Goal: Transaction & Acquisition: Purchase product/service

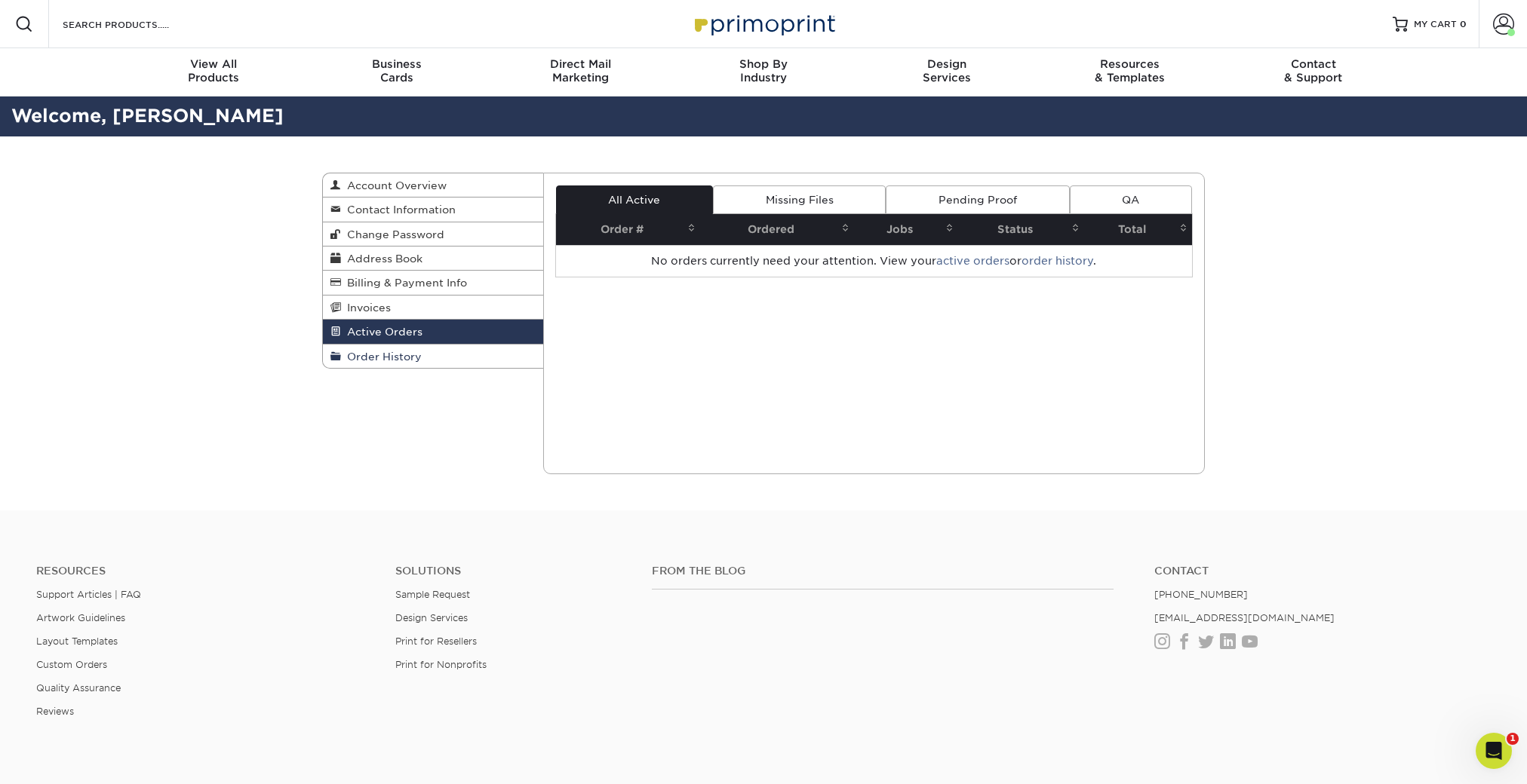
click at [419, 355] on span "Order History" at bounding box center [380, 356] width 80 height 12
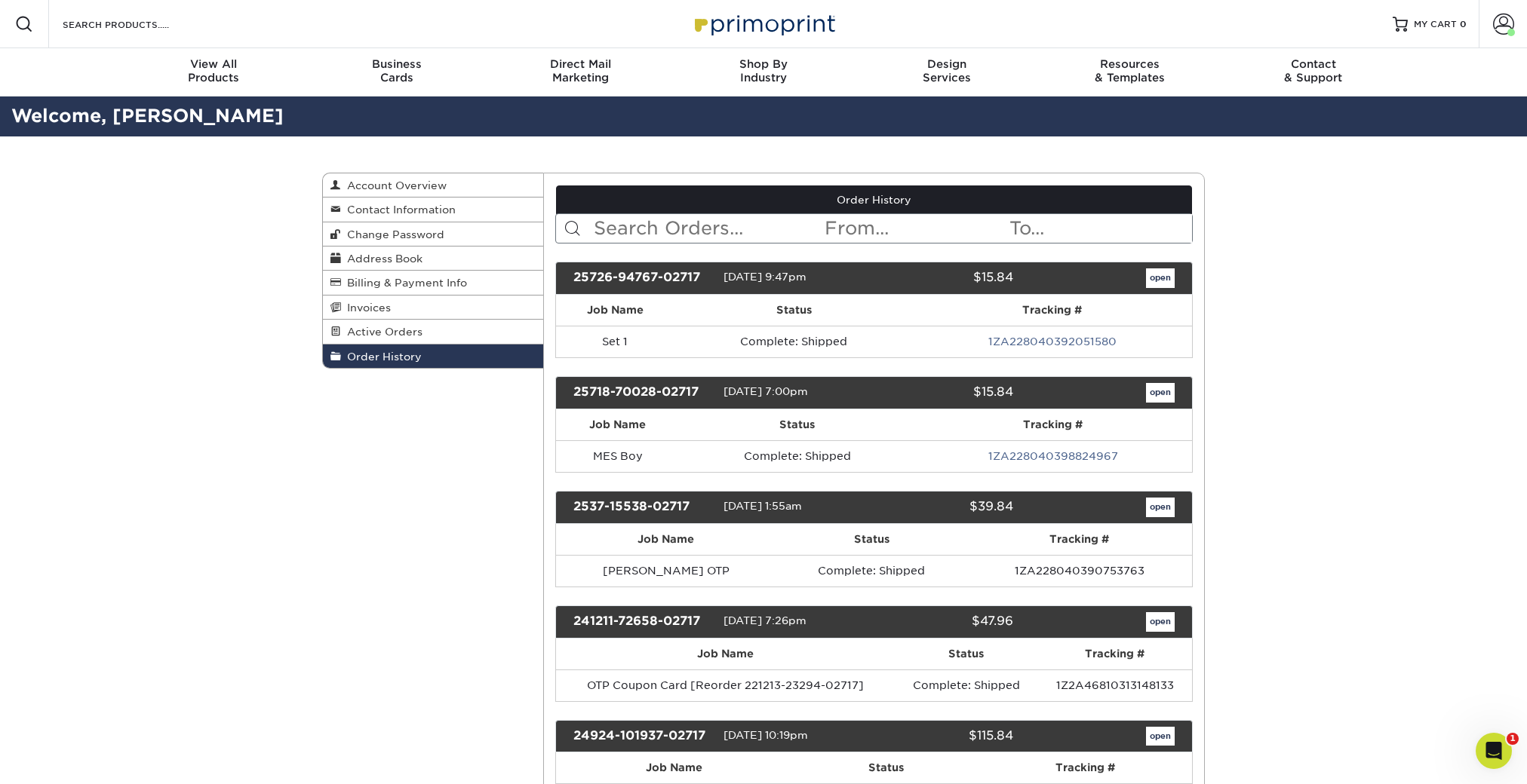
click at [674, 227] on input "text" at bounding box center [707, 228] width 231 height 29
type input "gift cards"
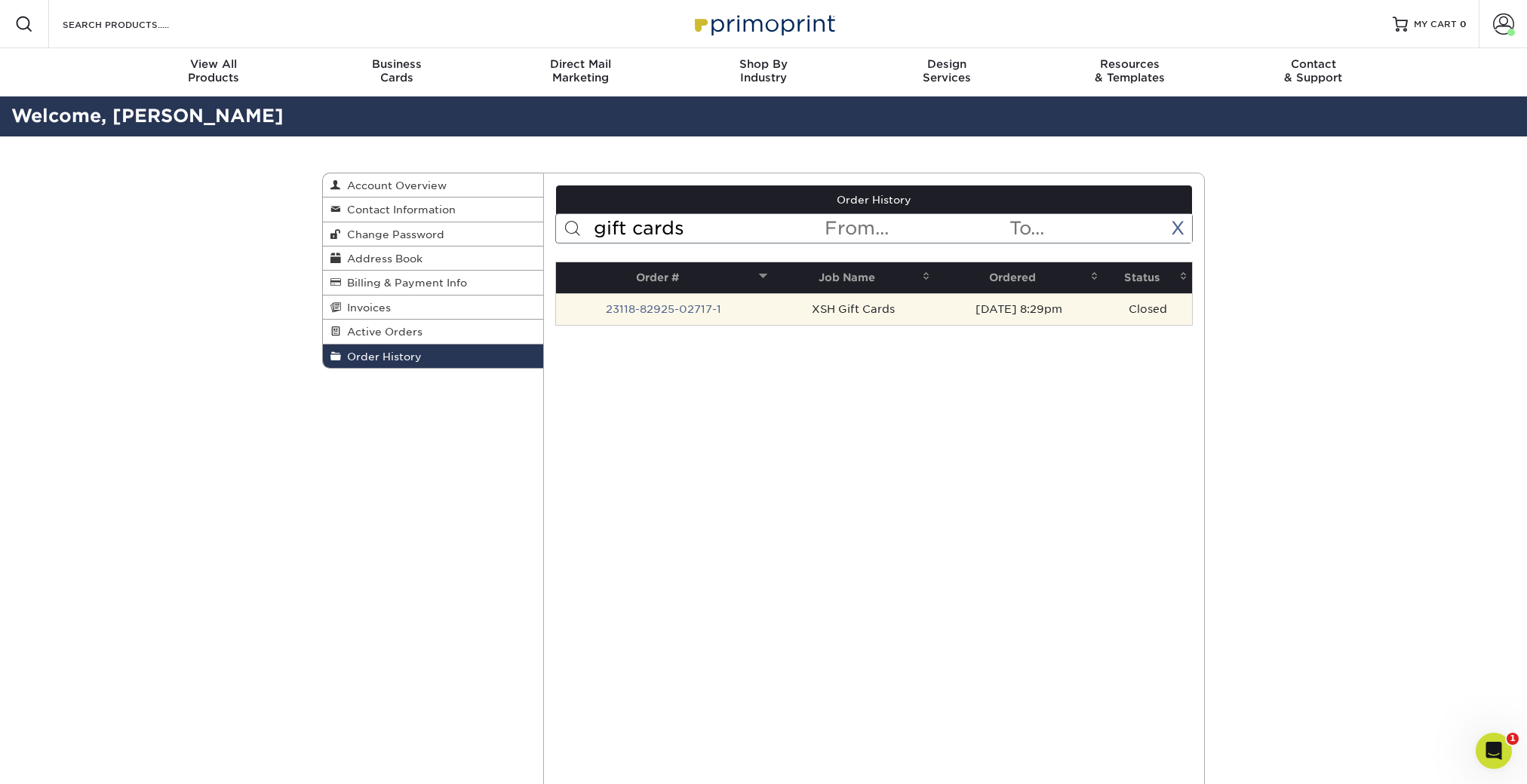
click at [796, 316] on td "XSH Gift Cards" at bounding box center [852, 310] width 162 height 32
click at [677, 311] on link "23118-82925-02717-1" at bounding box center [663, 309] width 115 height 12
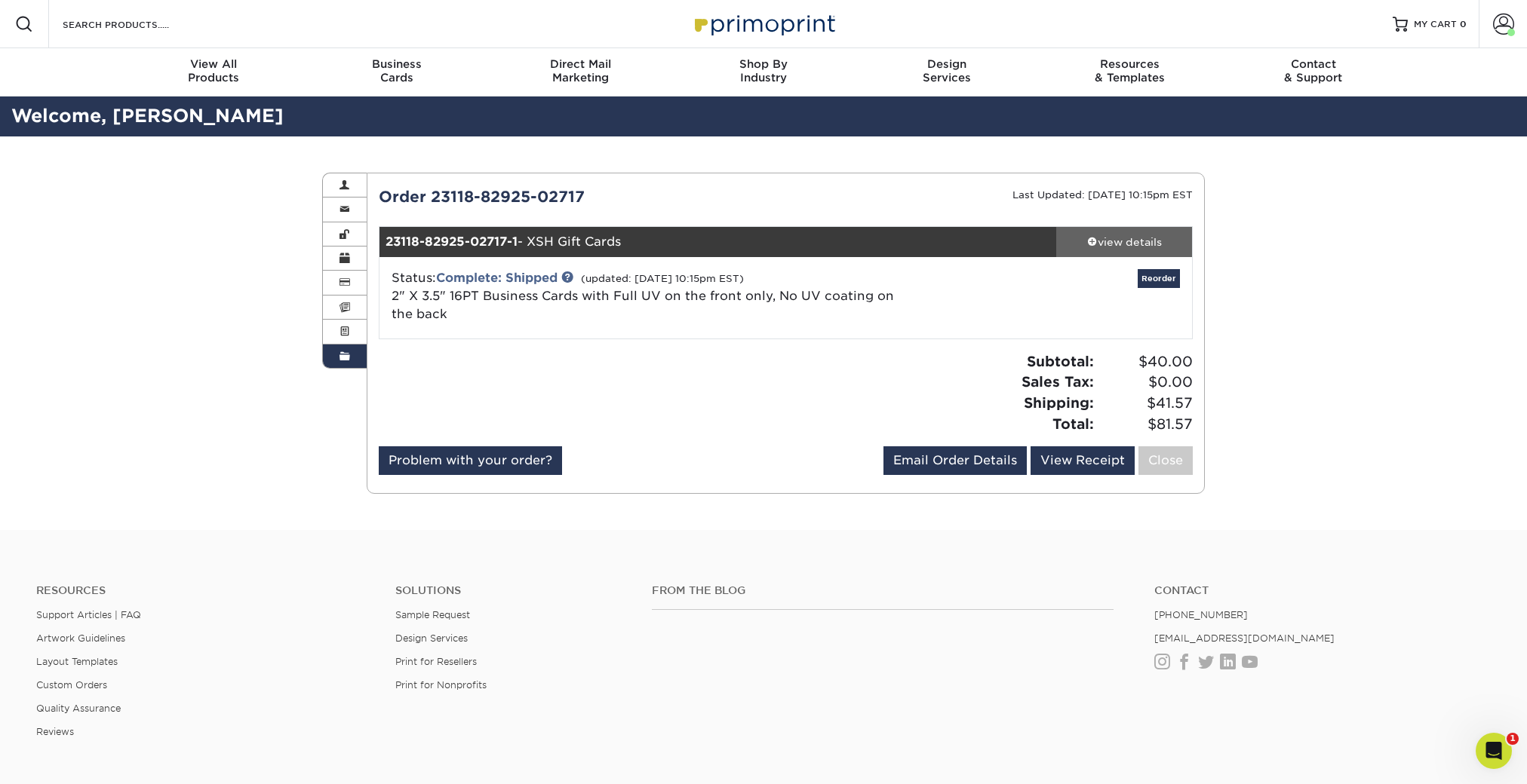
click at [1120, 234] on div "view details" at bounding box center [1124, 241] width 136 height 15
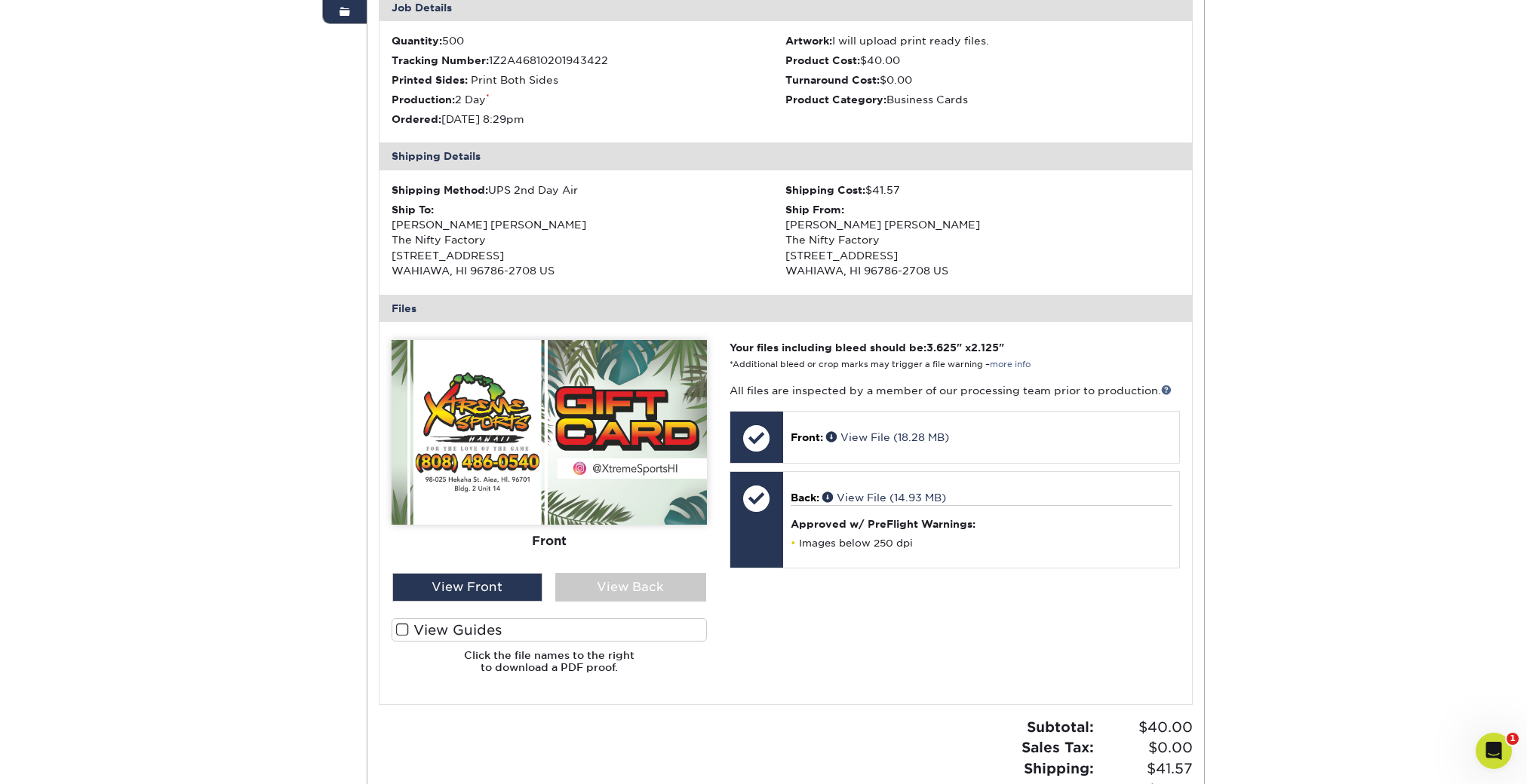
scroll to position [567, 0]
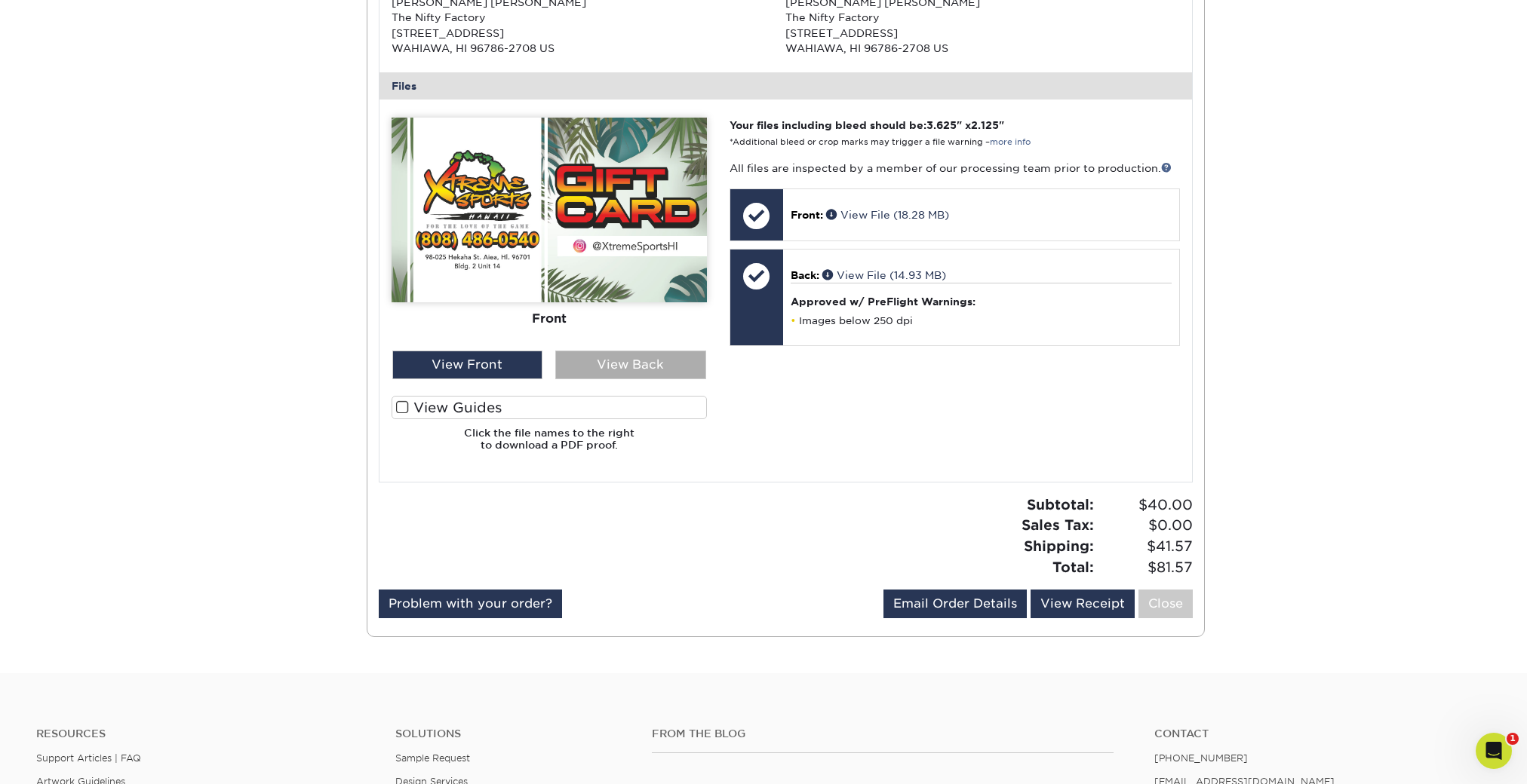
click at [626, 358] on div "View Back" at bounding box center [630, 364] width 151 height 29
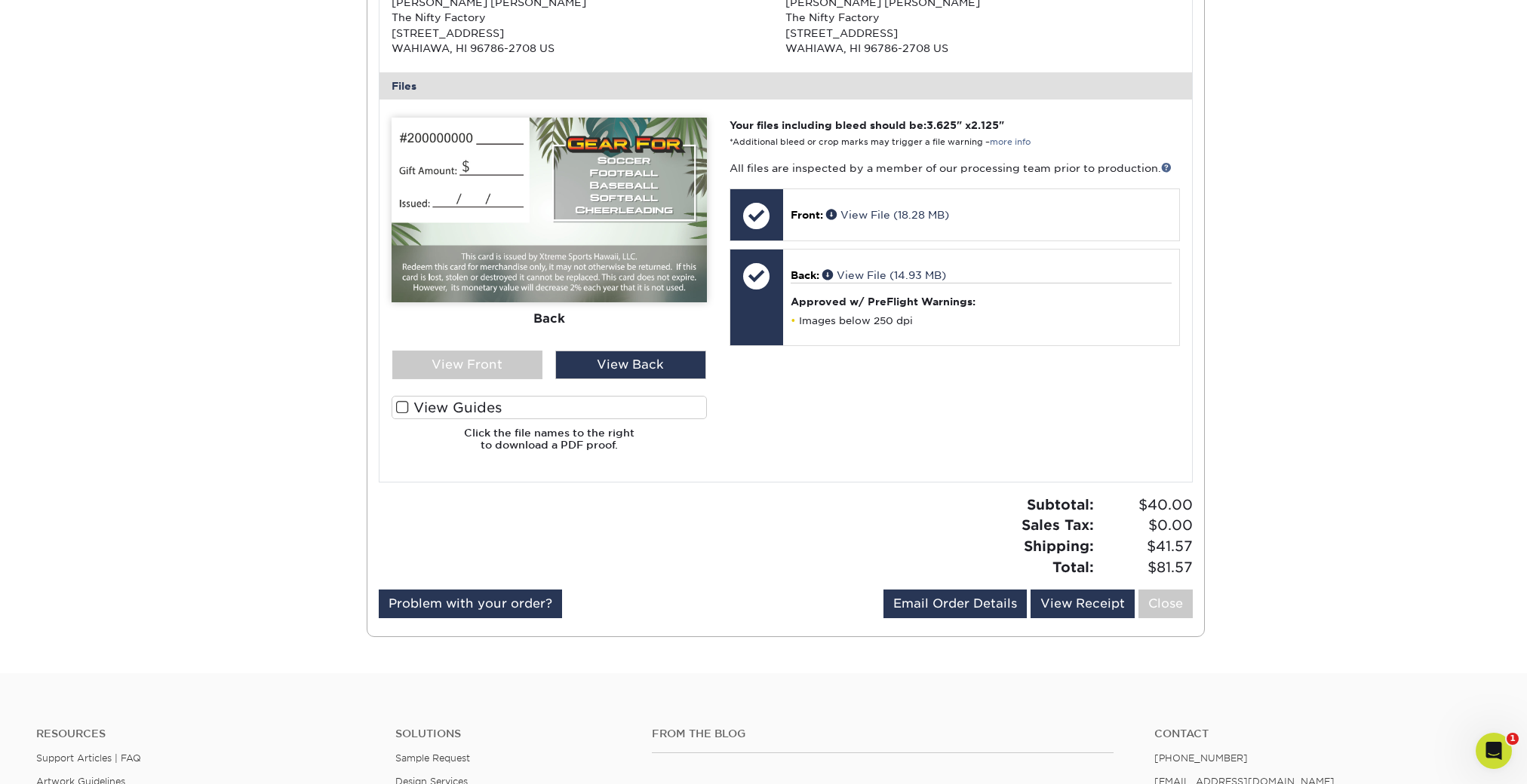
click at [486, 401] on label "View Guides" at bounding box center [549, 408] width 316 height 24
click at [0, 0] on input "View Guides" at bounding box center [0, 0] width 0 height 0
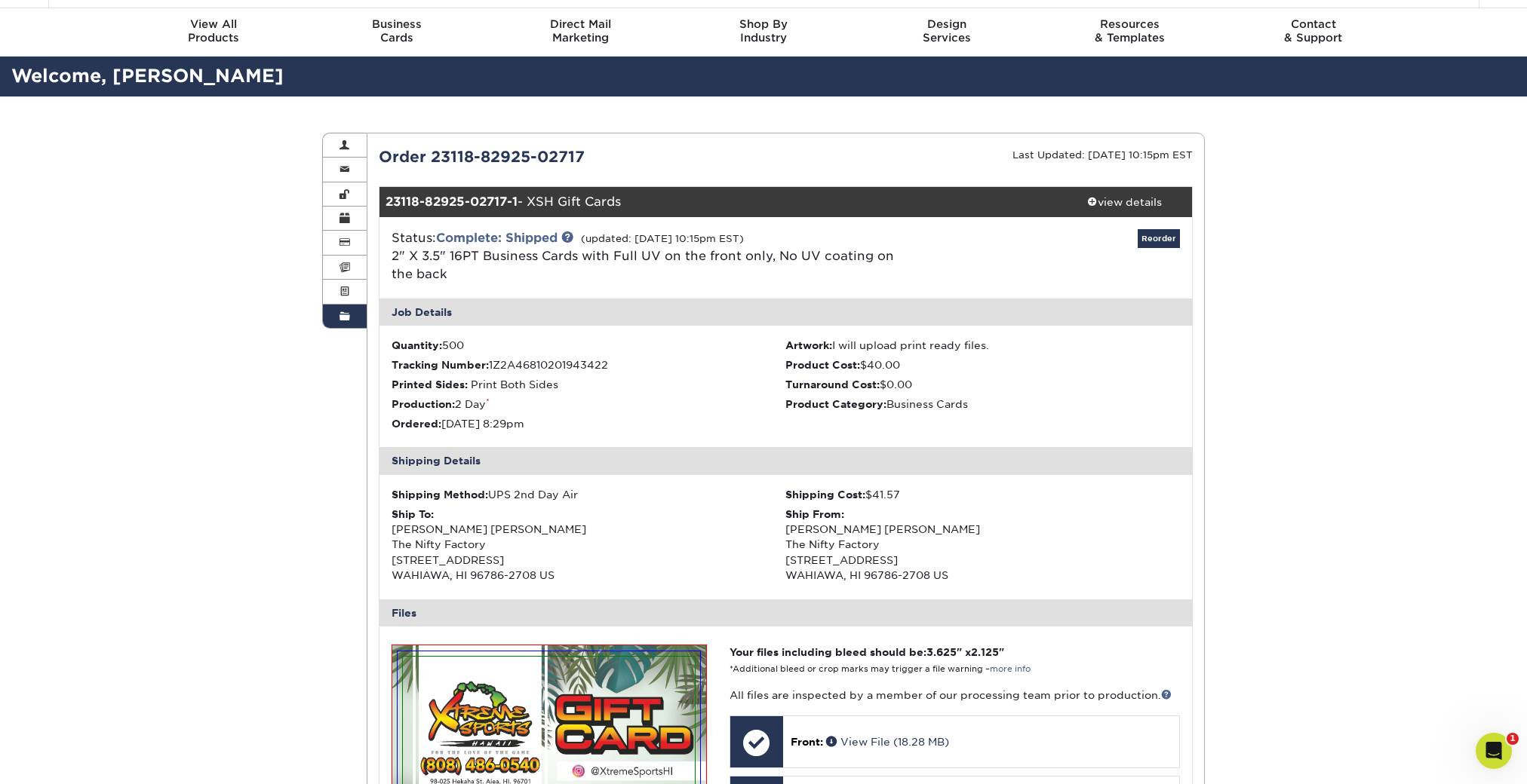
scroll to position [0, 0]
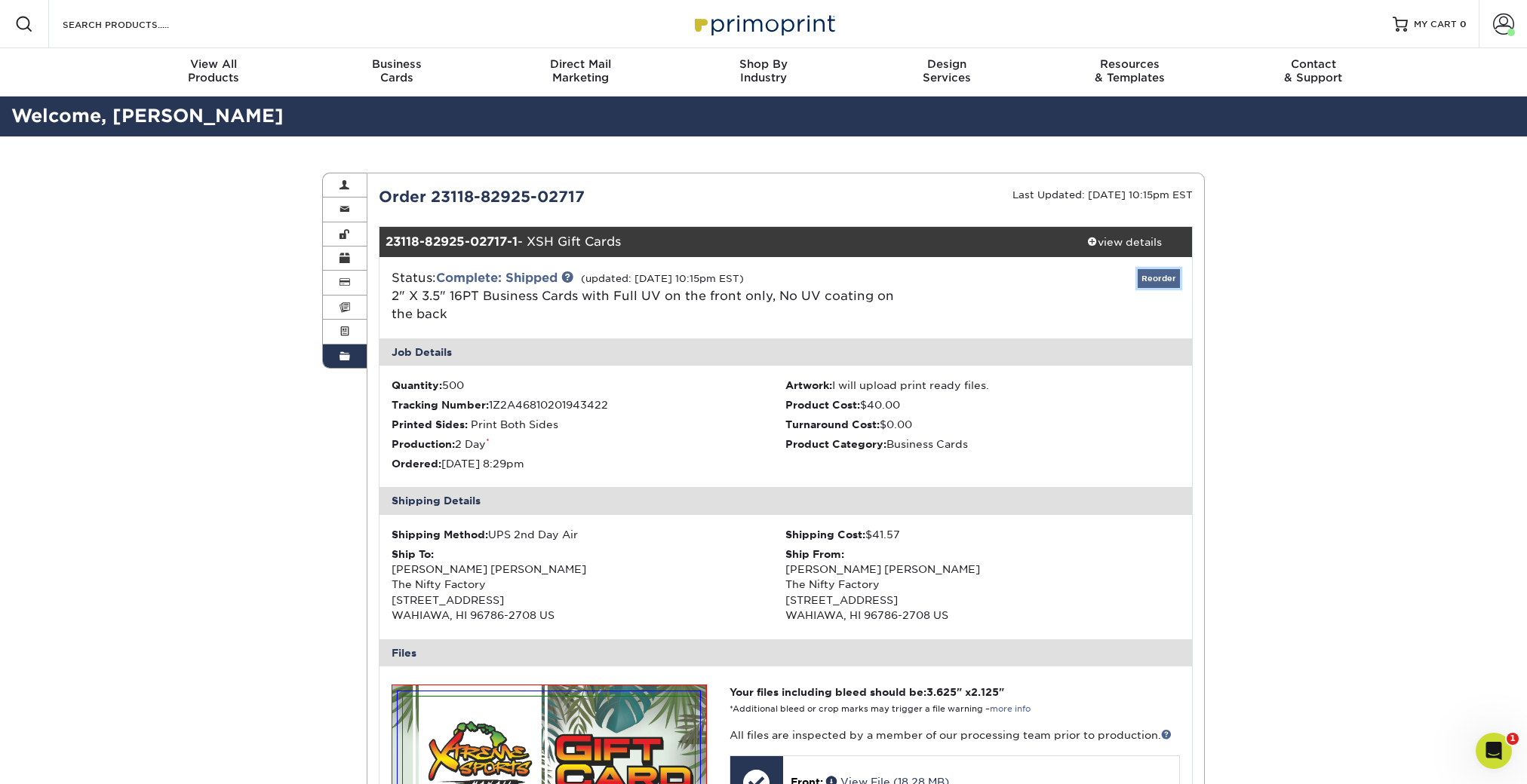
click at [1150, 283] on link "Reorder" at bounding box center [1159, 278] width 43 height 19
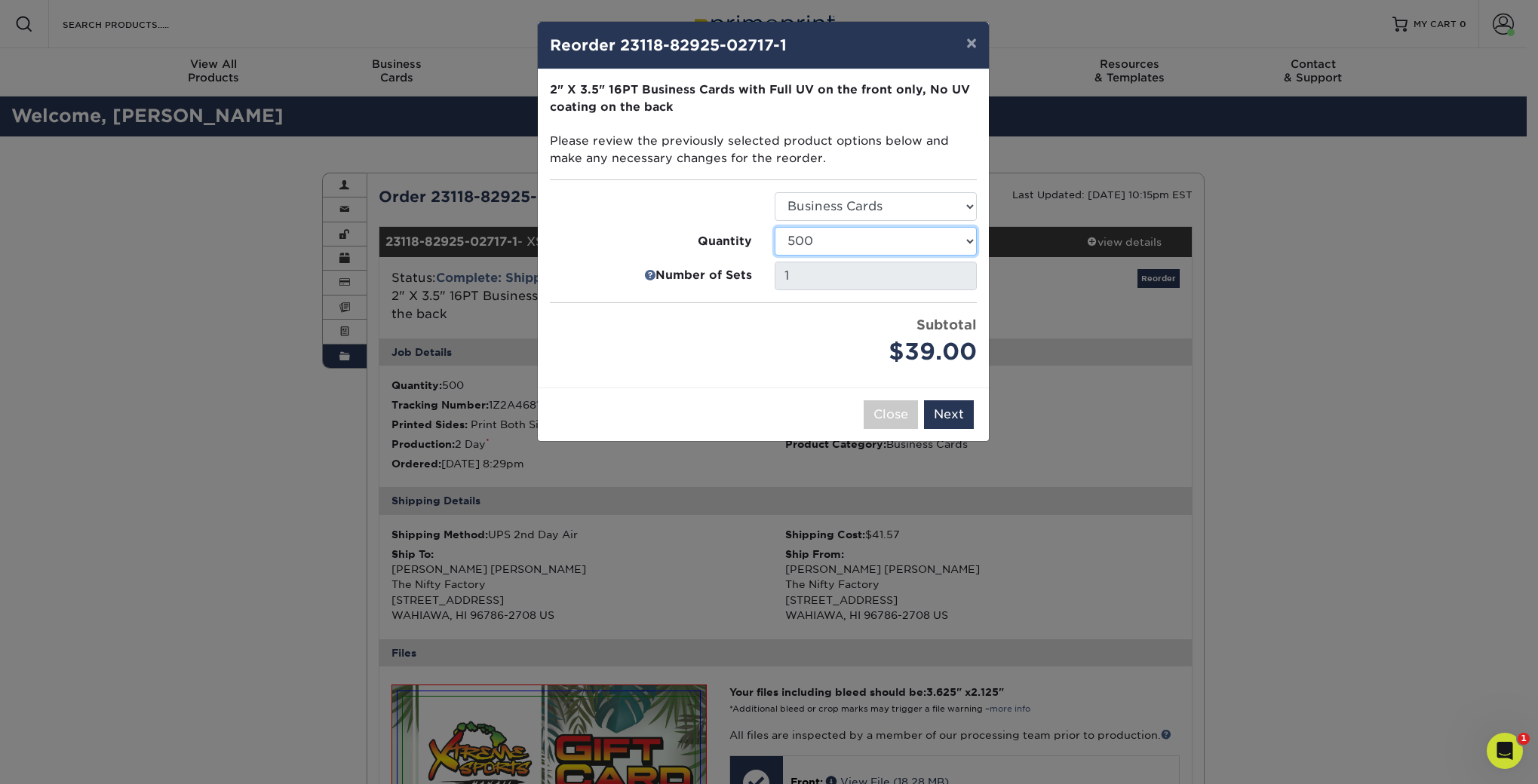
click at [866, 236] on select "25 50 100 250 500 1000 2500 5000 7500 10000 15000 20000 25000 30000 35000 40000…" at bounding box center [876, 241] width 203 height 29
click at [976, 43] on button "×" at bounding box center [971, 43] width 35 height 43
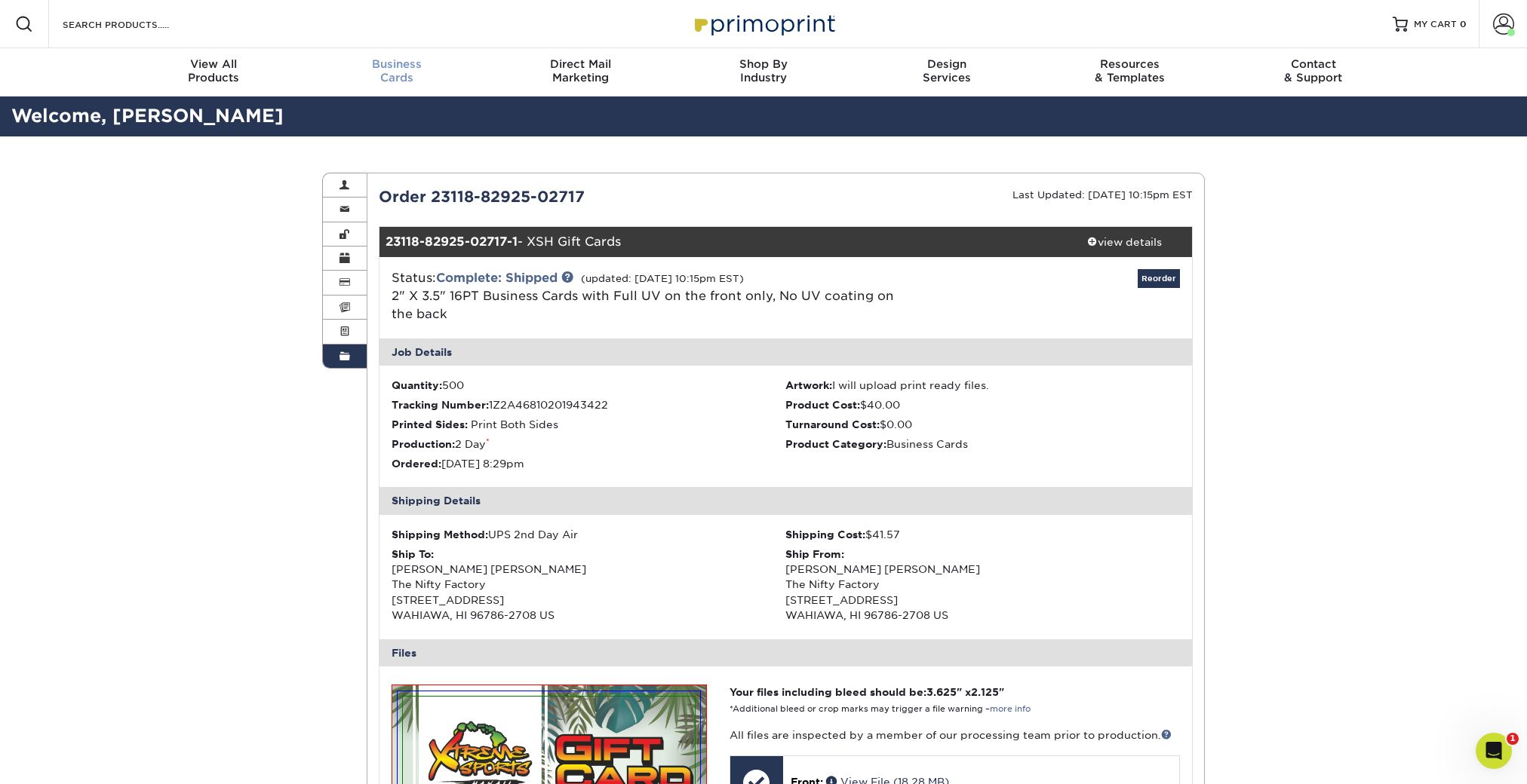
click at [405, 68] on span "Business" at bounding box center [397, 65] width 184 height 14
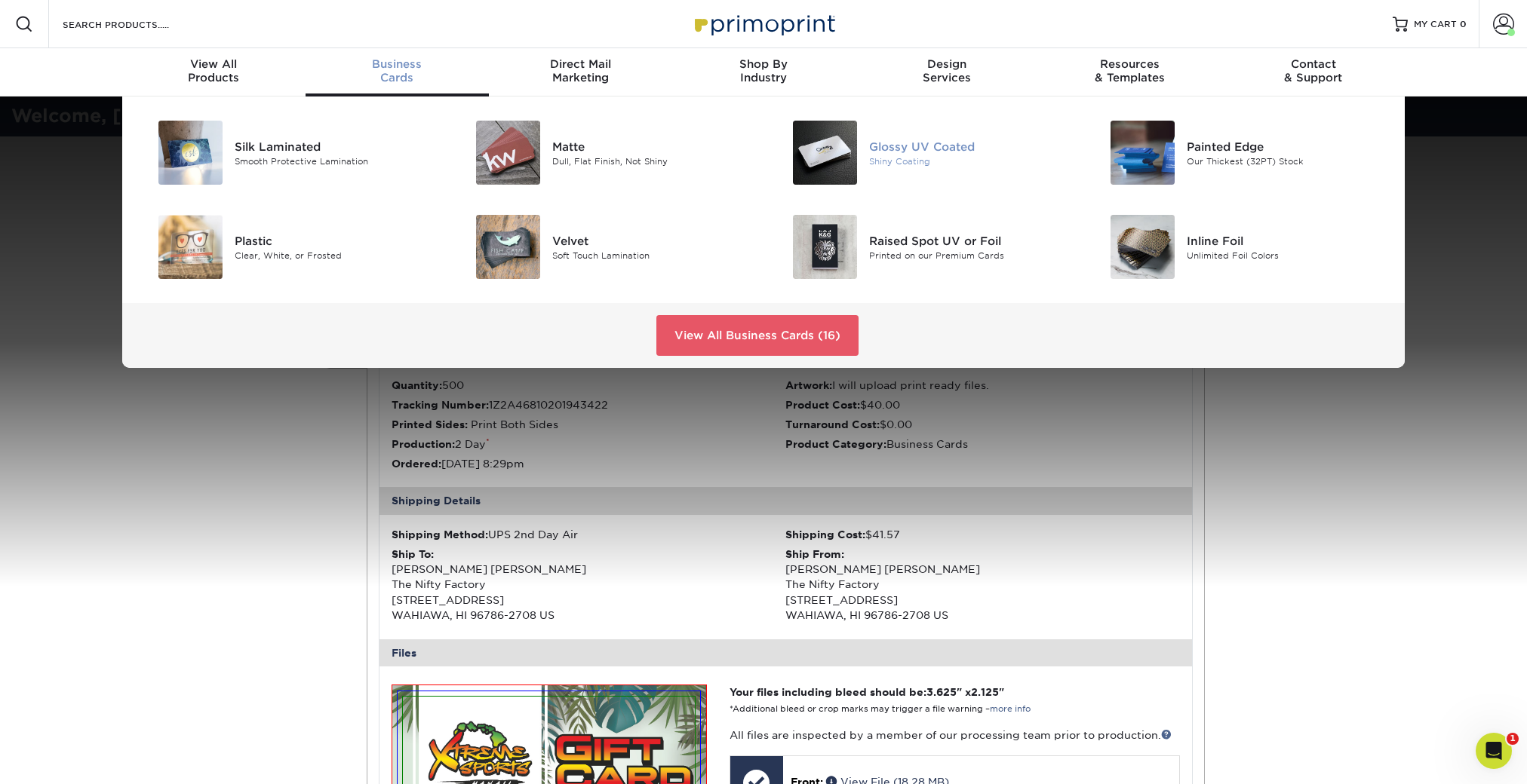
click at [902, 152] on div "Glossy UV Coated" at bounding box center [968, 146] width 200 height 17
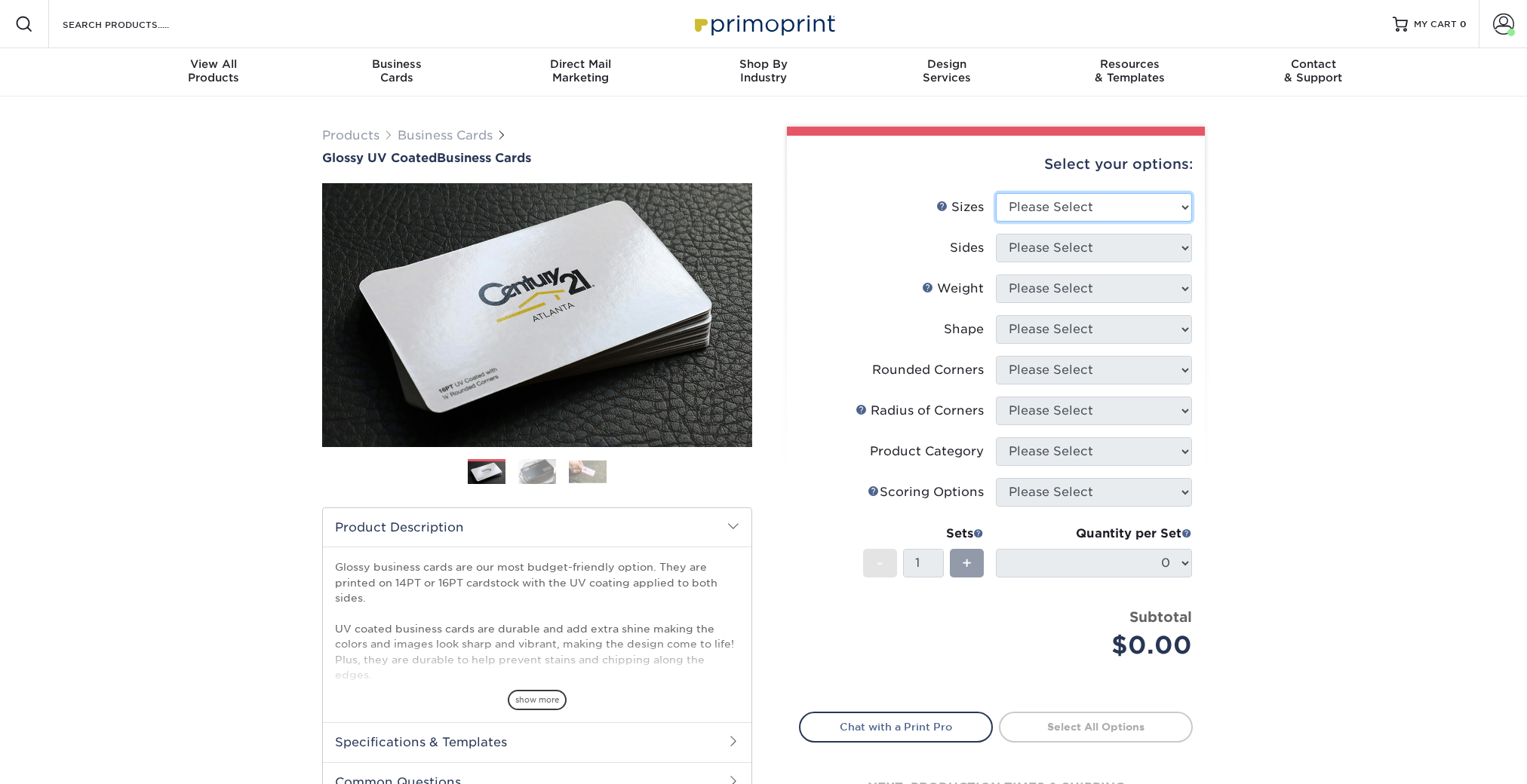
click at [1028, 205] on select "Please Select 1.5" x 3.5" - Mini 1.75" x 3.5" - Mini 2" x 2" - Square 2" x 3" -…" at bounding box center [1094, 207] width 197 height 29
select select "2.00x3.50"
click at [996, 194] on select "Please Select 1.5" x 3.5" - Mini 1.75" x 3.5" - Mini 2" x 2" - Square 2" x 3" -…" at bounding box center [1094, 207] width 197 height 29
click at [1048, 247] on select "Please Select Print Both Sides Print Front Only" at bounding box center [1094, 248] width 197 height 29
select select "13abbda7-1d64-4f25-8bb2-c179b224825d"
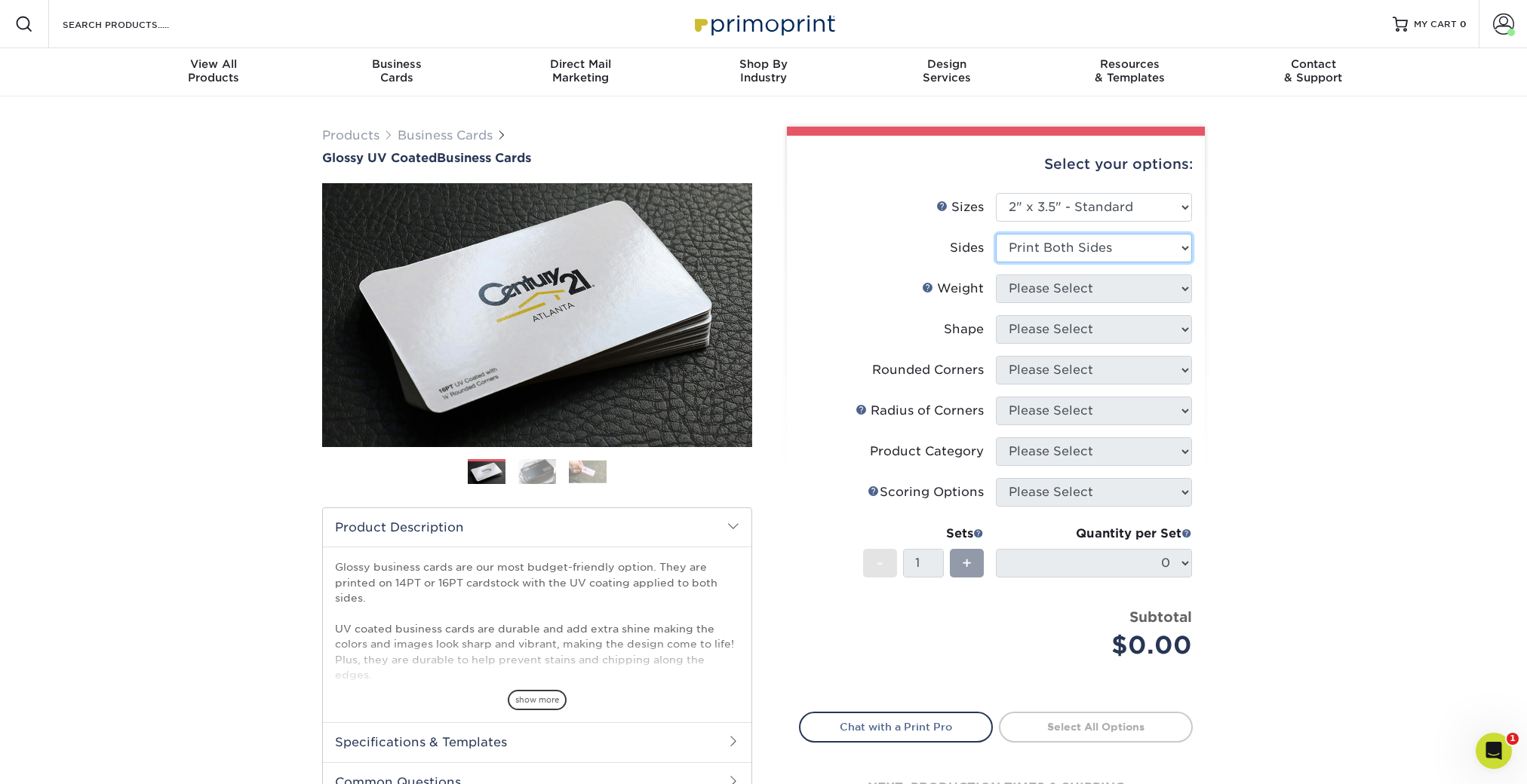
click at [996, 234] on select "Please Select Print Both Sides Print Front Only" at bounding box center [1094, 248] width 197 height 29
click at [1037, 286] on select "Please Select" at bounding box center [1094, 289] width 197 height 29
select select "16PT"
click at [996, 275] on select "Please Select 16PT 14PT" at bounding box center [1094, 289] width 197 height 29
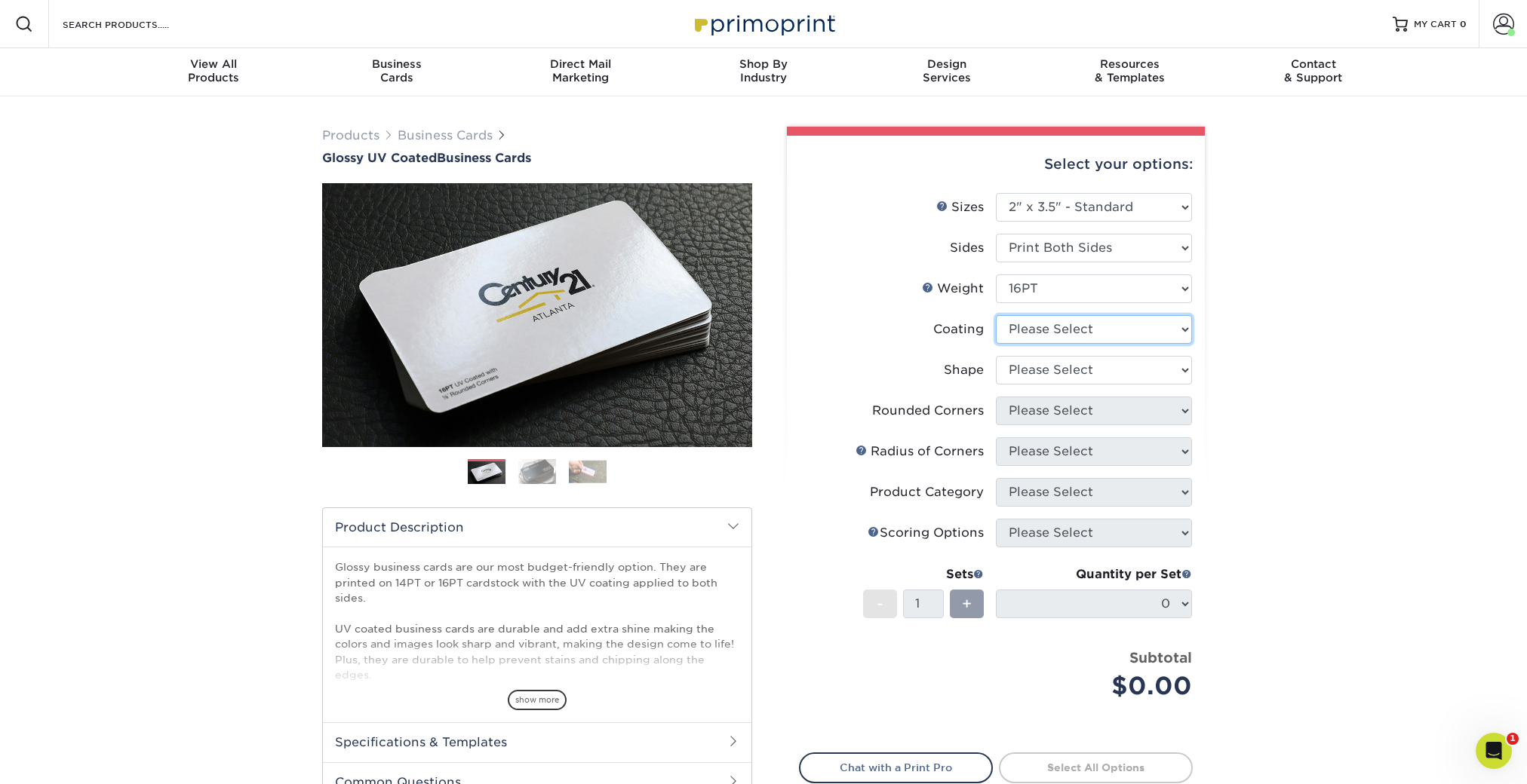
click at [1041, 327] on select at bounding box center [1094, 329] width 197 height 29
select select "1e8116af-acfc-44b1-83dc-8181aa338834"
click at [996, 316] on select at bounding box center [1094, 329] width 197 height 29
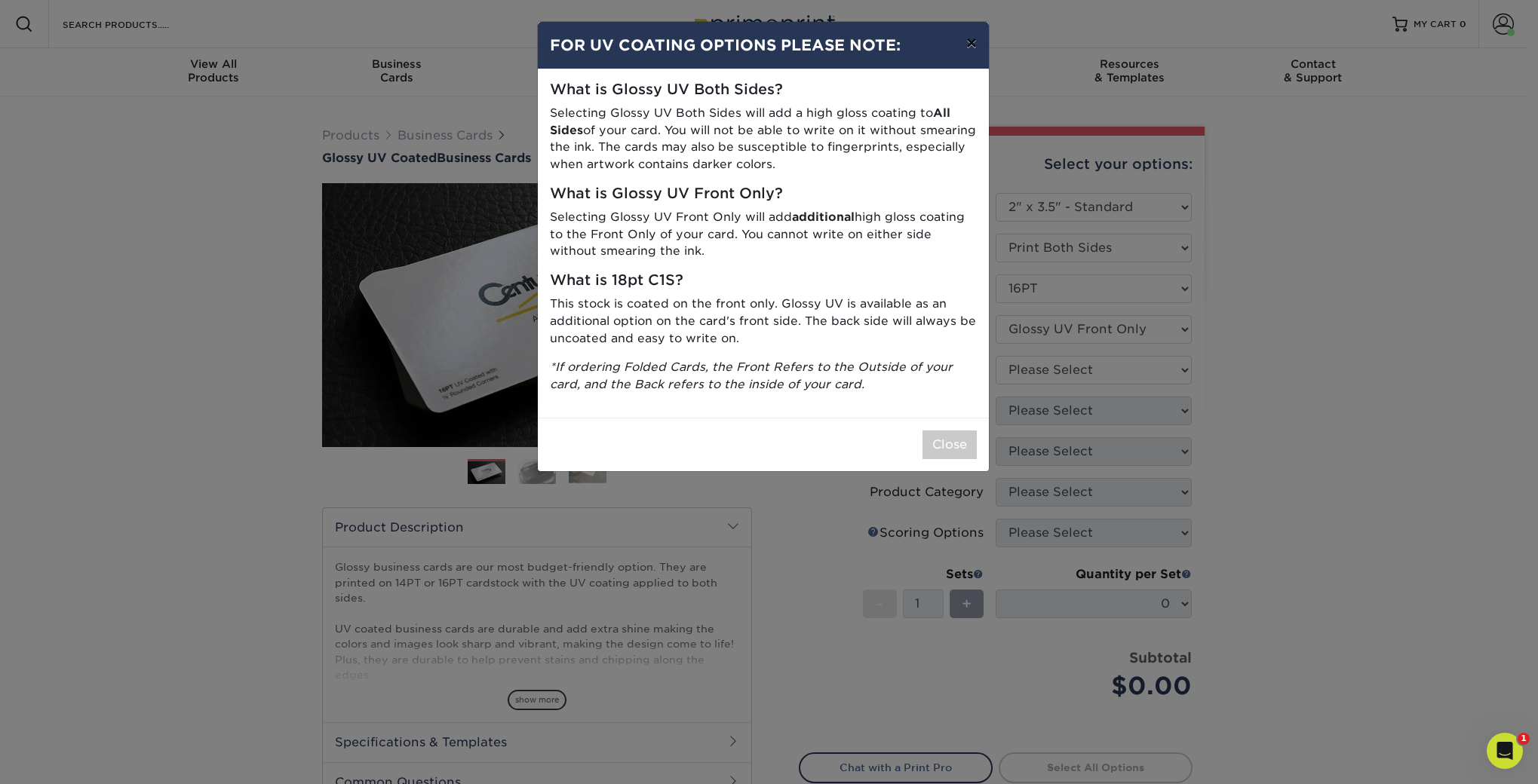
click at [972, 45] on button "×" at bounding box center [971, 43] width 35 height 43
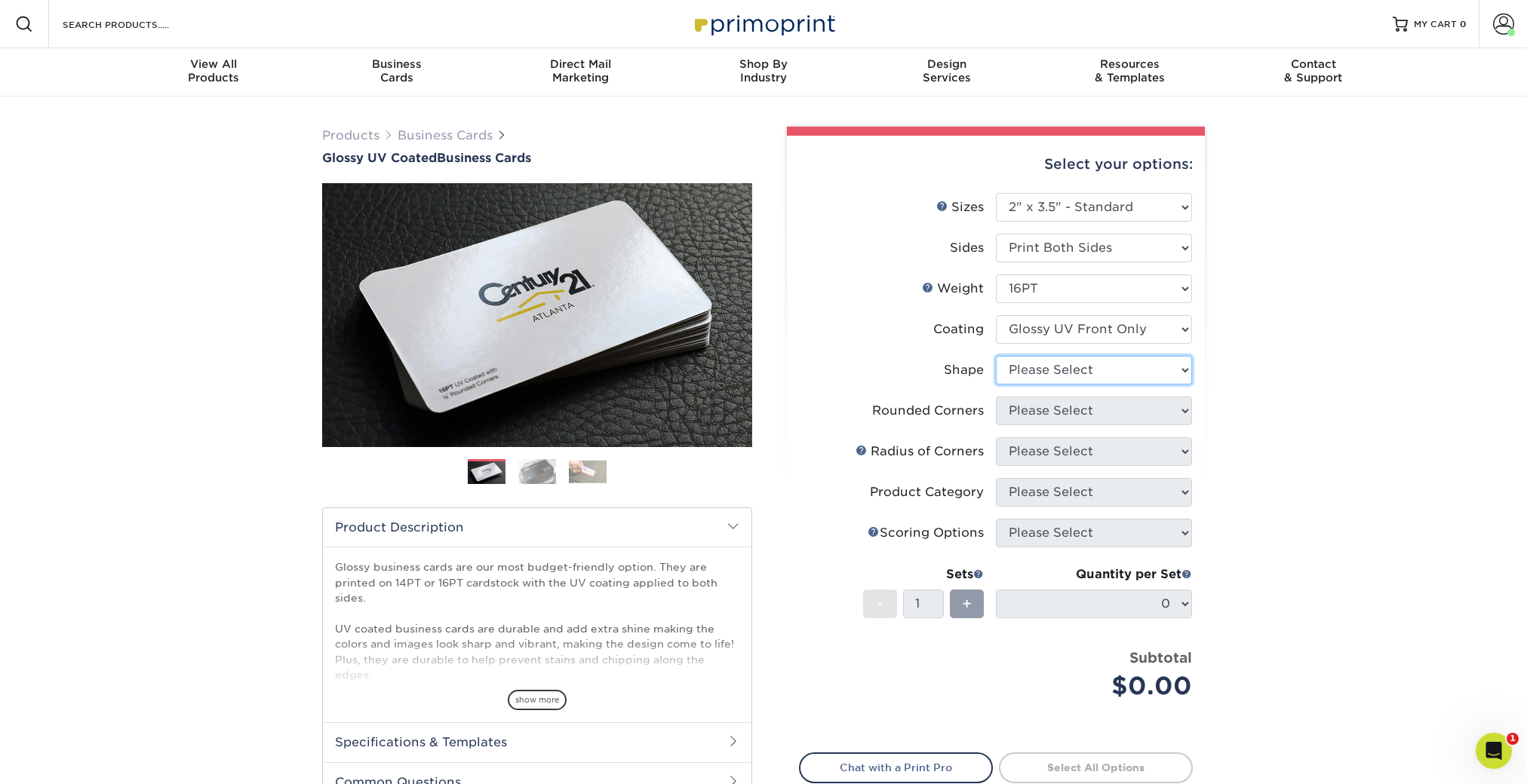
click at [1045, 367] on select "Please Select Standard" at bounding box center [1094, 370] width 197 height 29
select select "standard"
click at [996, 356] on select "Please Select Standard" at bounding box center [1094, 370] width 197 height 29
click at [1054, 418] on select "Please Select Yes - Round 2 Corners Yes - Round 4 Corners No" at bounding box center [1094, 411] width 197 height 29
select select "0"
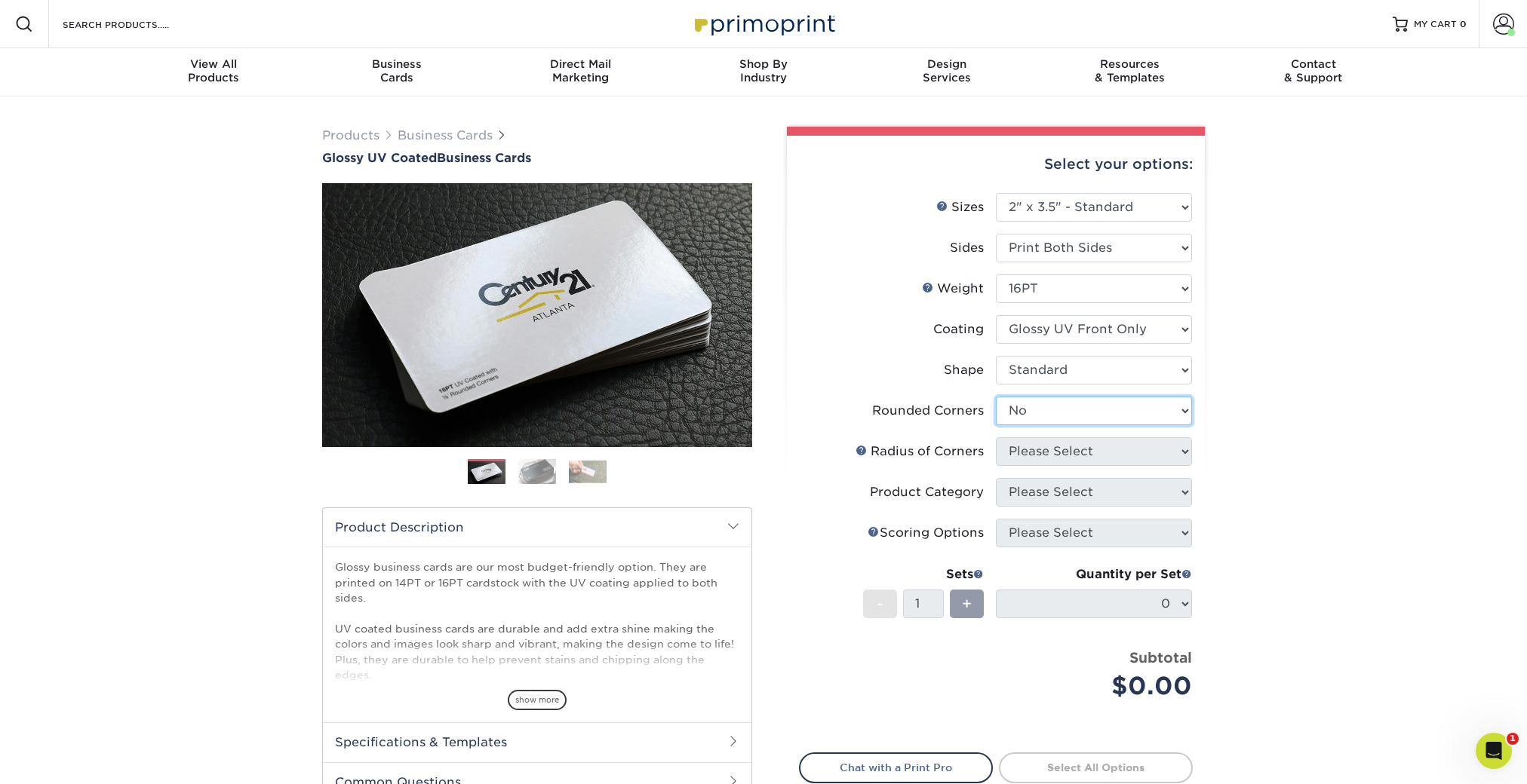
click at [996, 397] on select "Please Select Yes - Round 2 Corners Yes - Round 4 Corners No" at bounding box center [1094, 411] width 197 height 29
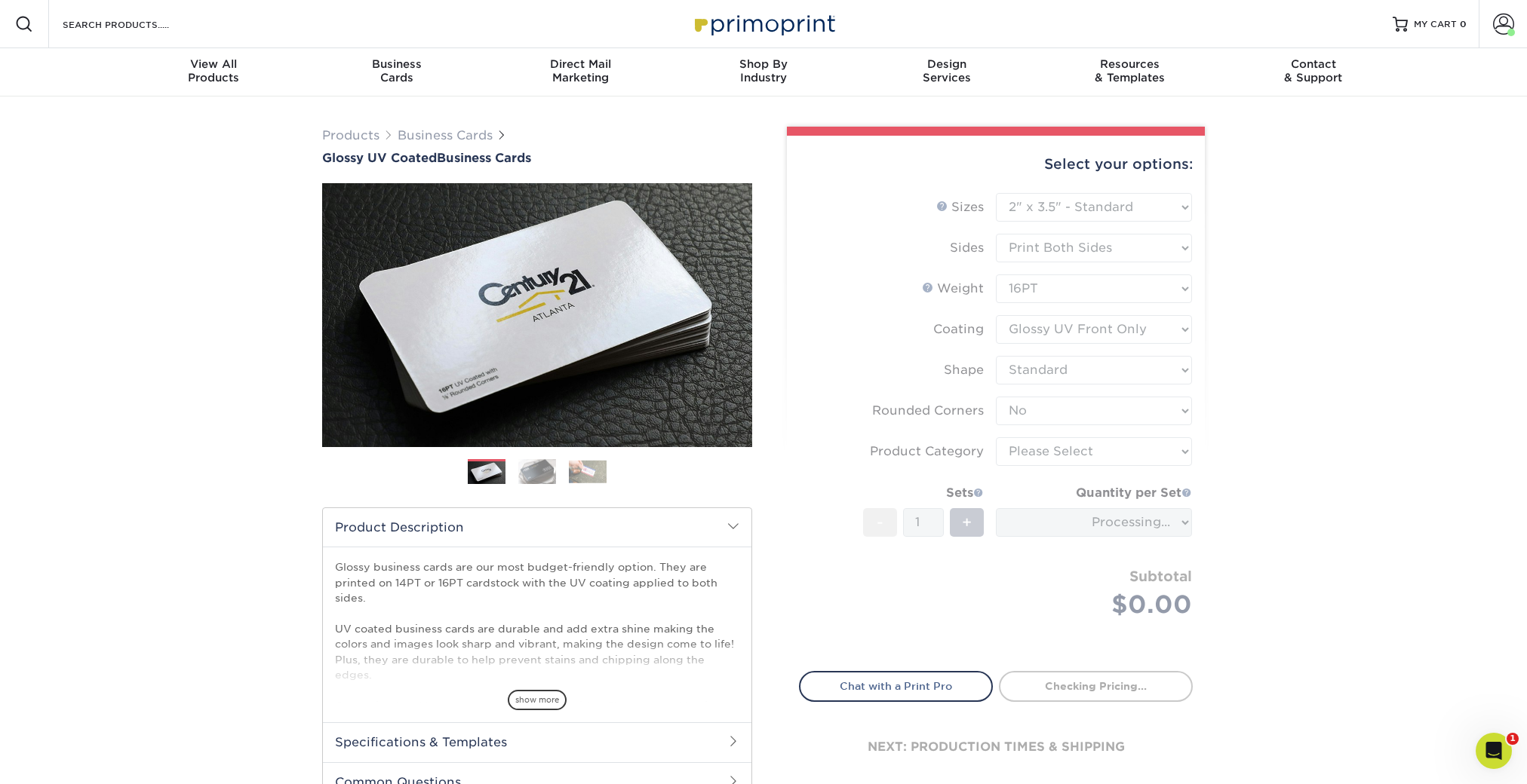
click at [1053, 454] on form "Sizes Help Sizes Please Select 1.5" x 3.5" - Mini 1.75" x 3.5" - Mini 2" x 2" -…" at bounding box center [996, 424] width 394 height 460
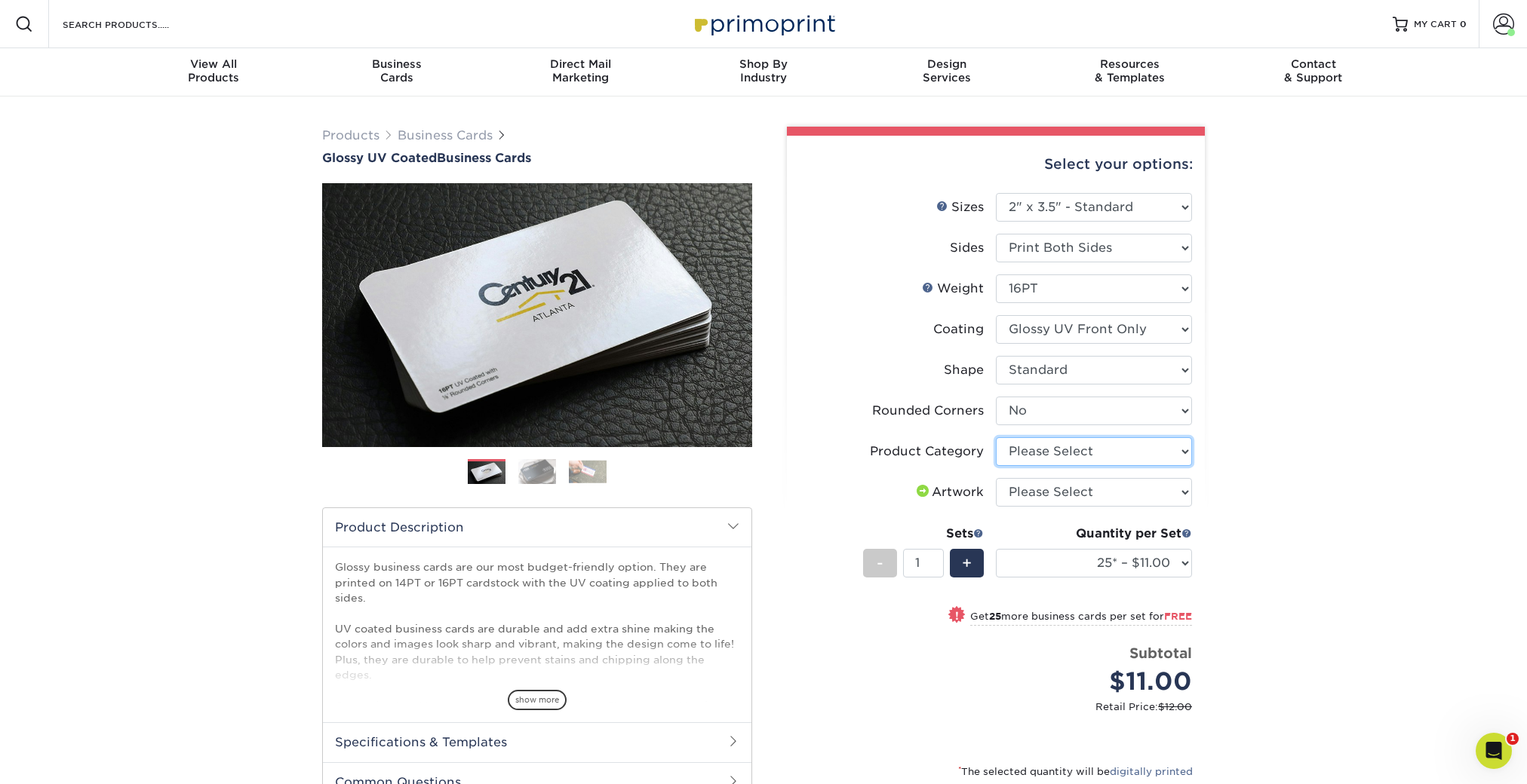
click at [1053, 454] on select "Please Select Business Cards" at bounding box center [1094, 452] width 197 height 29
select select "3b5148f1-0588-4f88-a218-97bcfdce65c1"
click at [996, 438] on select "Please Select Business Cards" at bounding box center [1094, 452] width 197 height 29
click at [1052, 488] on select "Please Select I will upload files I need a design - $100" at bounding box center [1094, 492] width 197 height 29
select select "upload"
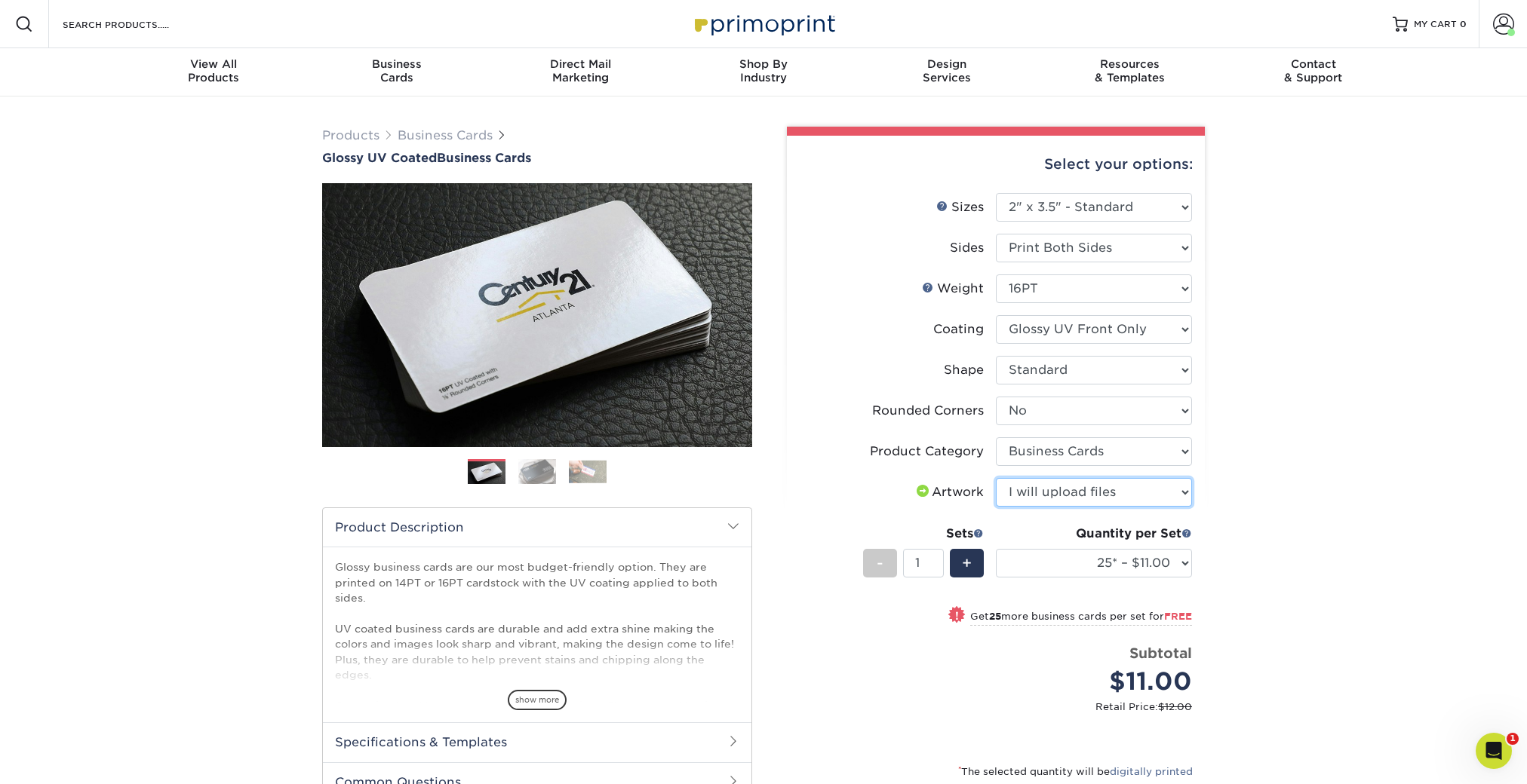
click at [996, 478] on select "Please Select I will upload files I need a design - $100" at bounding box center [1094, 492] width 197 height 29
click at [1068, 568] on select "25* – $11.00 50* – $11.00 100* – $11.00 250* – $20.00 500 – $39.00 1000 – $49.0…" at bounding box center [1094, 563] width 197 height 29
click at [1505, 19] on span at bounding box center [1503, 24] width 21 height 21
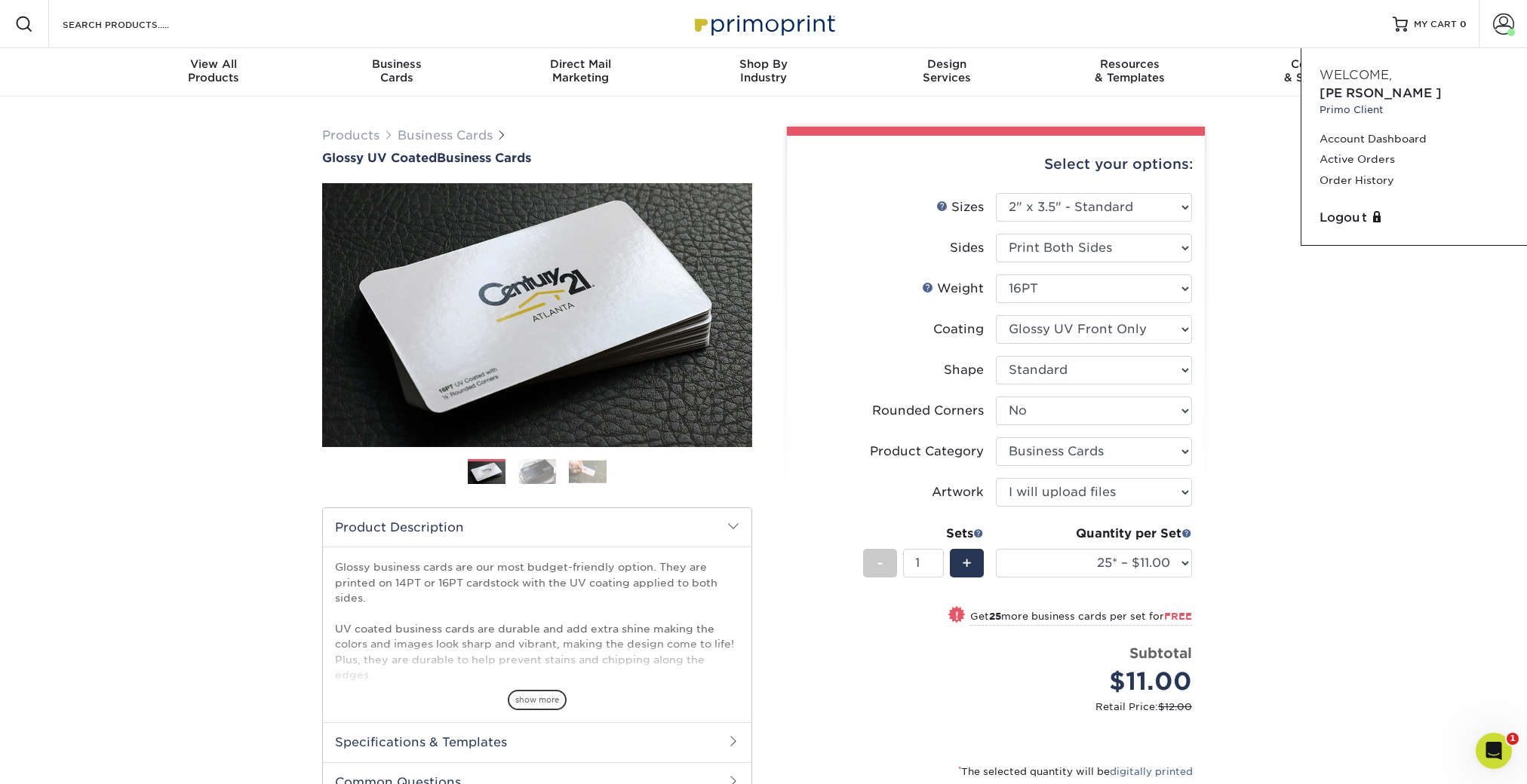
click at [1293, 484] on div "Products Business Cards Glossy UV Coated Business Cards Previous Next" at bounding box center [764, 532] width 1527 height 871
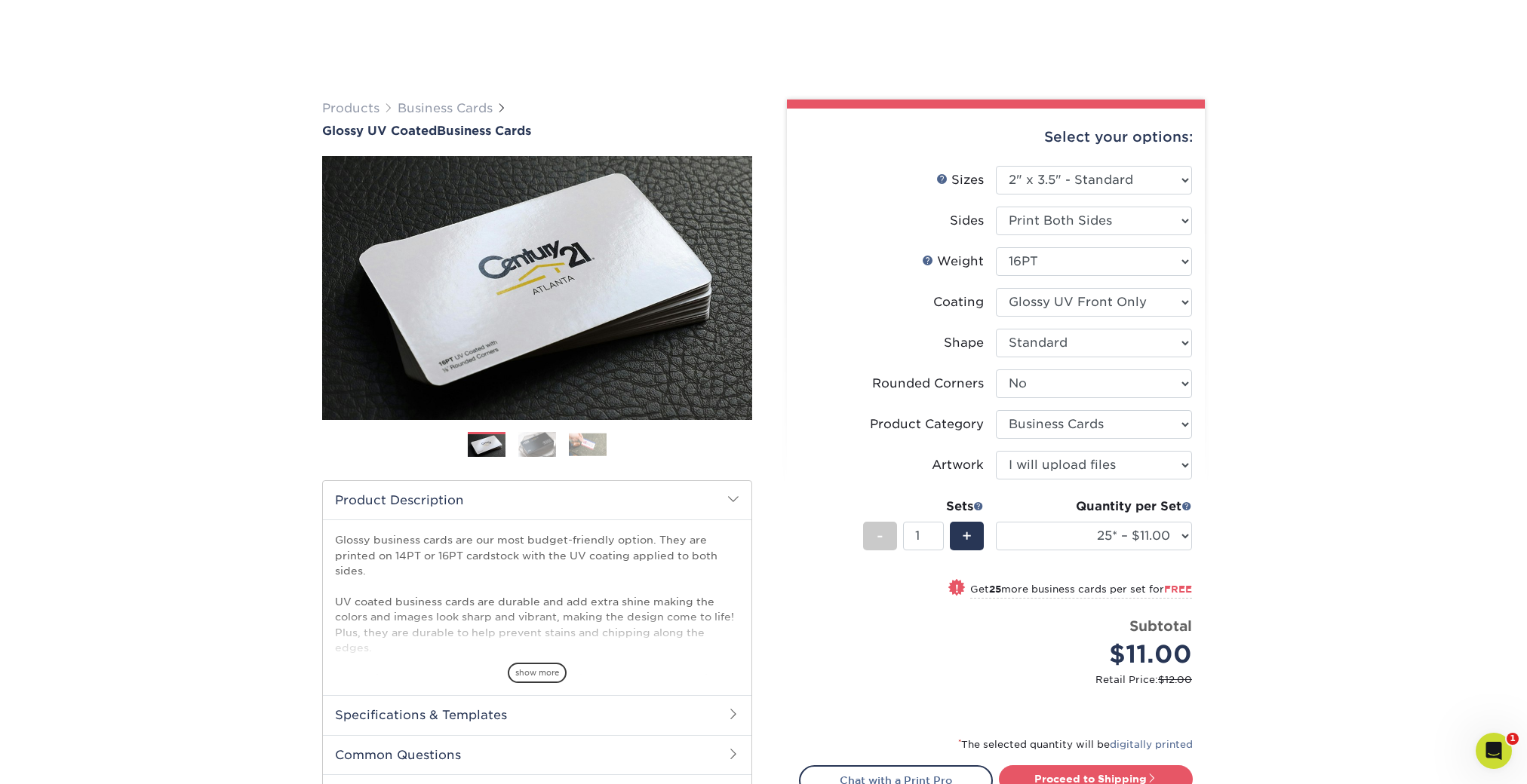
scroll to position [286, 0]
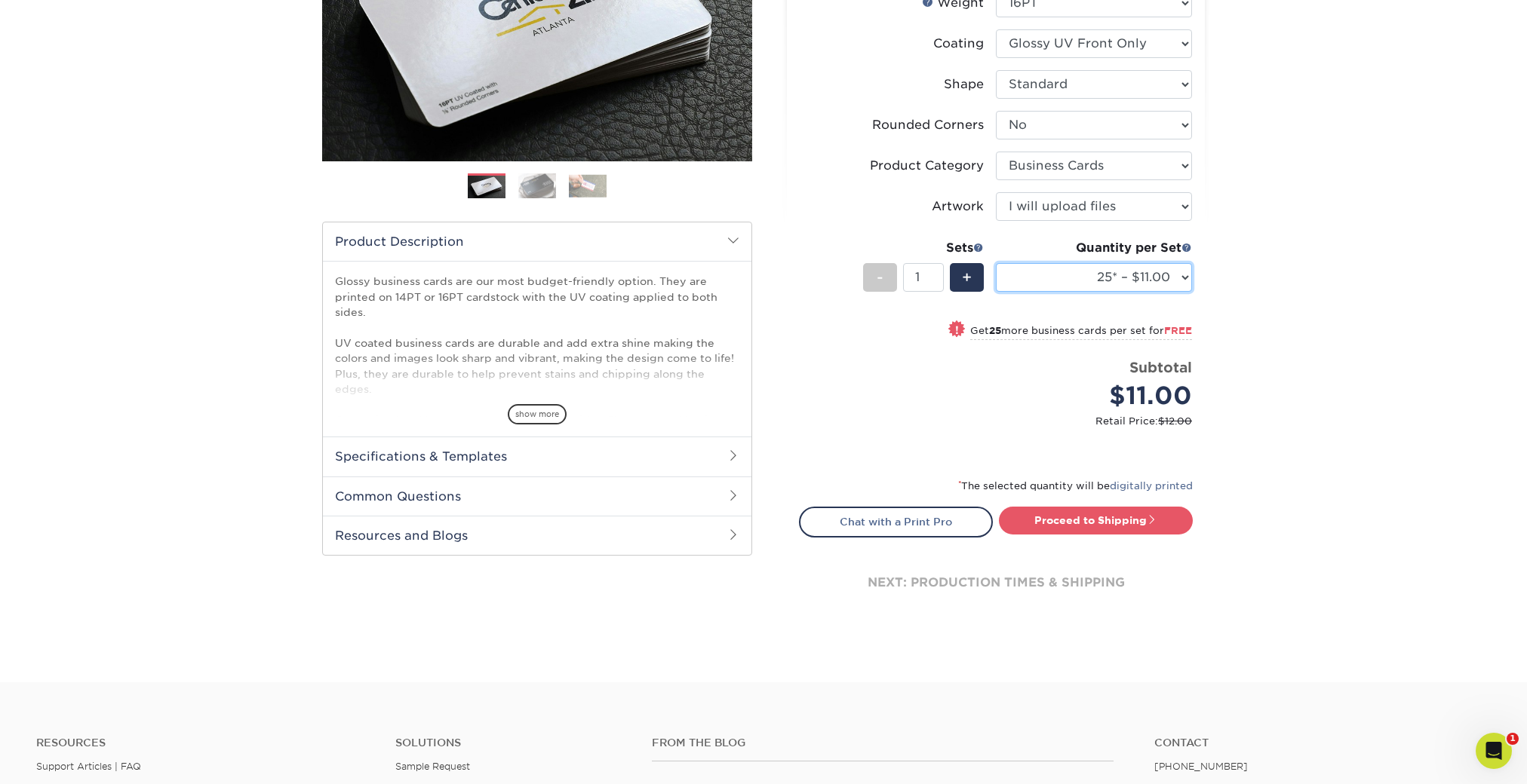
click at [1111, 272] on select "25* – $11.00 50* – $11.00 100* – $11.00 250* – $20.00 500 – $39.00 1000 – $49.0…" at bounding box center [1094, 277] width 197 height 29
select select "500 – $39.00"
click at [996, 263] on select "25* – $11.00 50* – $11.00 100* – $11.00 250* – $20.00 500 – $39.00 1000 – $49.0…" at bounding box center [1094, 277] width 197 height 29
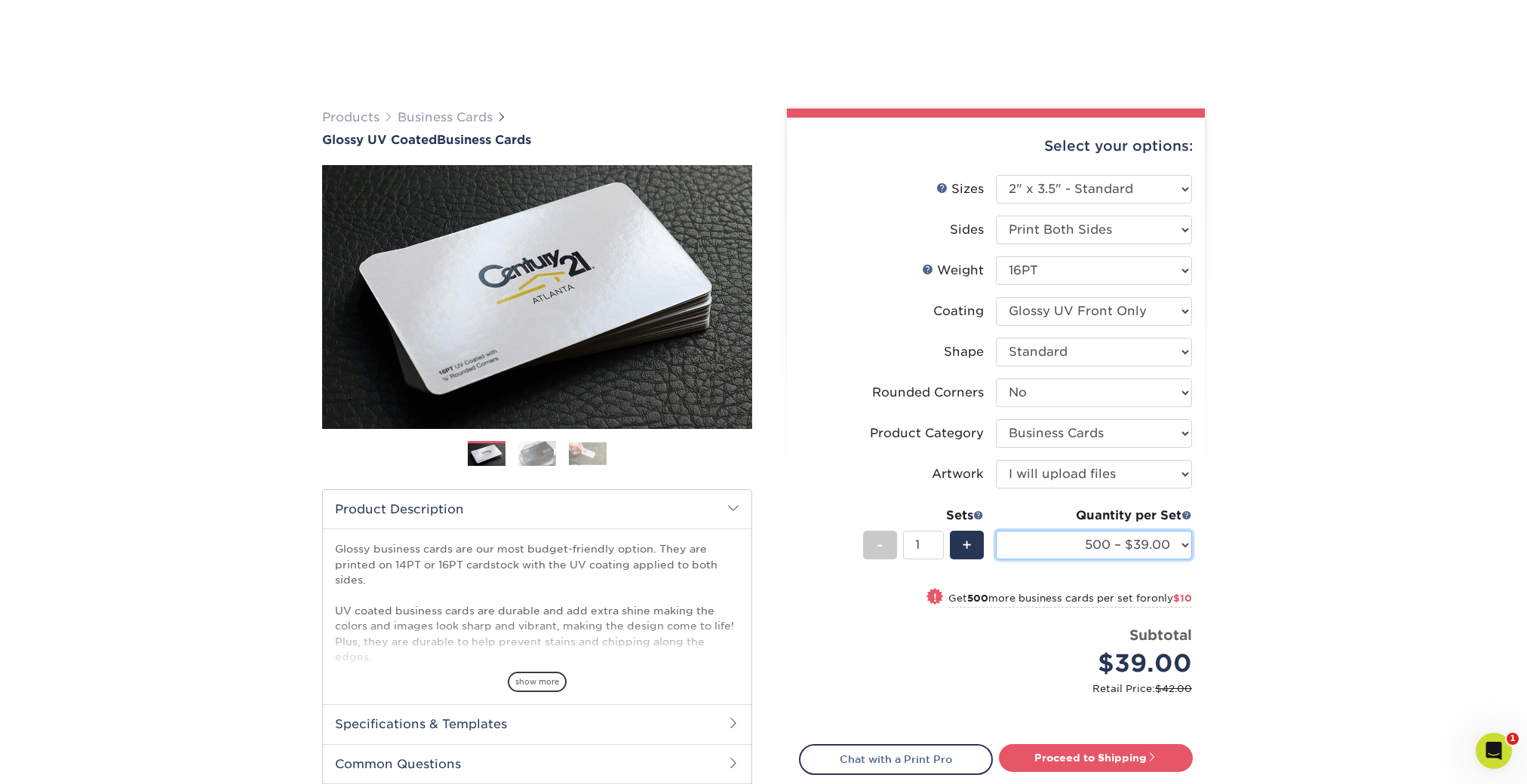
scroll to position [0, 0]
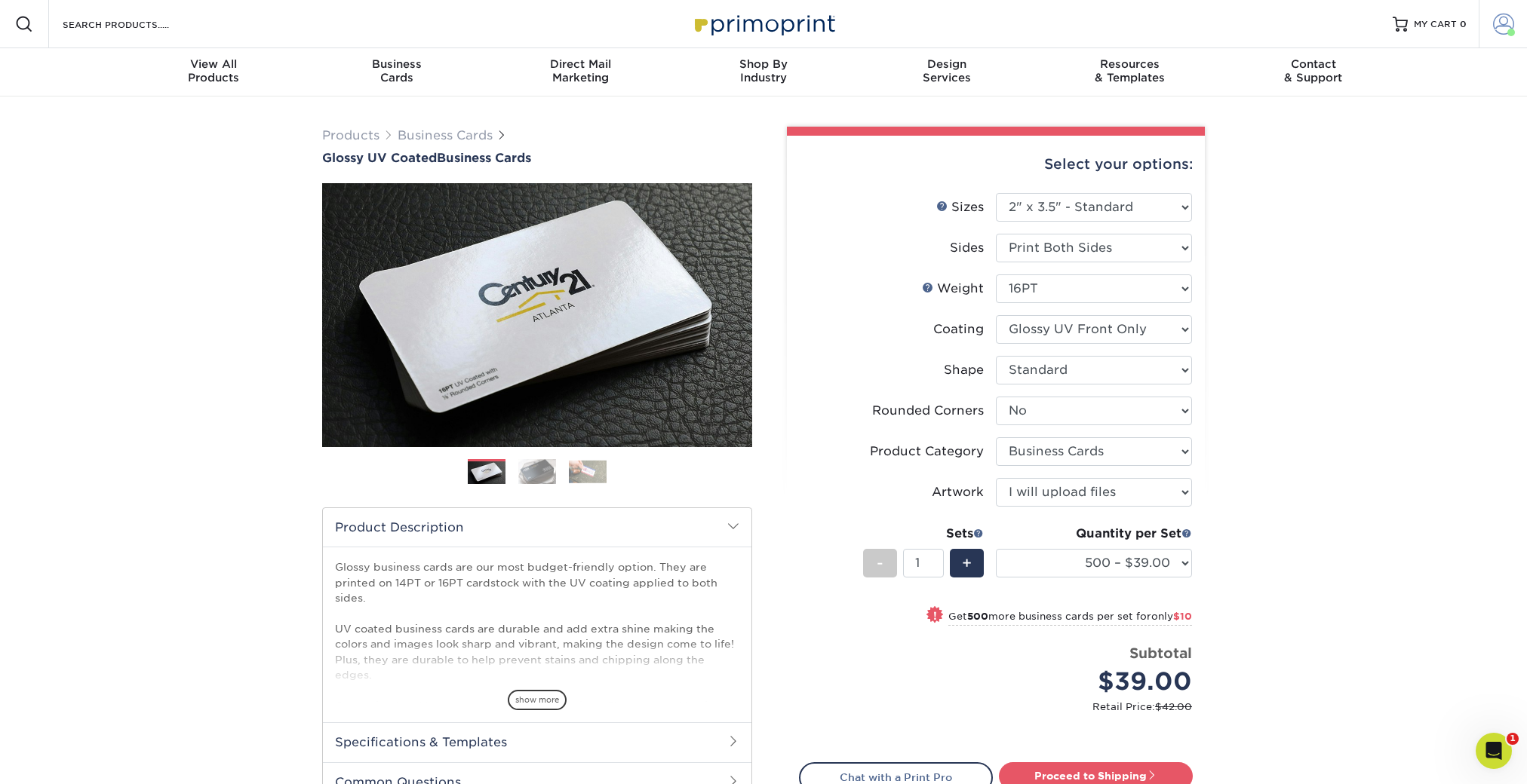
click at [1502, 30] on span at bounding box center [1503, 24] width 21 height 21
click at [1369, 171] on link "Order History" at bounding box center [1414, 181] width 190 height 21
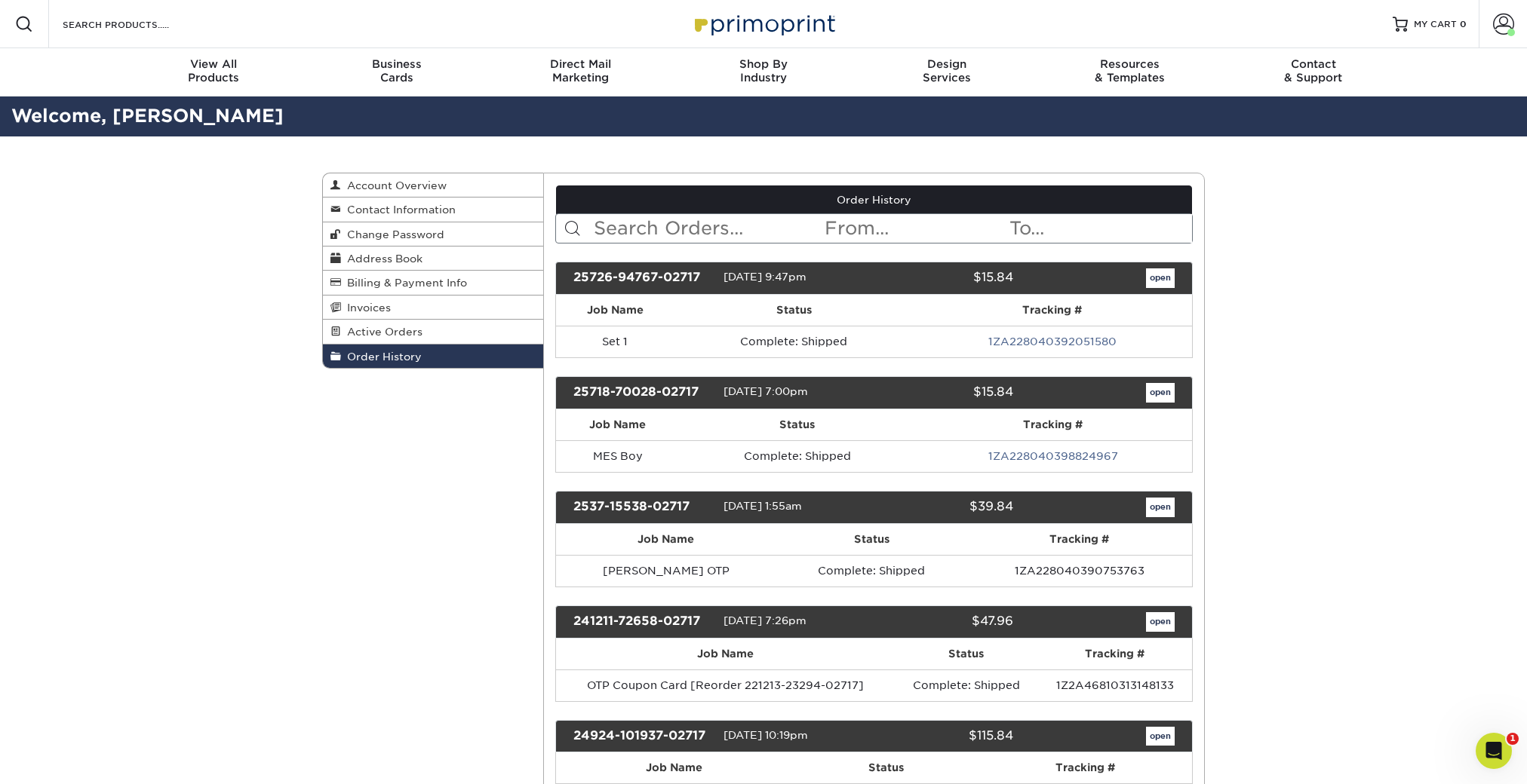
click at [731, 236] on input "text" at bounding box center [707, 228] width 231 height 29
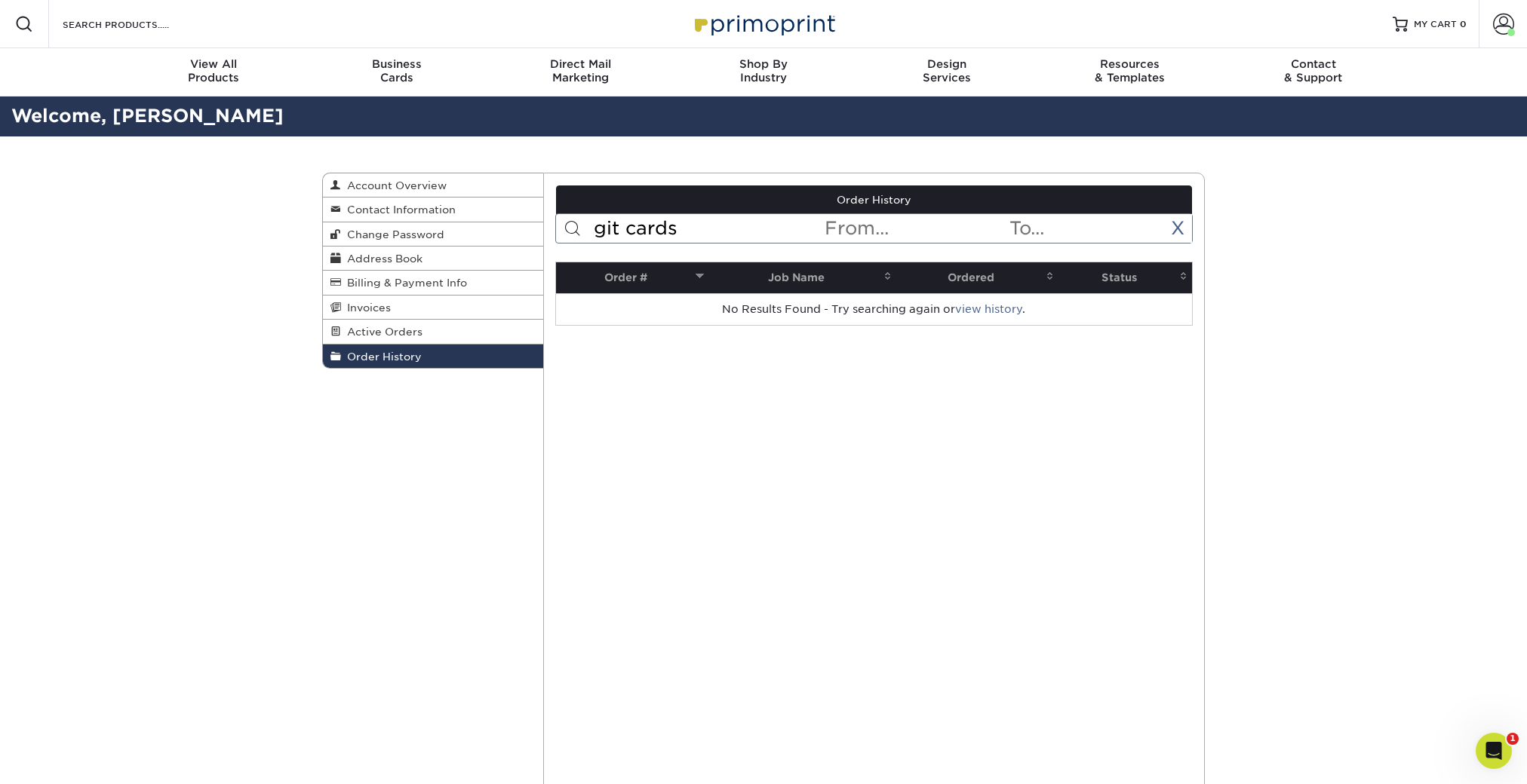
click at [703, 237] on input "git cards" at bounding box center [707, 228] width 231 height 29
type input "git card"
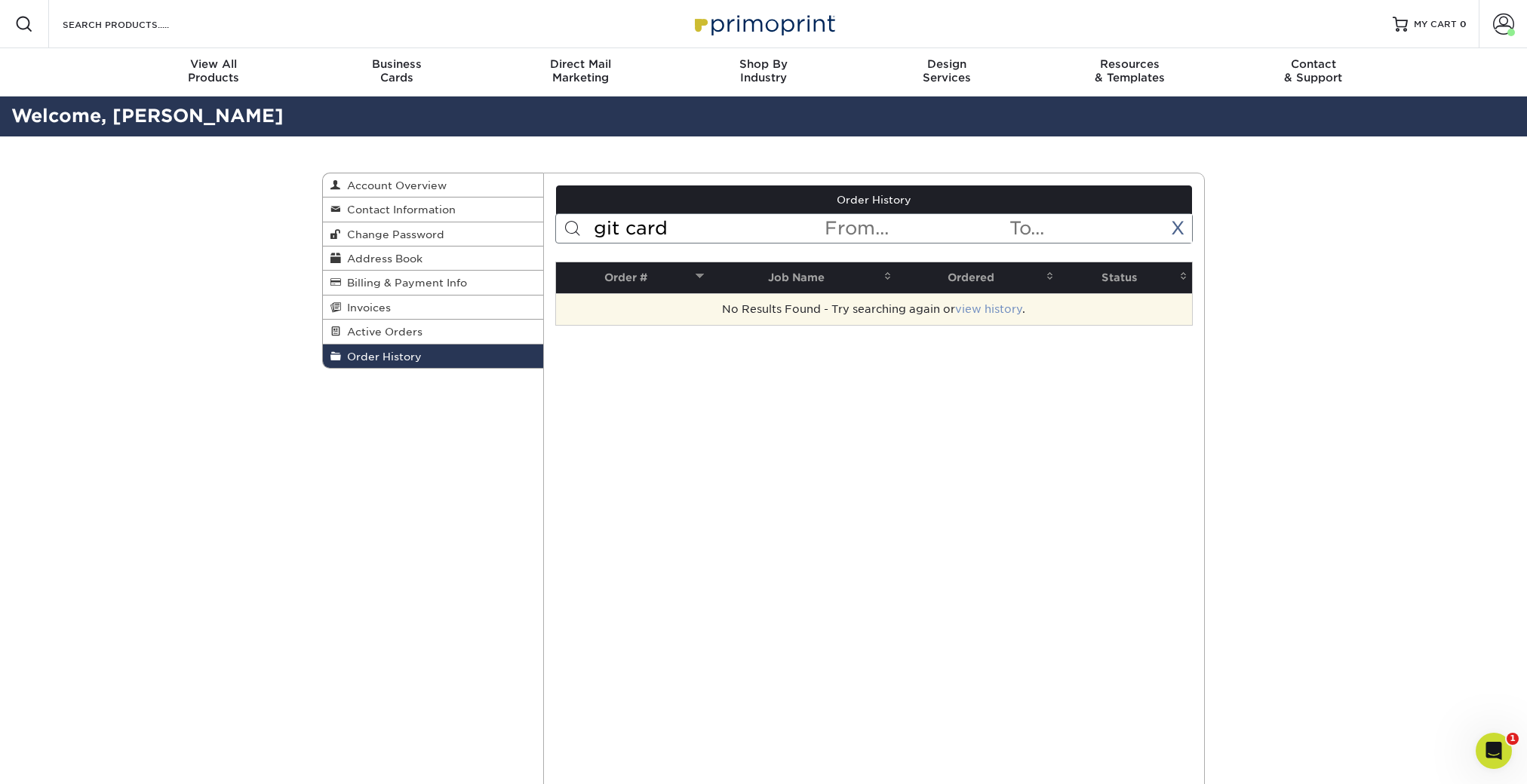
click at [986, 310] on link "view history" at bounding box center [989, 309] width 68 height 12
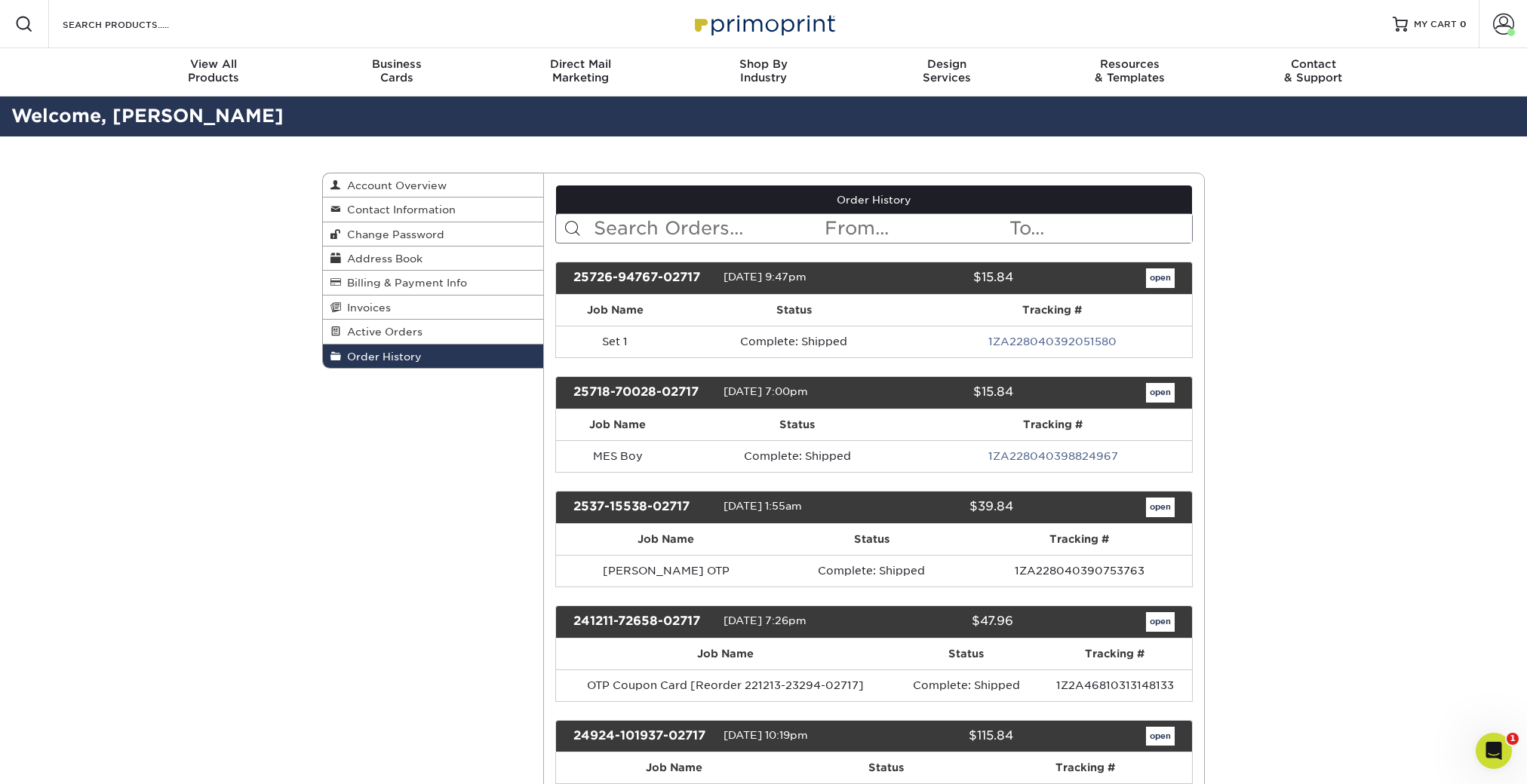
click at [717, 226] on input "text" at bounding box center [707, 228] width 231 height 29
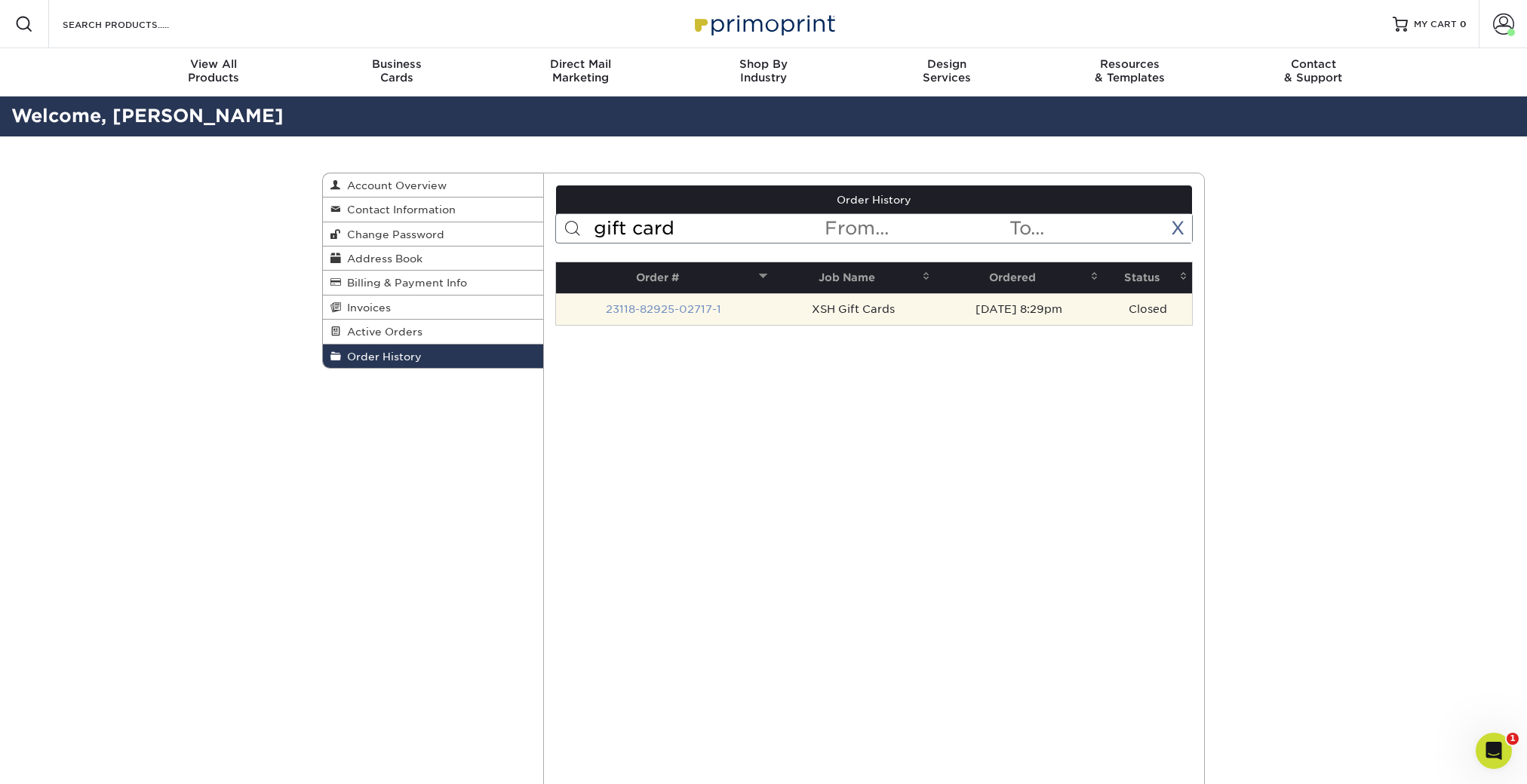
type input "gift card"
click at [665, 311] on link "23118-82925-02717-1" at bounding box center [663, 309] width 115 height 12
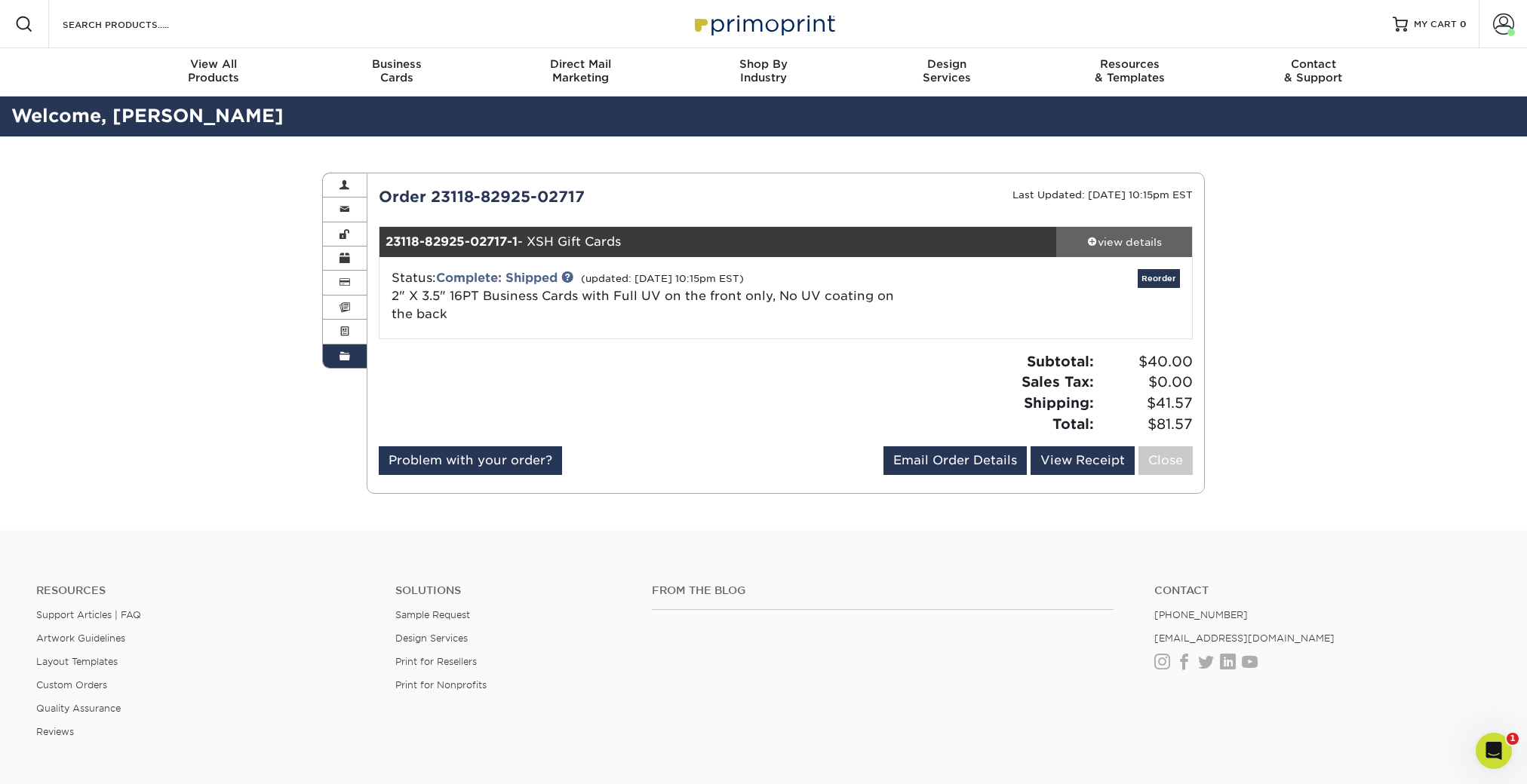
click at [1144, 246] on div "view details" at bounding box center [1124, 241] width 136 height 15
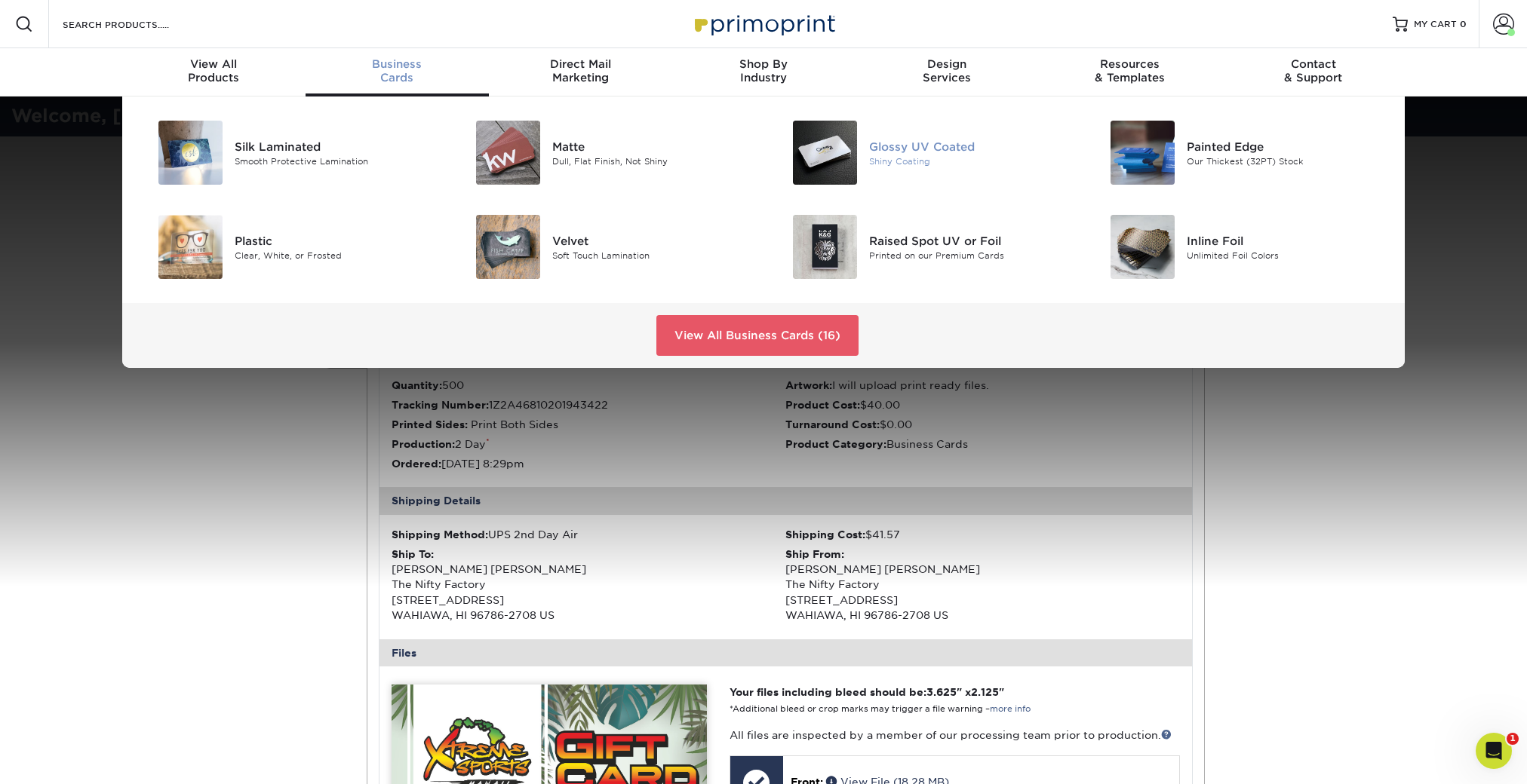
click at [953, 146] on div "Glossy UV Coated" at bounding box center [968, 146] width 200 height 17
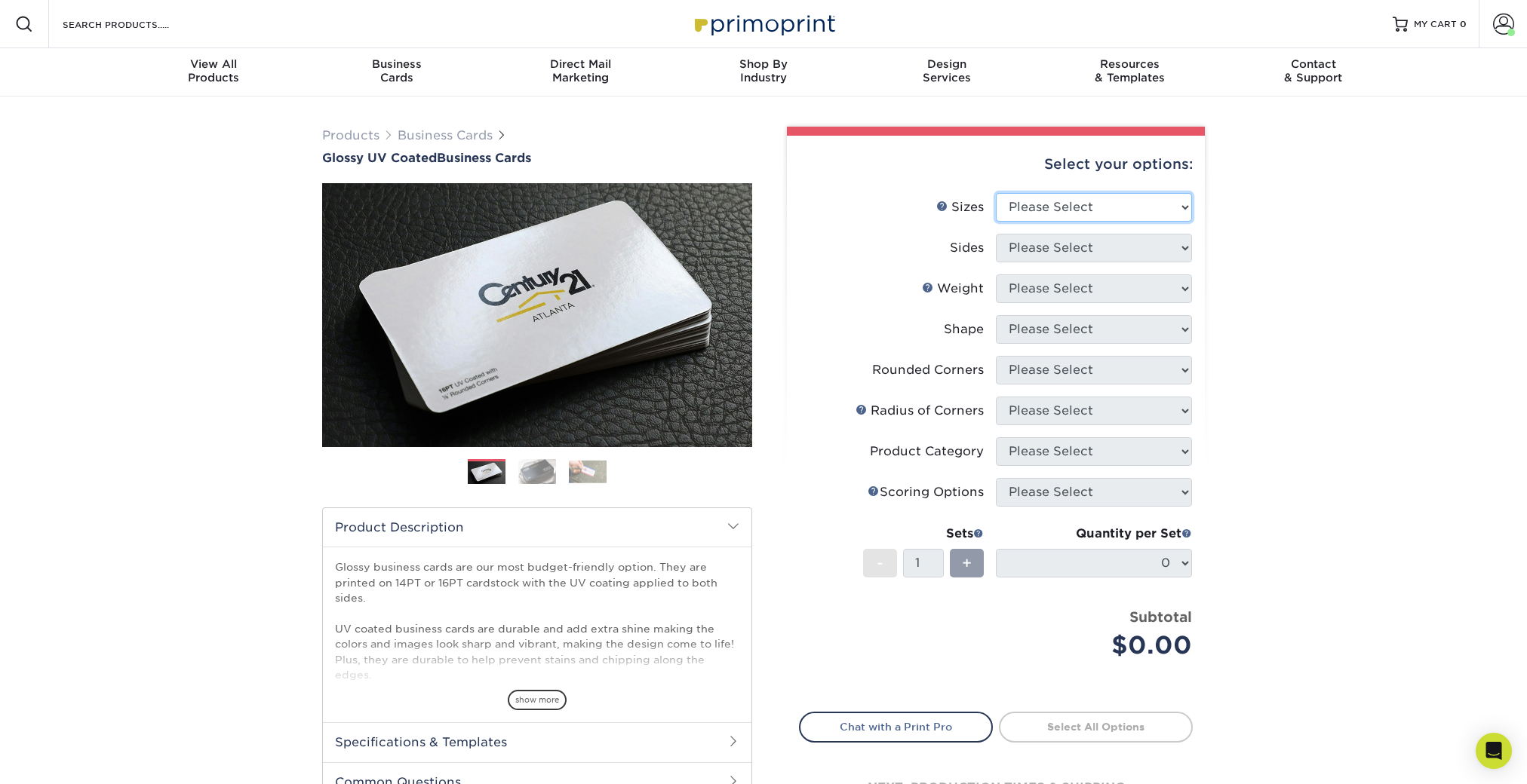
click at [1031, 208] on select "Please Select 1.5" x 3.5" - Mini 1.75" x 3.5" - Mini 2" x 2" - Square 2" x 3" -…" at bounding box center [1094, 207] width 197 height 29
select select "2.00x3.50"
click at [996, 194] on select "Please Select 1.5" x 3.5" - Mini 1.75" x 3.5" - Mini 2" x 2" - Square 2" x 3" -…" at bounding box center [1094, 207] width 197 height 29
click at [1047, 245] on select "Please Select Print Both Sides Print Front Only" at bounding box center [1094, 248] width 197 height 29
select select "13abbda7-1d64-4f25-8bb2-c179b224825d"
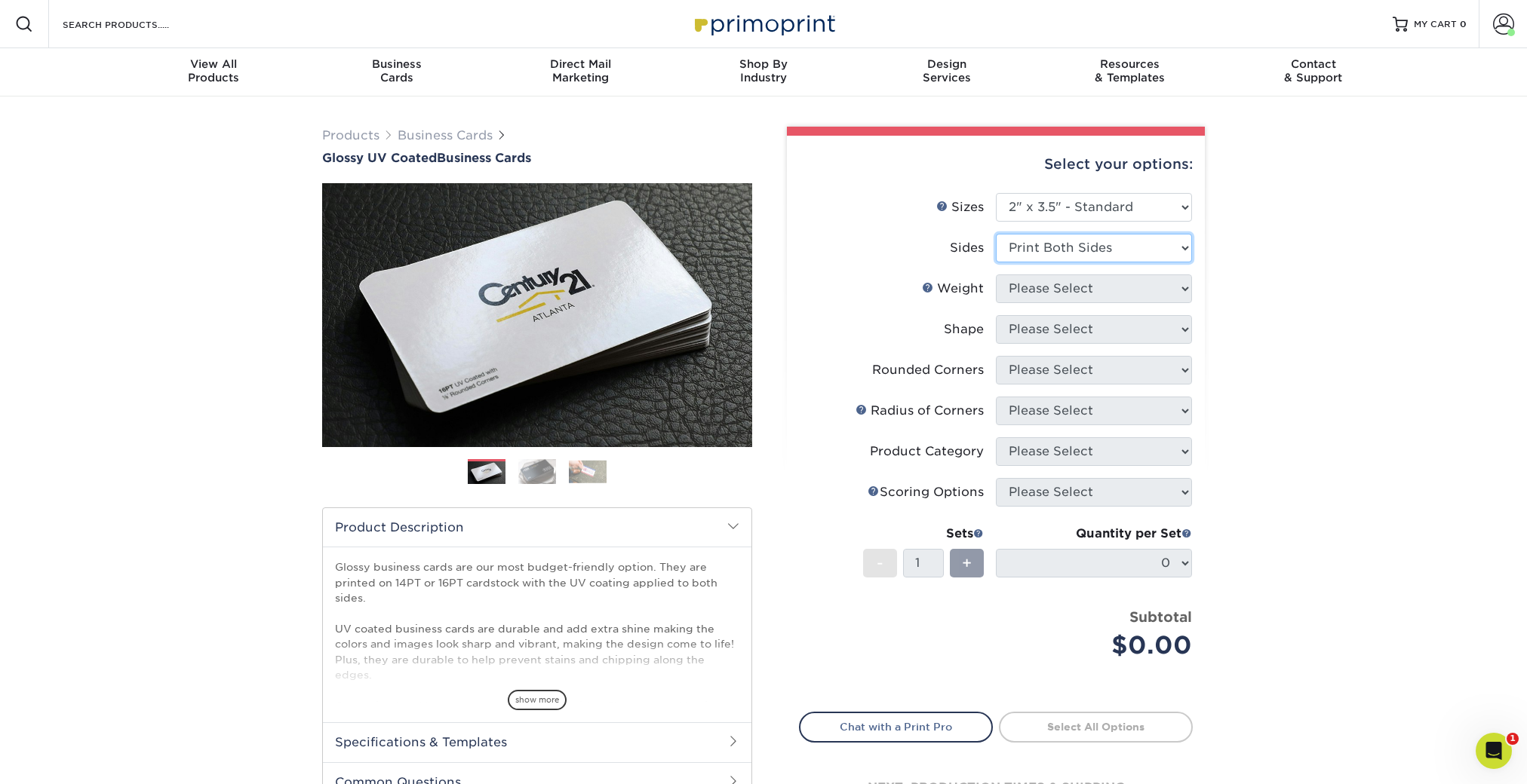
click at [996, 234] on select "Please Select Print Both Sides Print Front Only" at bounding box center [1094, 248] width 197 height 29
click at [1050, 288] on select "Please Select 16PT 14PT" at bounding box center [1094, 289] width 197 height 29
select select "16PT"
click at [996, 275] on select "Please Select 16PT 14PT" at bounding box center [1094, 289] width 197 height 29
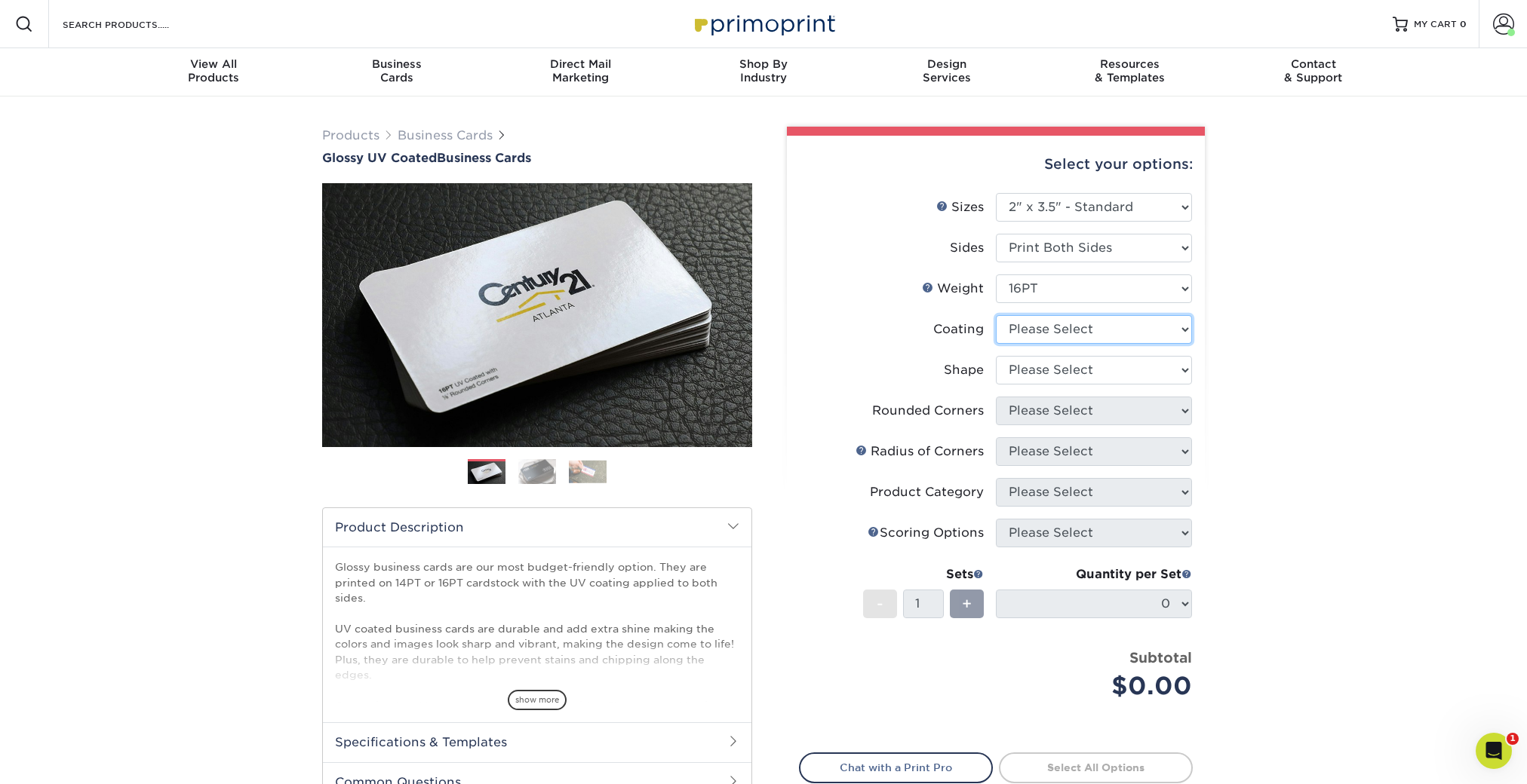
click at [1057, 333] on select at bounding box center [1094, 329] width 197 height 29
select select "1e8116af-acfc-44b1-83dc-8181aa338834"
click at [996, 316] on select at bounding box center [1094, 329] width 197 height 29
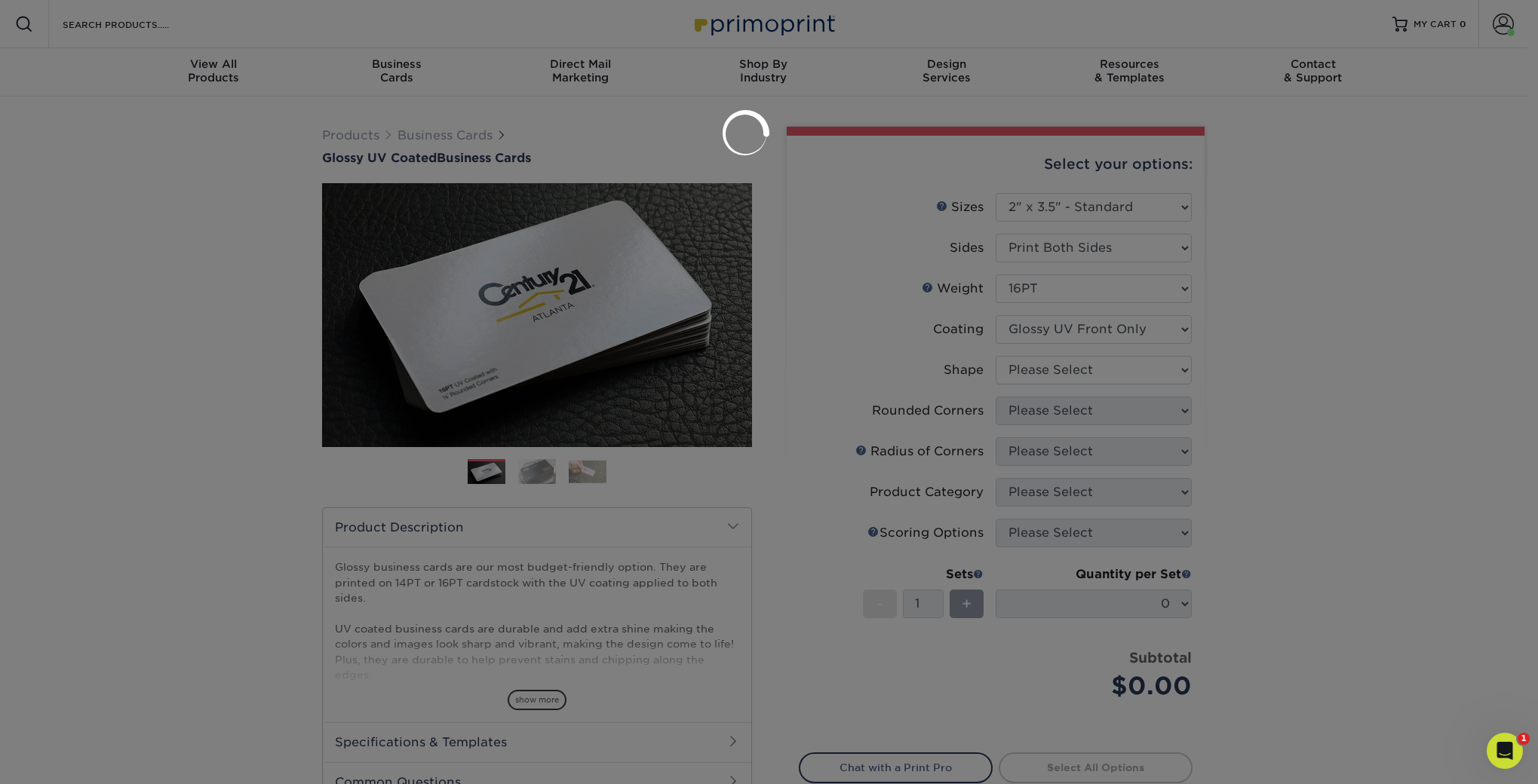
click at [1039, 372] on div at bounding box center [769, 392] width 1538 height 784
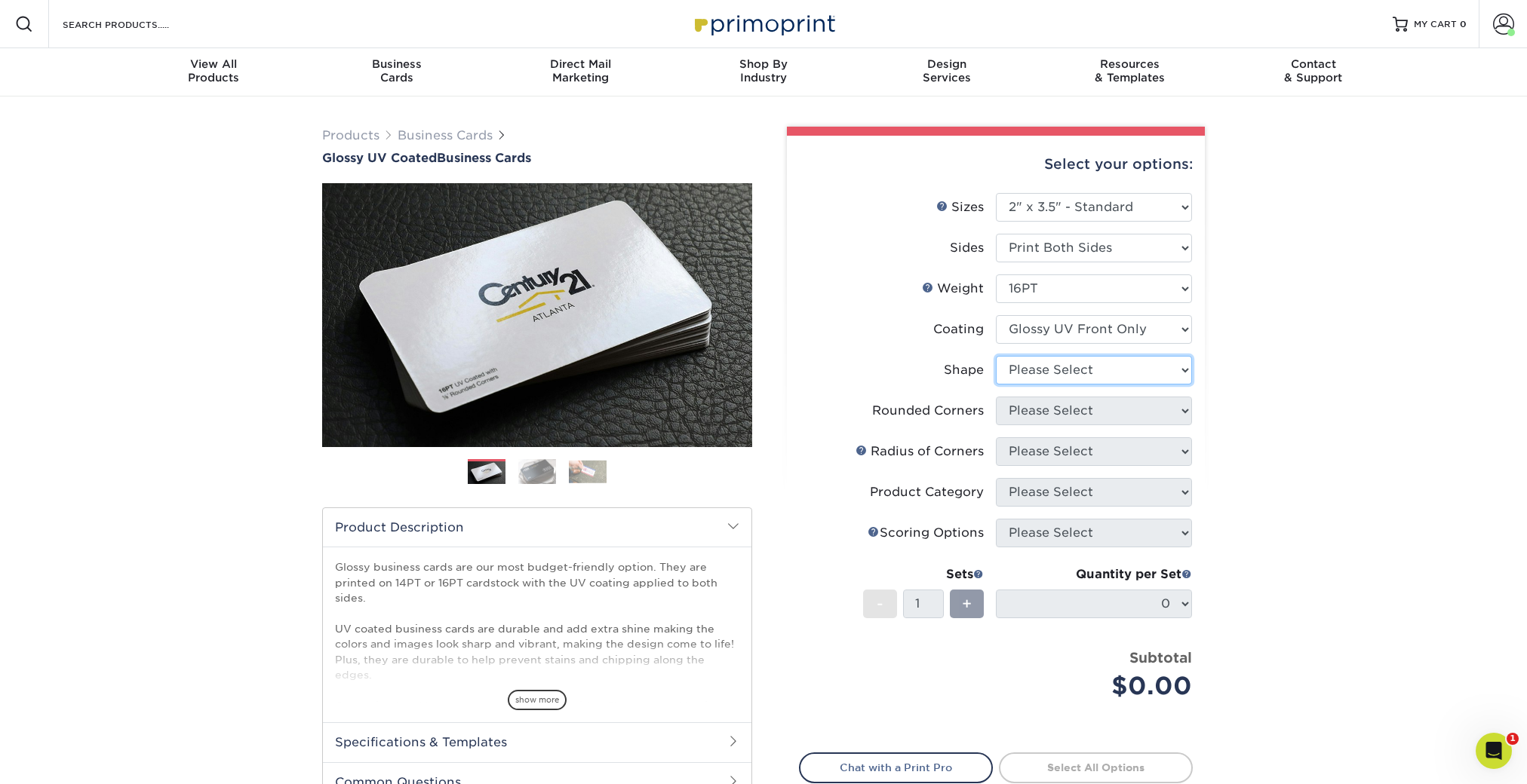
click at [1041, 369] on select "Please Select Standard" at bounding box center [1094, 370] width 197 height 29
select select "standard"
click at [996, 356] on select "Please Select Standard" at bounding box center [1094, 370] width 197 height 29
click at [1036, 409] on select "Please Select Yes - Round 2 Corners Yes - Round 4 Corners No" at bounding box center [1094, 411] width 197 height 29
select select "0"
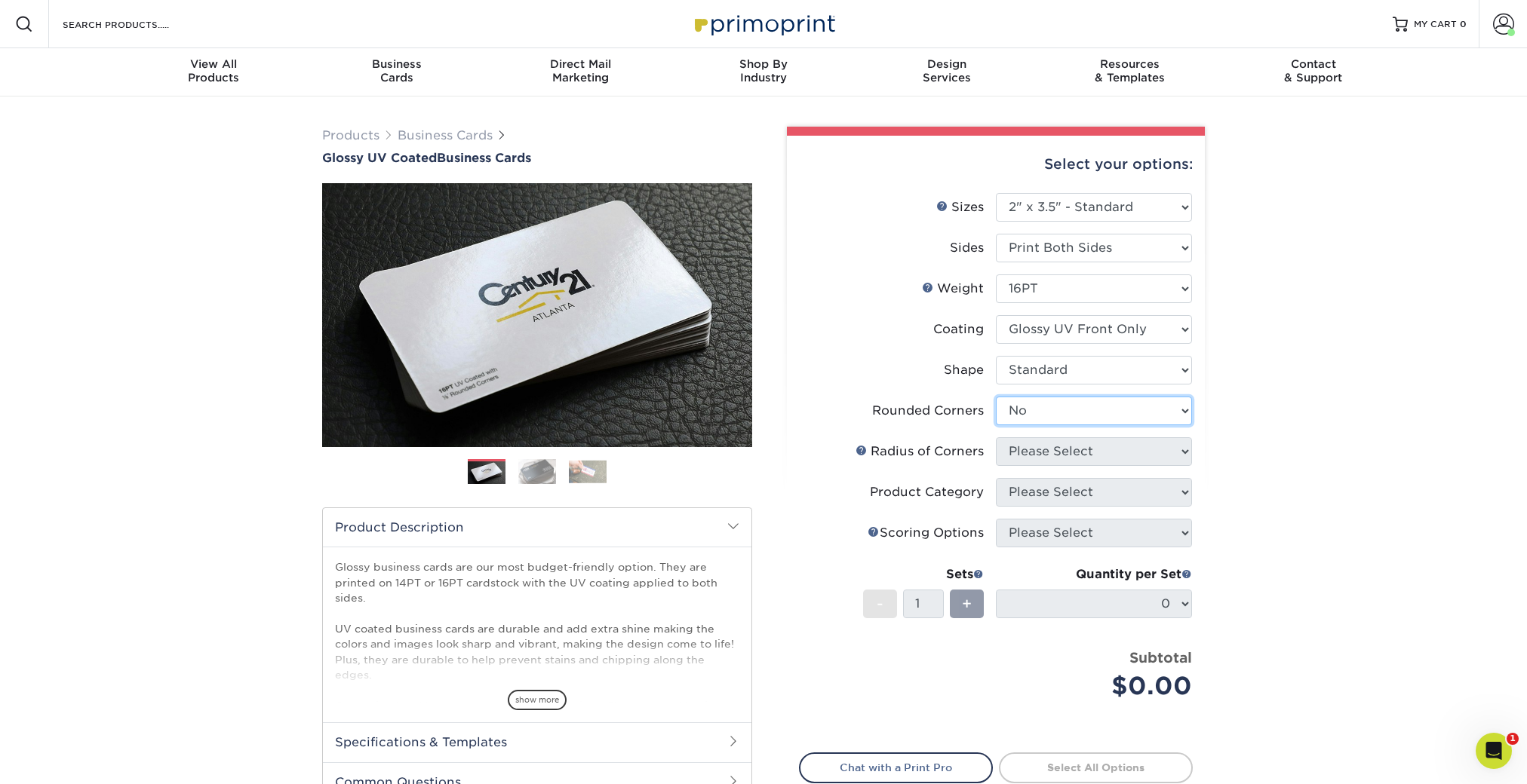
click at [996, 397] on select "Please Select Yes - Round 2 Corners Yes - Round 4 Corners No" at bounding box center [1094, 411] width 197 height 29
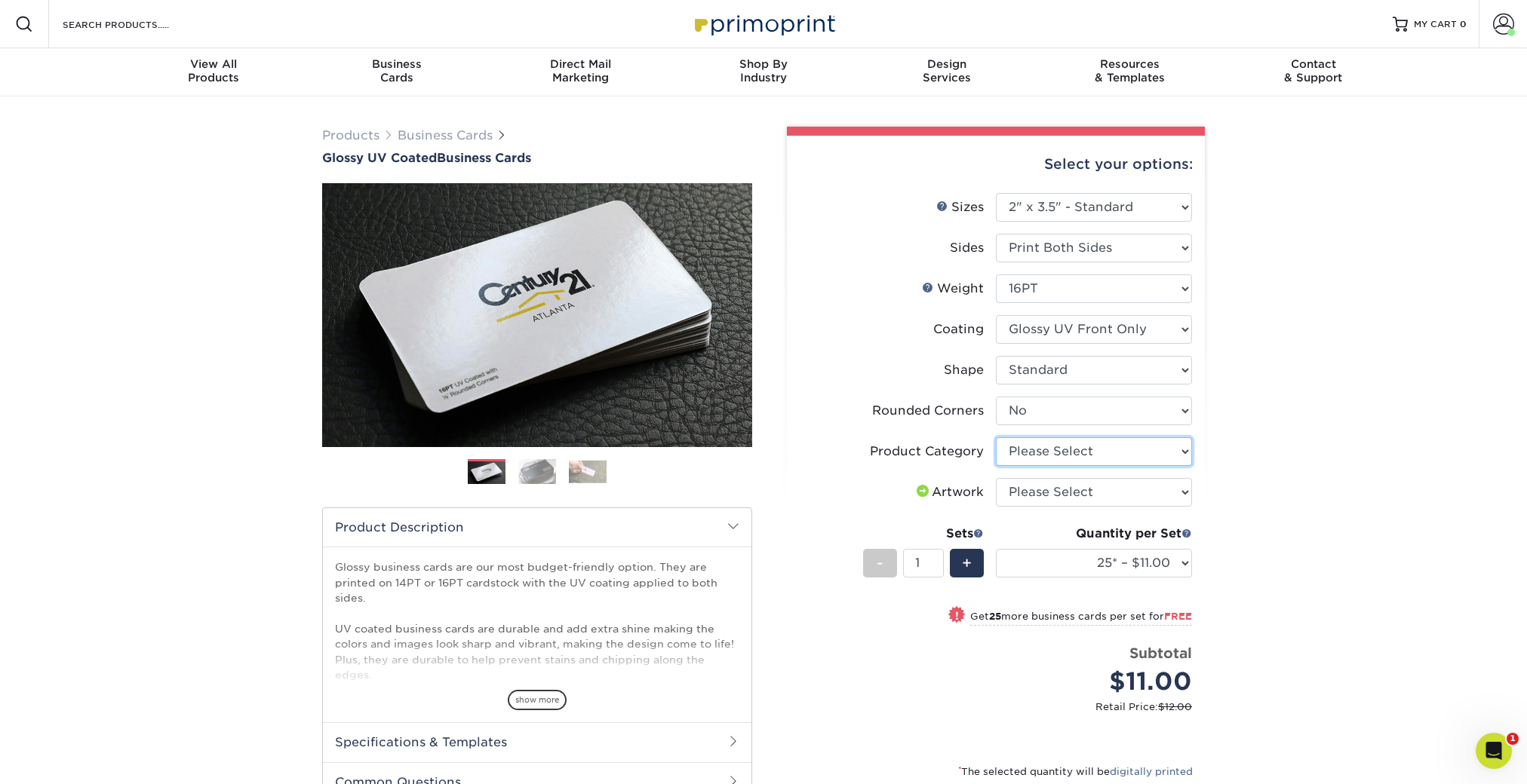
click at [1076, 448] on select "Please Select Business Cards" at bounding box center [1094, 452] width 197 height 29
select select "3b5148f1-0588-4f88-a218-97bcfdce65c1"
click at [996, 438] on select "Please Select Business Cards" at bounding box center [1094, 452] width 197 height 29
click at [1072, 494] on select "Please Select I will upload files I need a design - $100" at bounding box center [1094, 492] width 197 height 29
select select "upload"
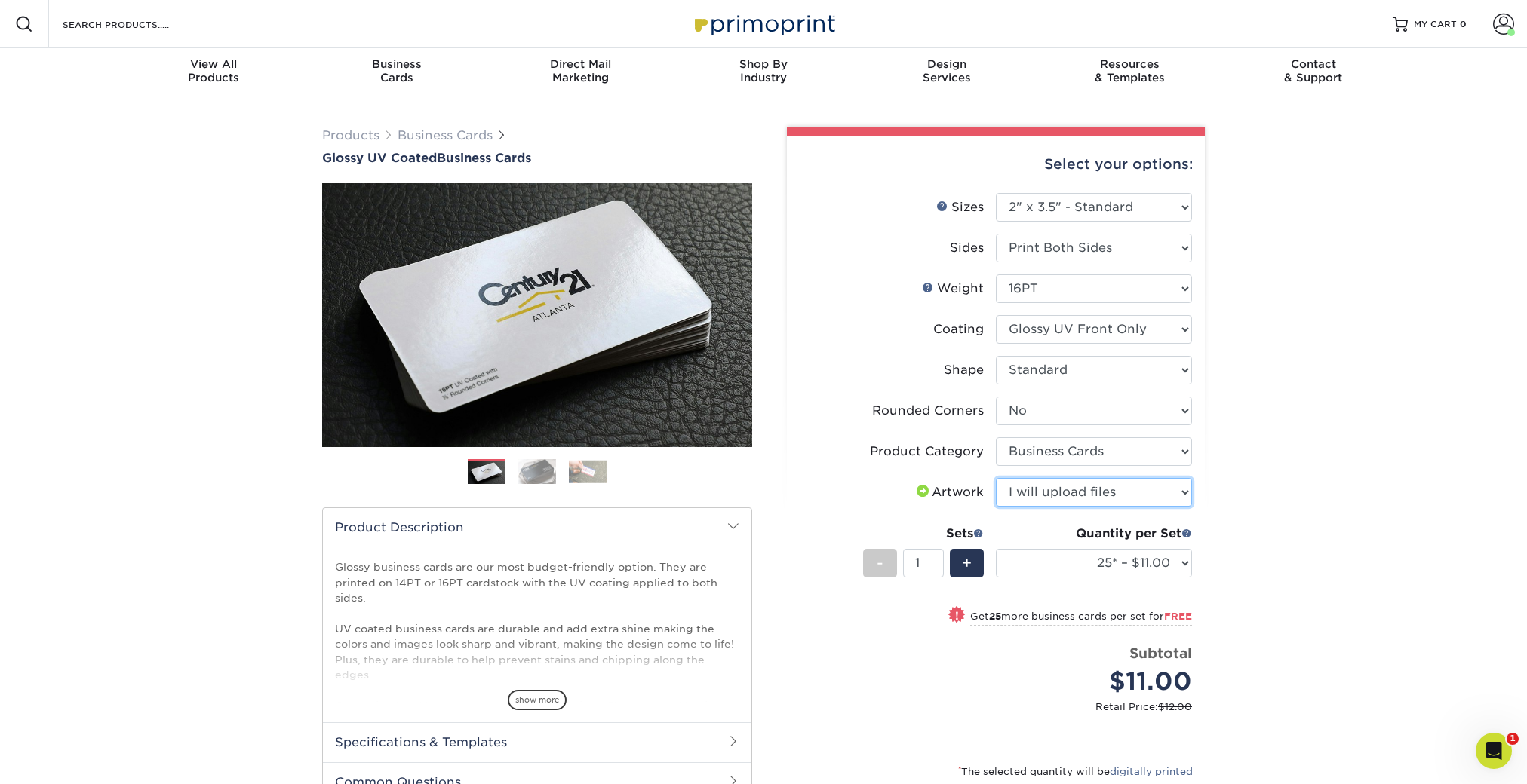
click at [996, 478] on select "Please Select I will upload files I need a design - $100" at bounding box center [1094, 492] width 197 height 29
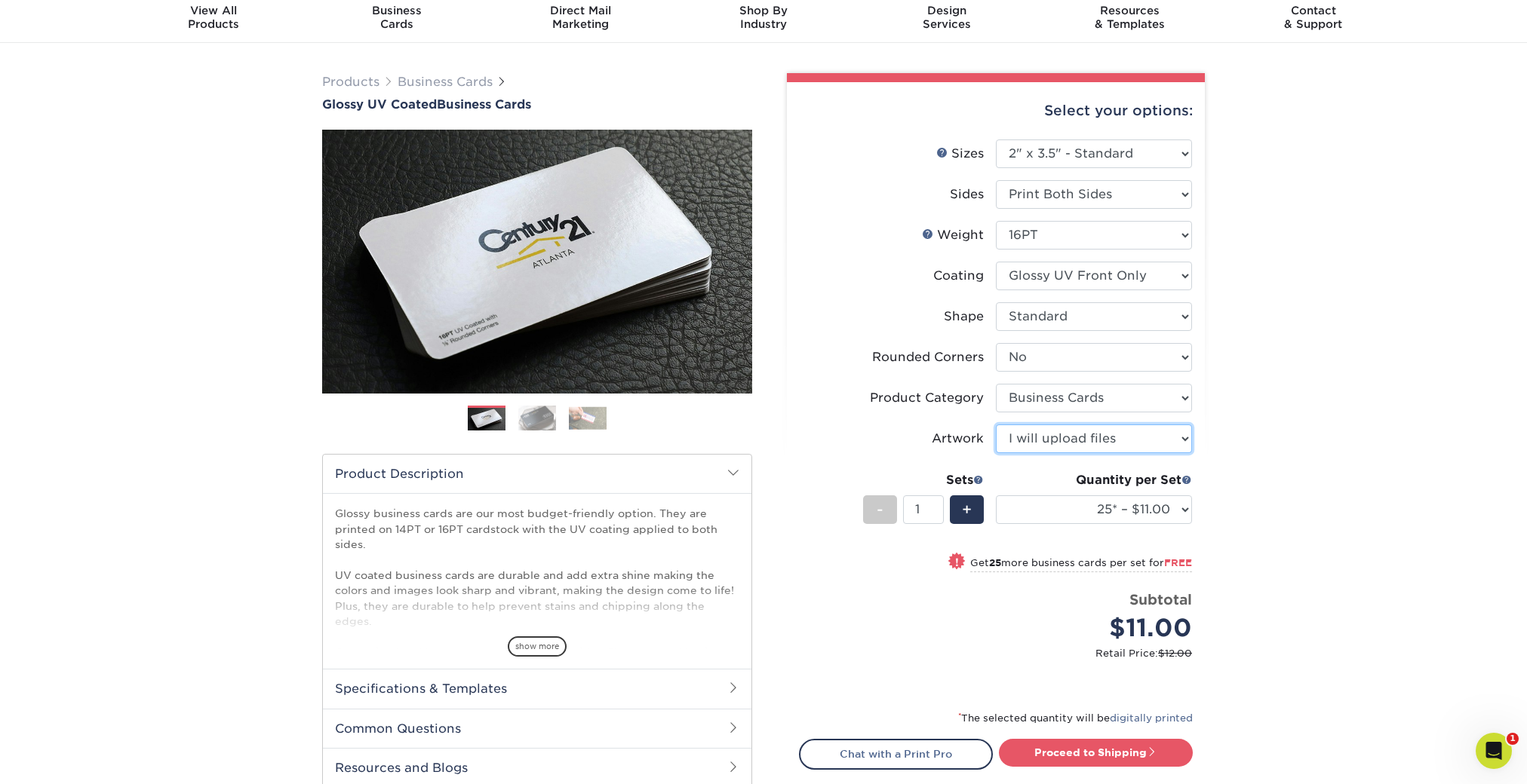
scroll to position [59, 0]
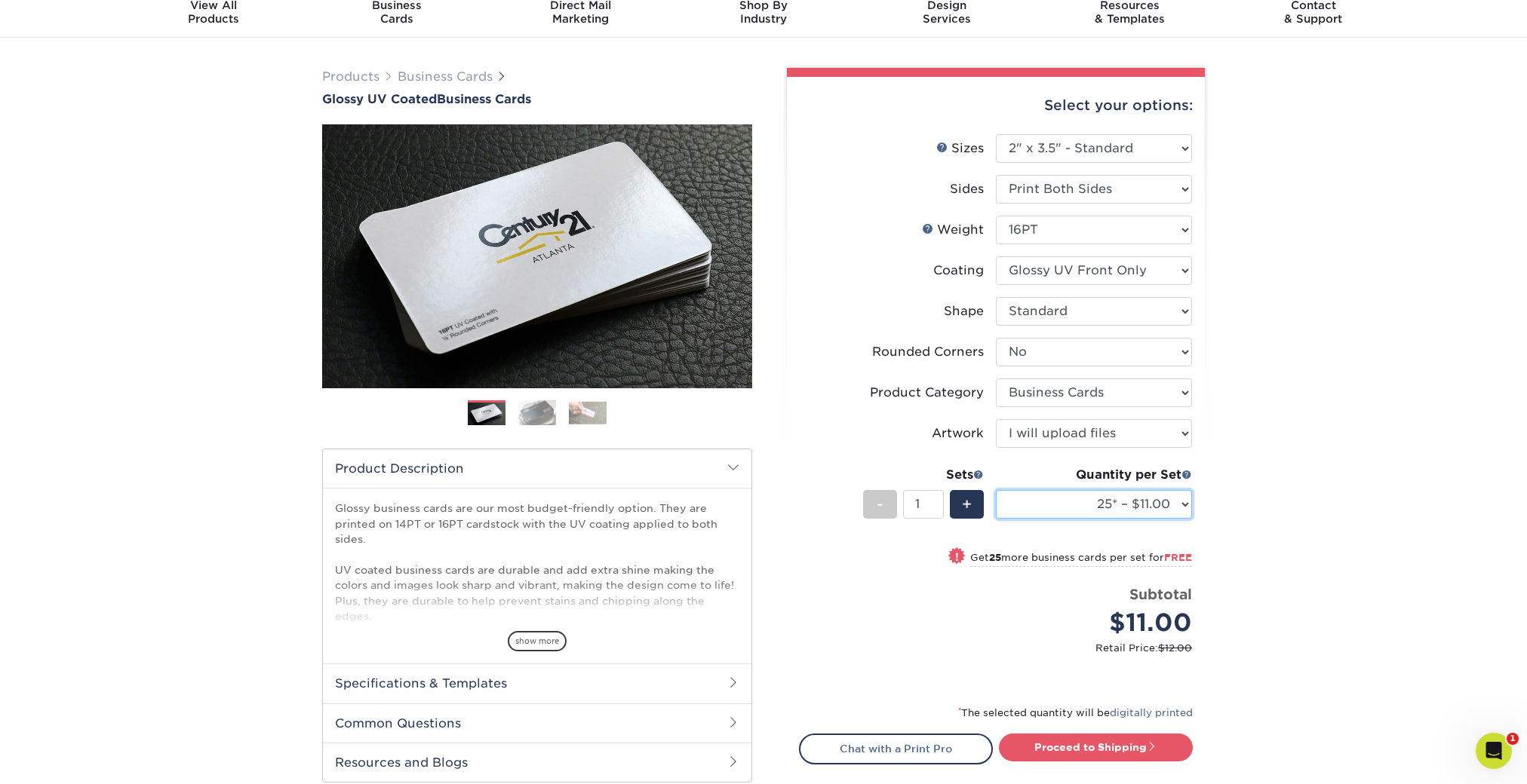
click at [1119, 514] on select "25* – $11.00 50* – $11.00 100* – $11.00 250* – $20.00 500 – $39.00 1000 – $49.0…" at bounding box center [1094, 504] width 197 height 29
select select "500 – $39.00"
click at [996, 490] on select "25* – $11.00 50* – $11.00 100* – $11.00 250* – $20.00 500 – $39.00 1000 – $49.0…" at bounding box center [1094, 504] width 197 height 29
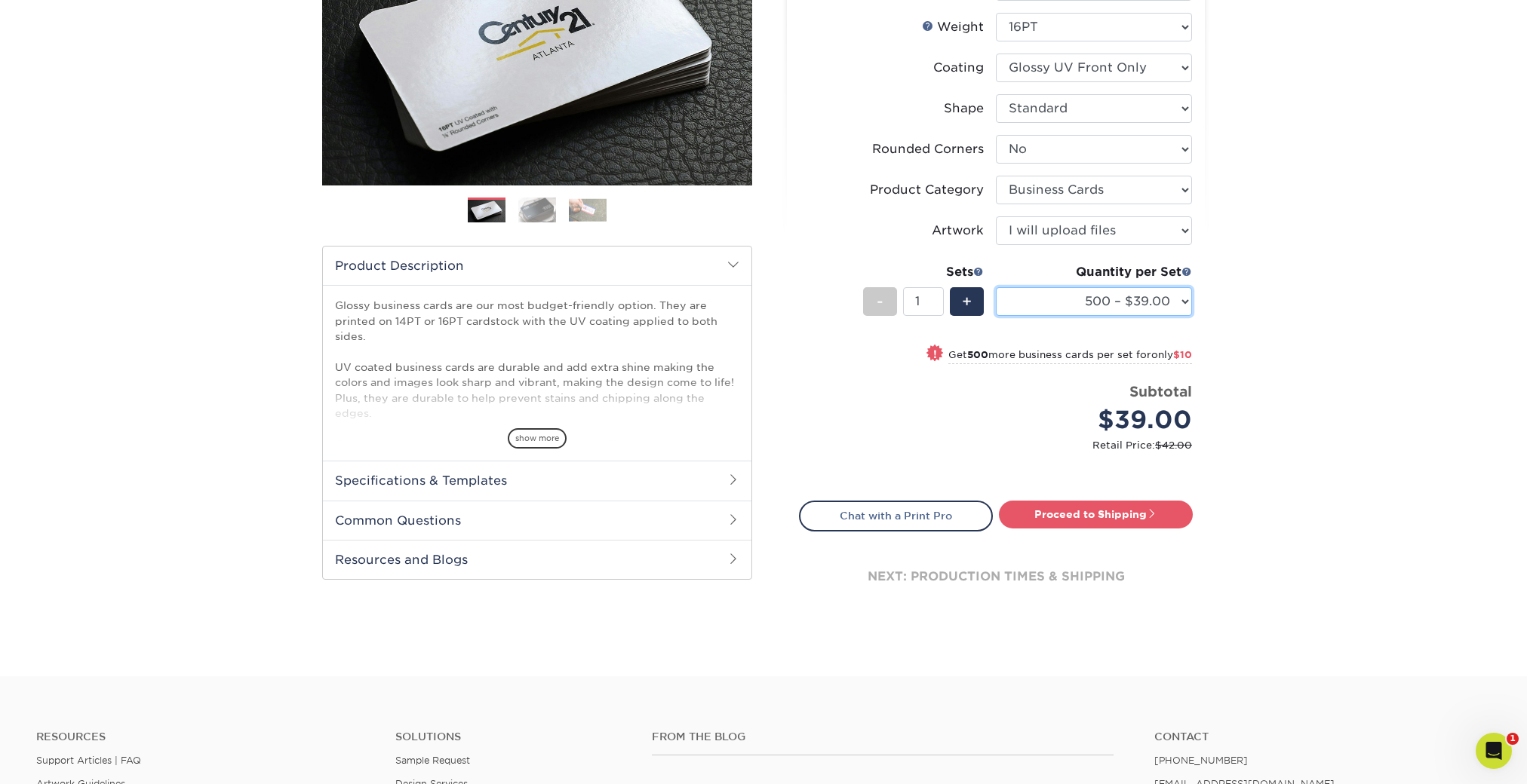
scroll to position [271, 0]
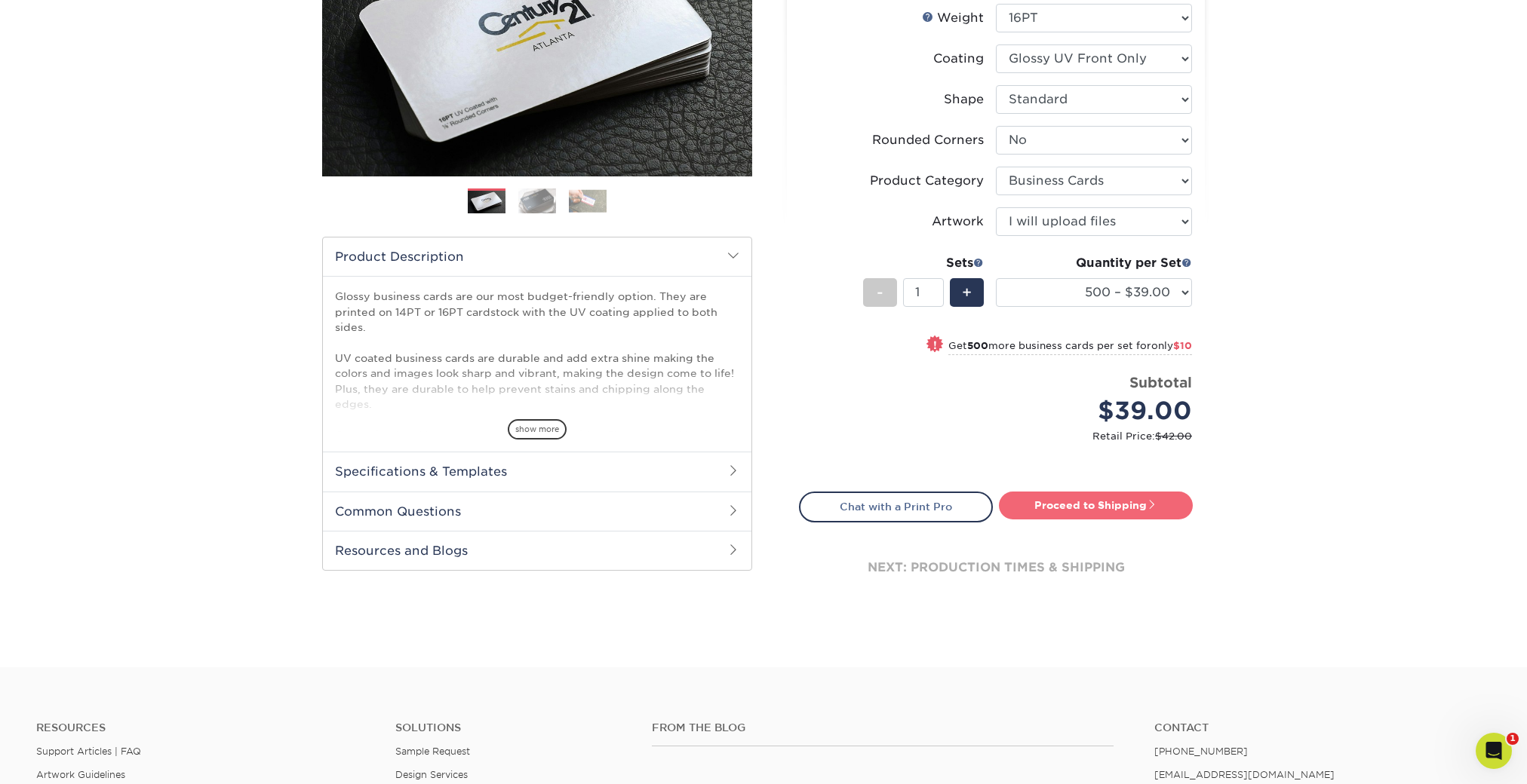
click at [1081, 509] on link "Proceed to Shipping" at bounding box center [1095, 504] width 194 height 27
type input "Set 1"
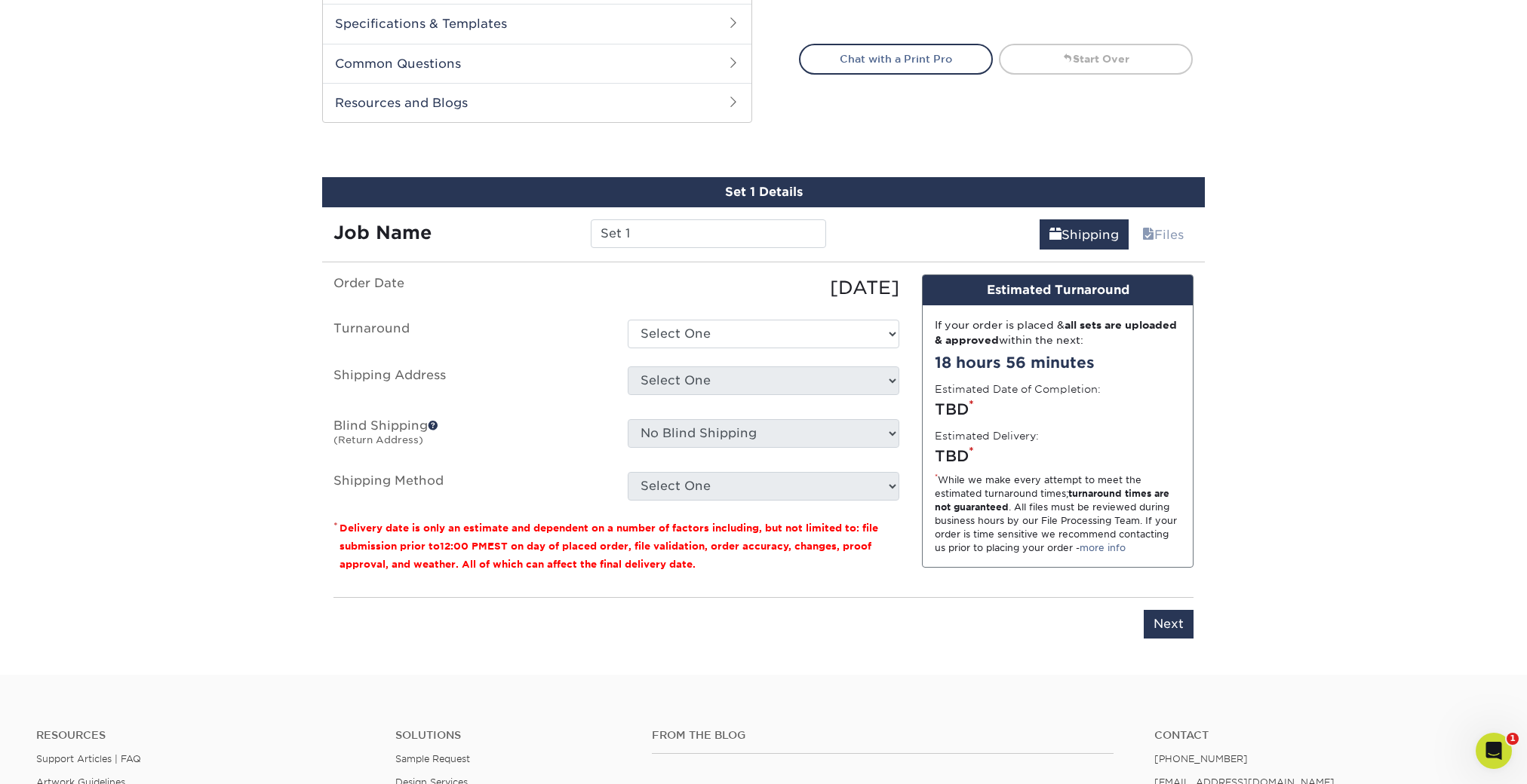
scroll to position [803, 0]
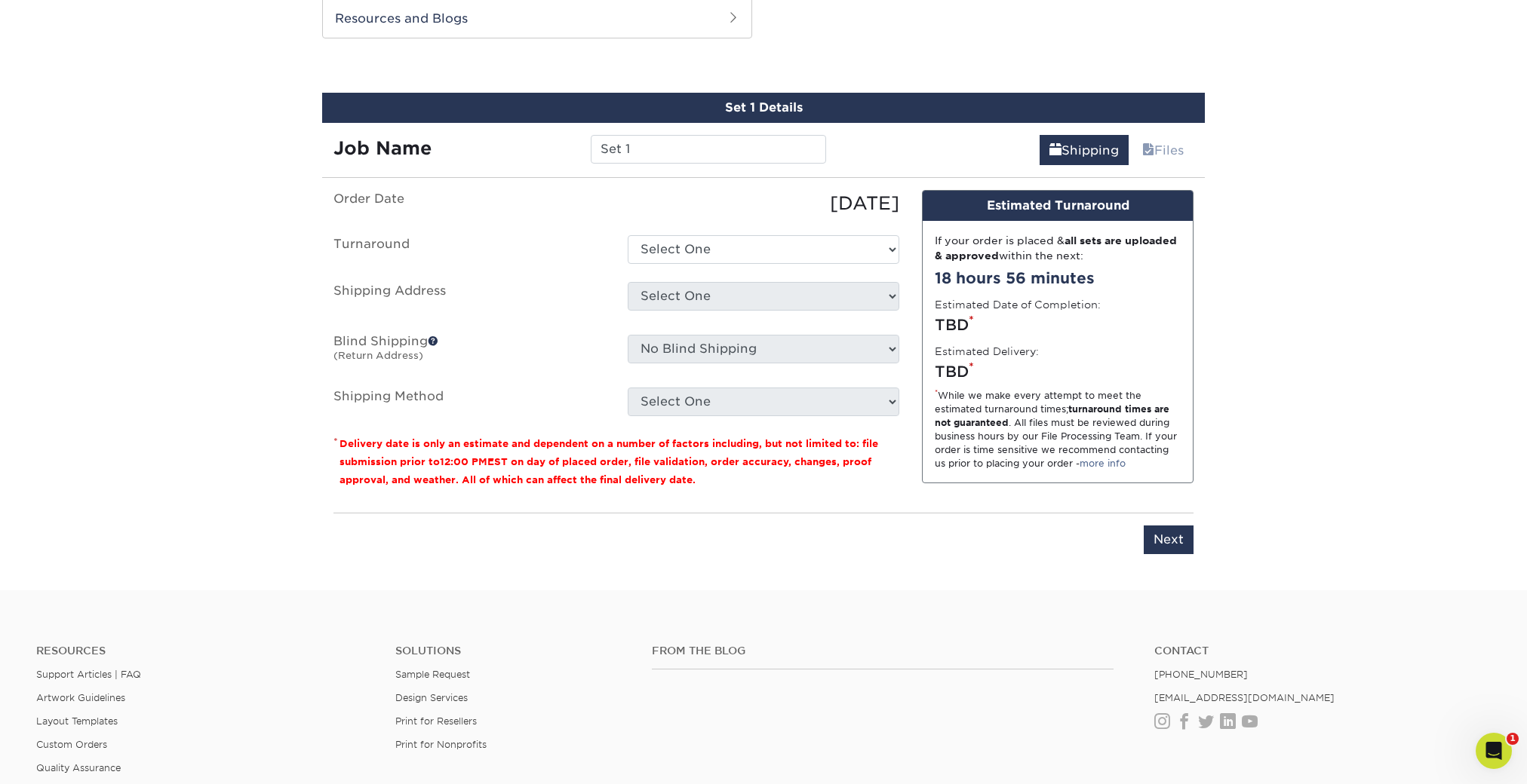
click at [667, 167] on div "Set 1 Details Job Name Set 1 Shipping Files You've choosen mailing services! If…" at bounding box center [763, 331] width 883 height 479
click at [667, 162] on input "Set 1" at bounding box center [708, 149] width 234 height 29
type input "XSH Gift Card 2025"
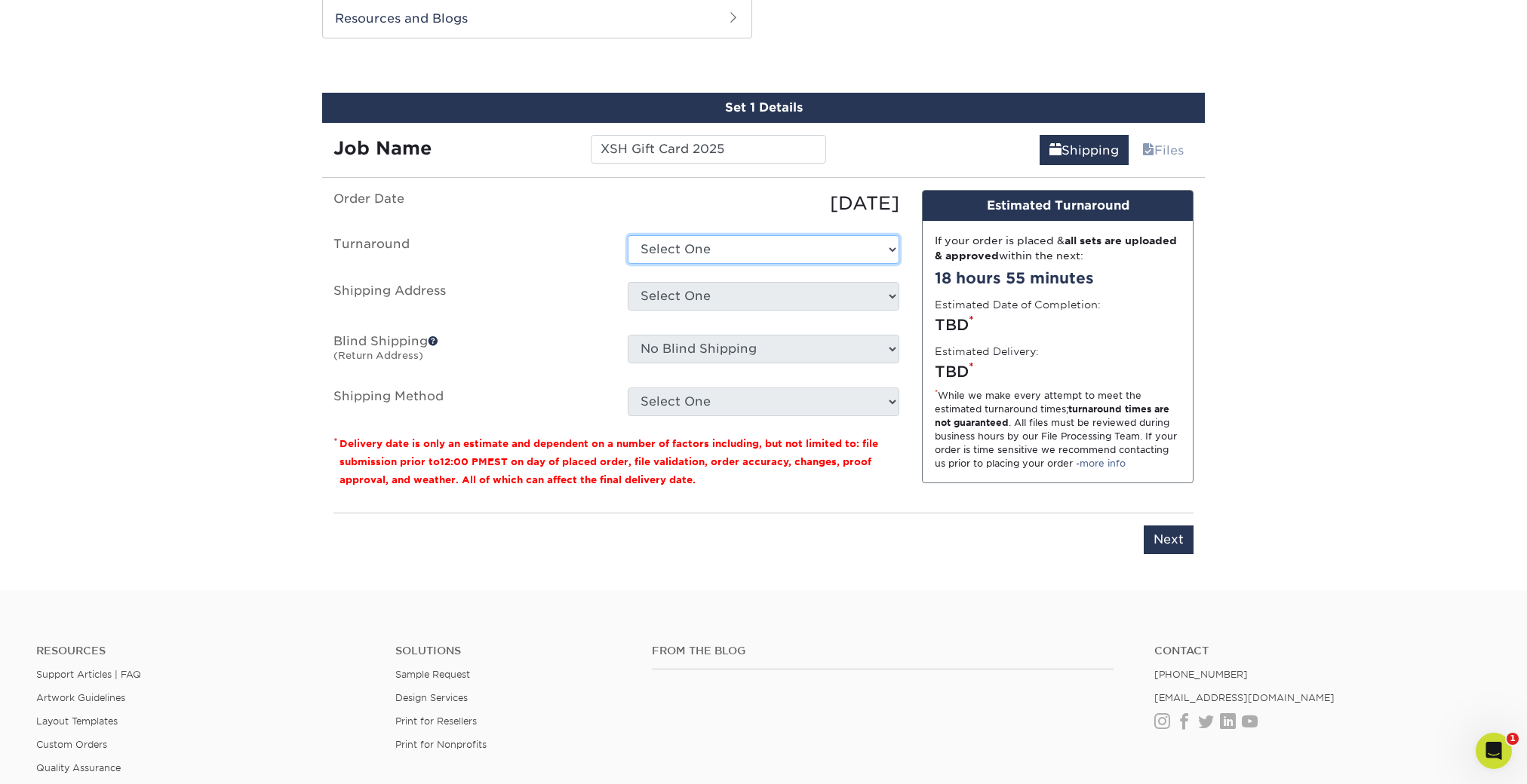
click at [710, 250] on select "Select One 2-4 Business Days 2 Day Next Business Day" at bounding box center [764, 249] width 272 height 29
select select "f46196aa-5fb0-47d8-8df5-cbf0064acc97"
click at [627, 235] on select "Select One 2-4 Business Days 2 Day Next Business Day" at bounding box center [764, 249] width 272 height 29
click at [712, 305] on select "Select One Bliss Closet Hawaii Bliss Closet Hawaii K’s Sweets LLC Loyalty Cards…" at bounding box center [764, 296] width 272 height 29
click at [709, 294] on select "Select One Bliss Closet Hawaii Bliss Closet Hawaii K’s Sweets LLC Loyalty Cards…" at bounding box center [764, 296] width 272 height 29
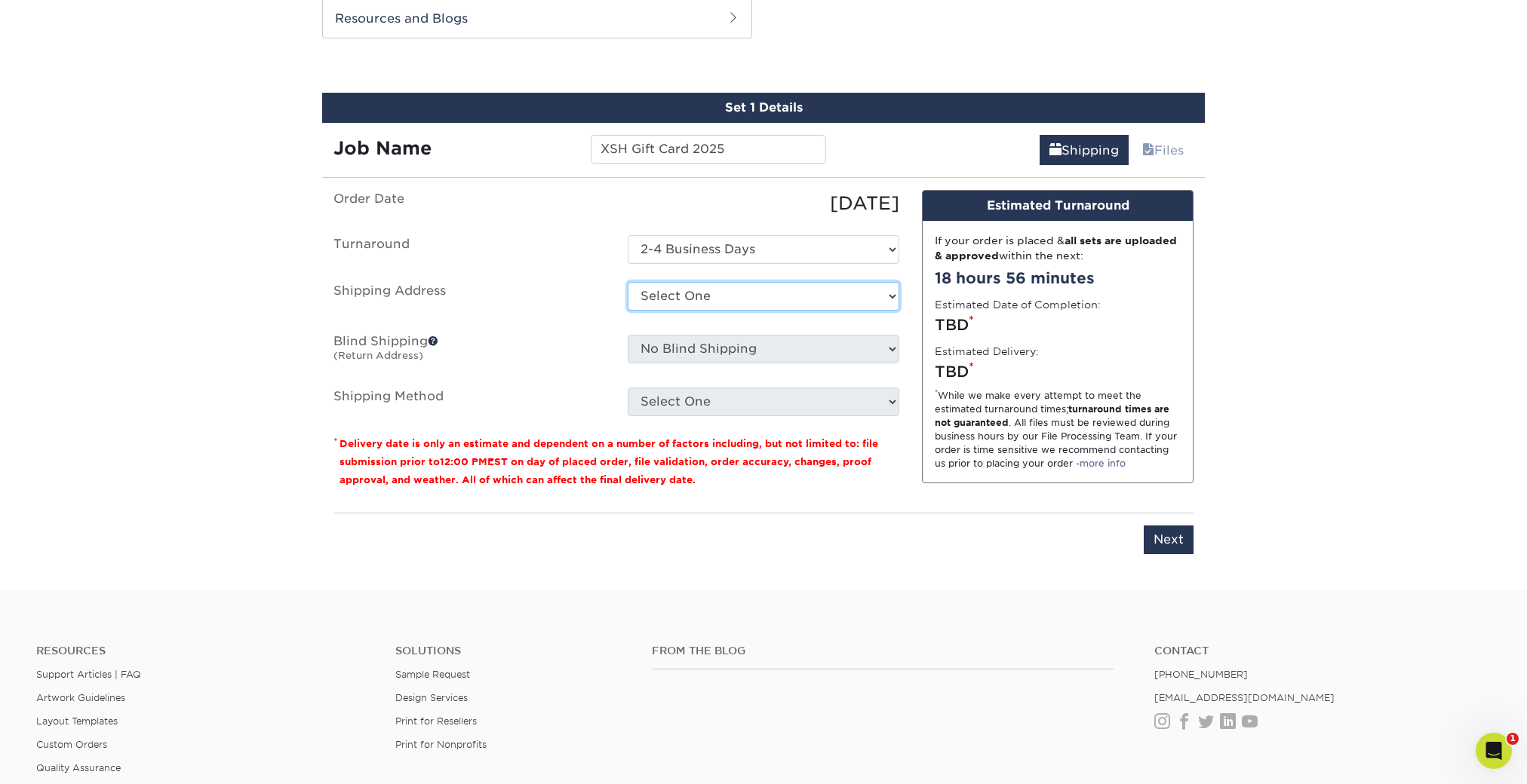
select select "232110"
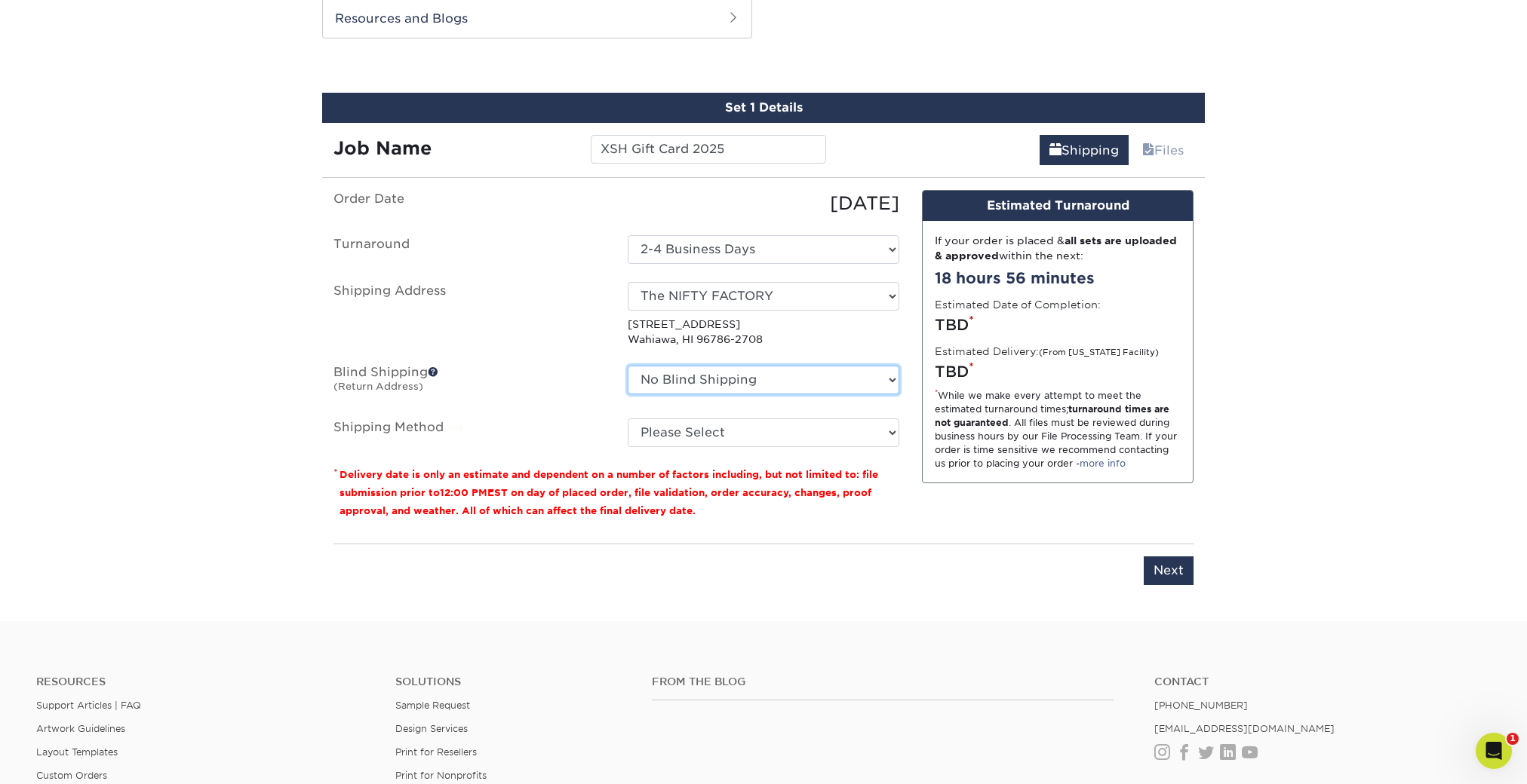
click at [721, 385] on select "No Blind Shipping Bliss Closet Hawaii Bliss Closet Hawaii K’s Sweets LLC Loyalt…" at bounding box center [764, 380] width 272 height 29
select select "232110"
click at [627, 366] on select "No Blind Shipping Bliss Closet Hawaii Bliss Closet Hawaii K’s Sweets LLC Loyalt…" at bounding box center [764, 380] width 272 height 29
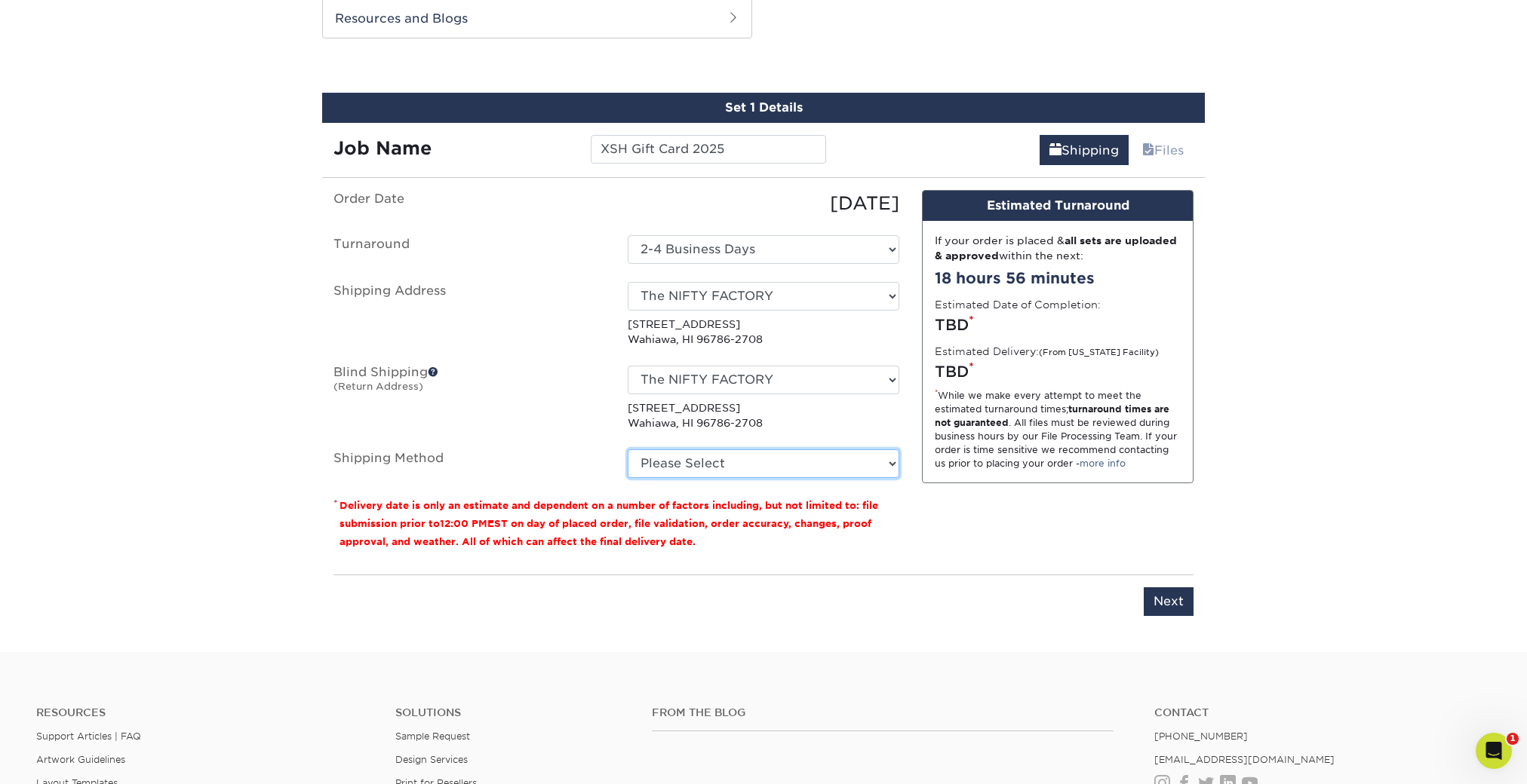
click at [701, 469] on select "Please Select Ground Shipping (+$8.96) 2 Day Air Shipping (+$27.75) Next Day Sh…" at bounding box center [764, 463] width 272 height 29
select select "03"
click at [627, 450] on select "Please Select Ground Shipping (+$8.96) 2 Day Air Shipping (+$27.75) Next Day Sh…" at bounding box center [764, 463] width 272 height 29
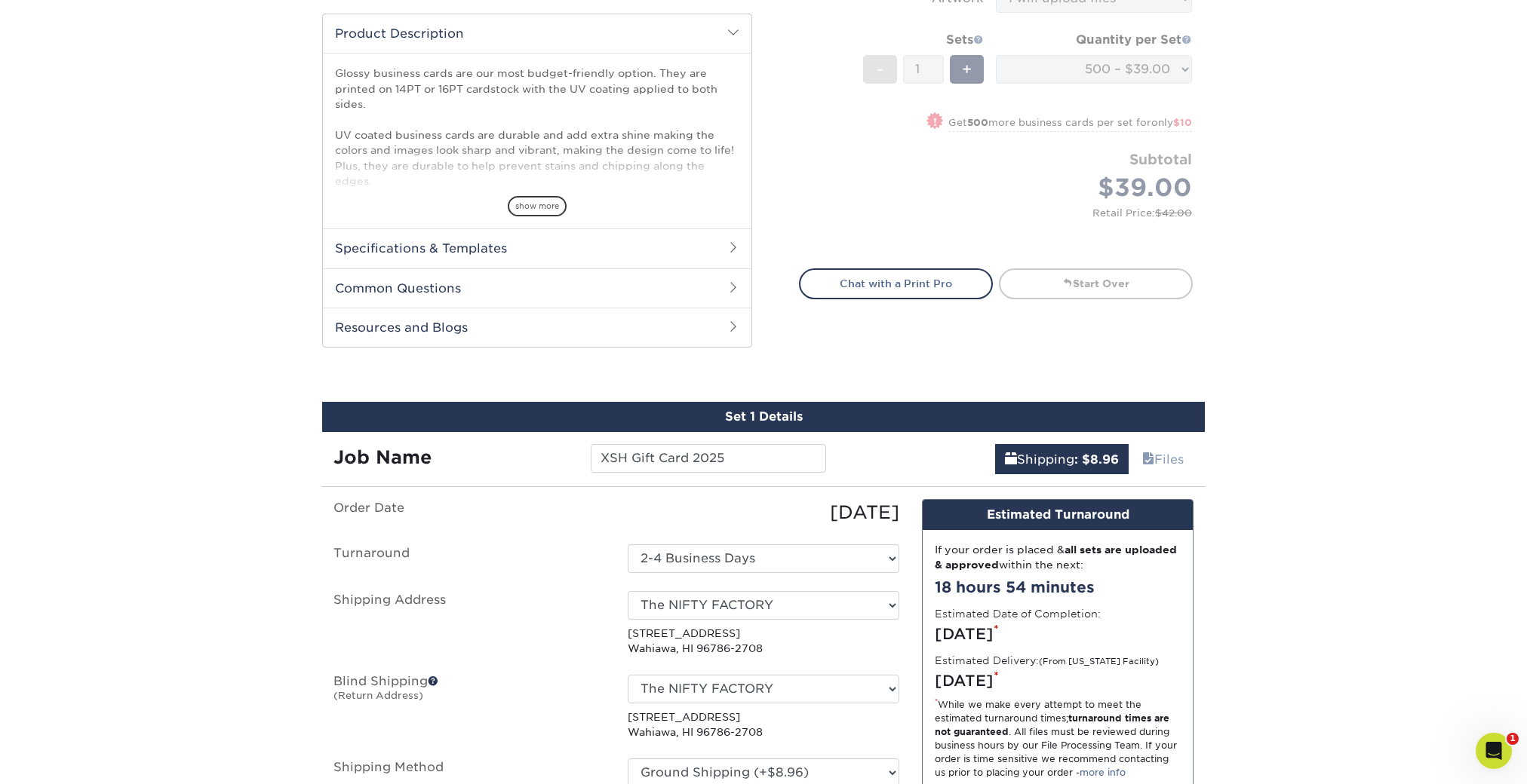
scroll to position [692, 0]
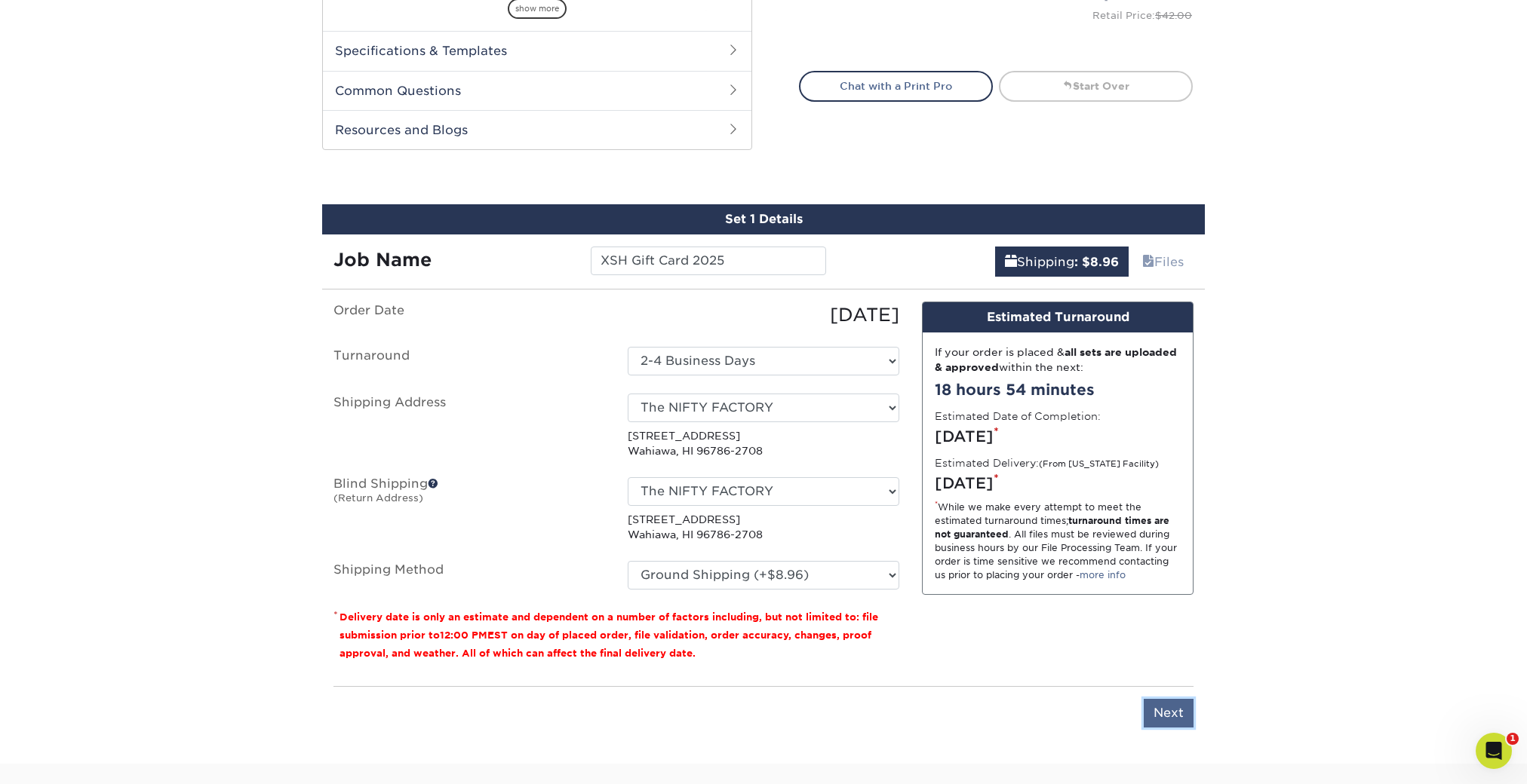
click at [1164, 717] on input "Next" at bounding box center [1169, 713] width 50 height 29
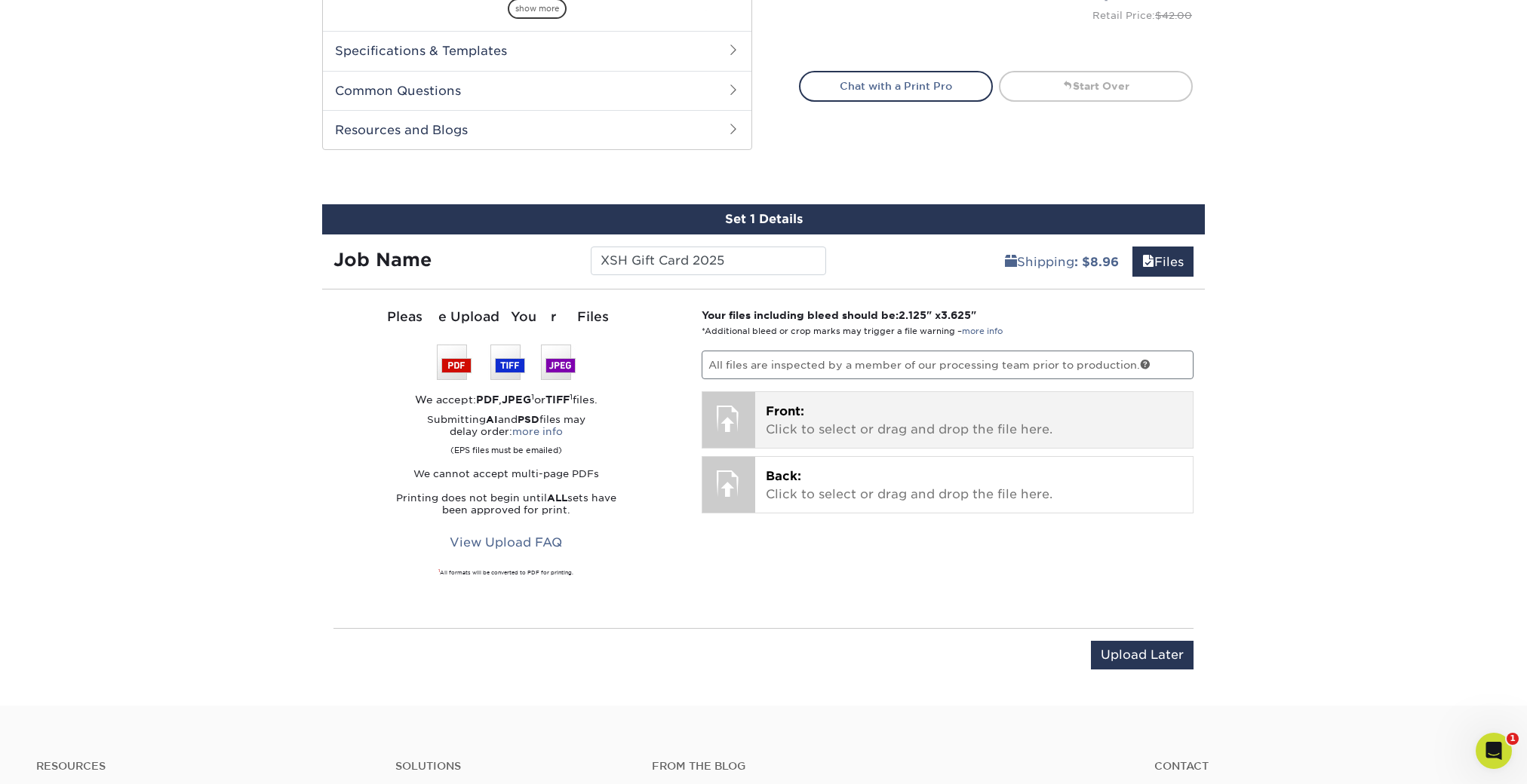
click at [908, 424] on p "Front: Click to select or drag and drop the file here." at bounding box center [974, 421] width 417 height 36
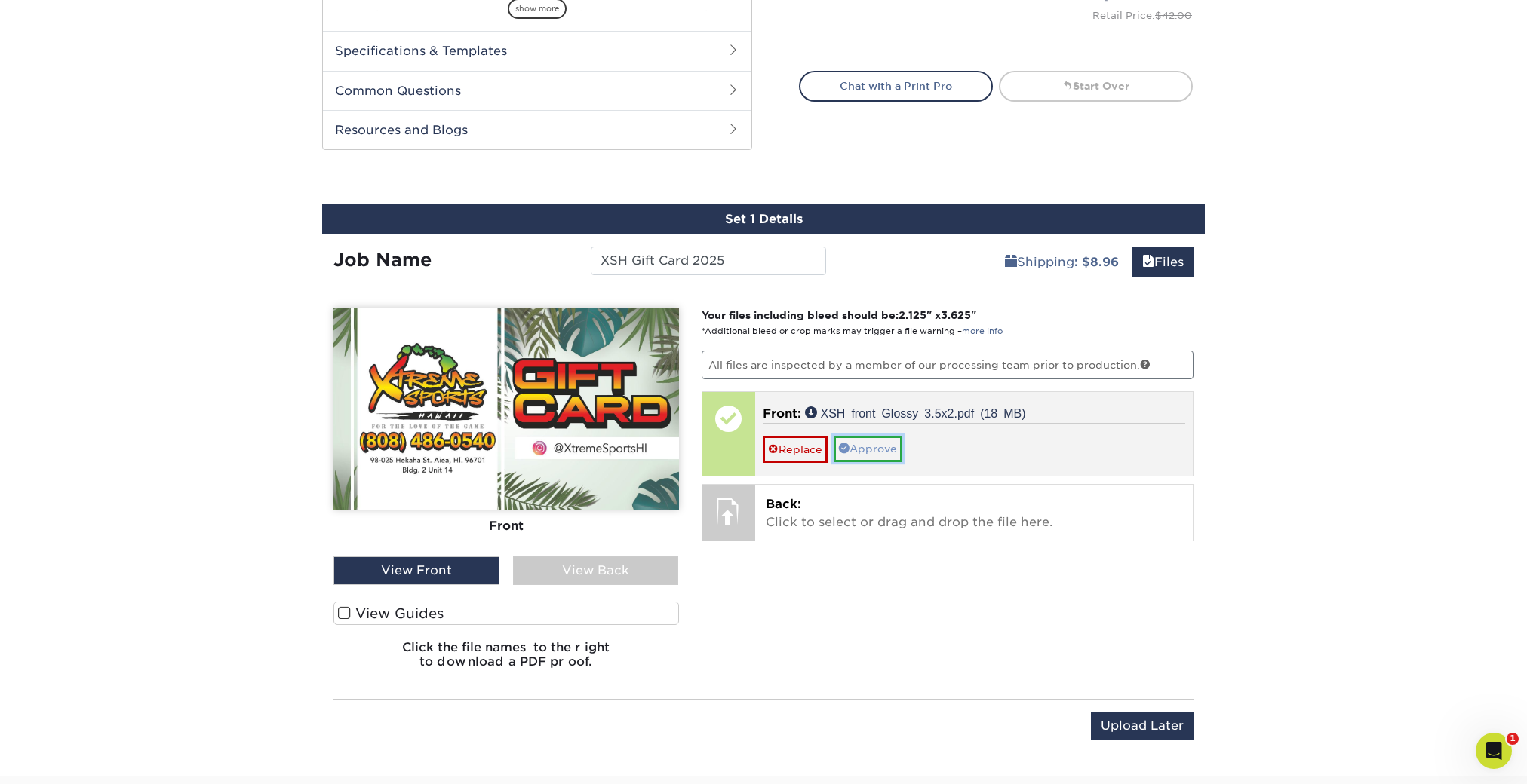
click at [892, 450] on link "Approve" at bounding box center [868, 449] width 69 height 26
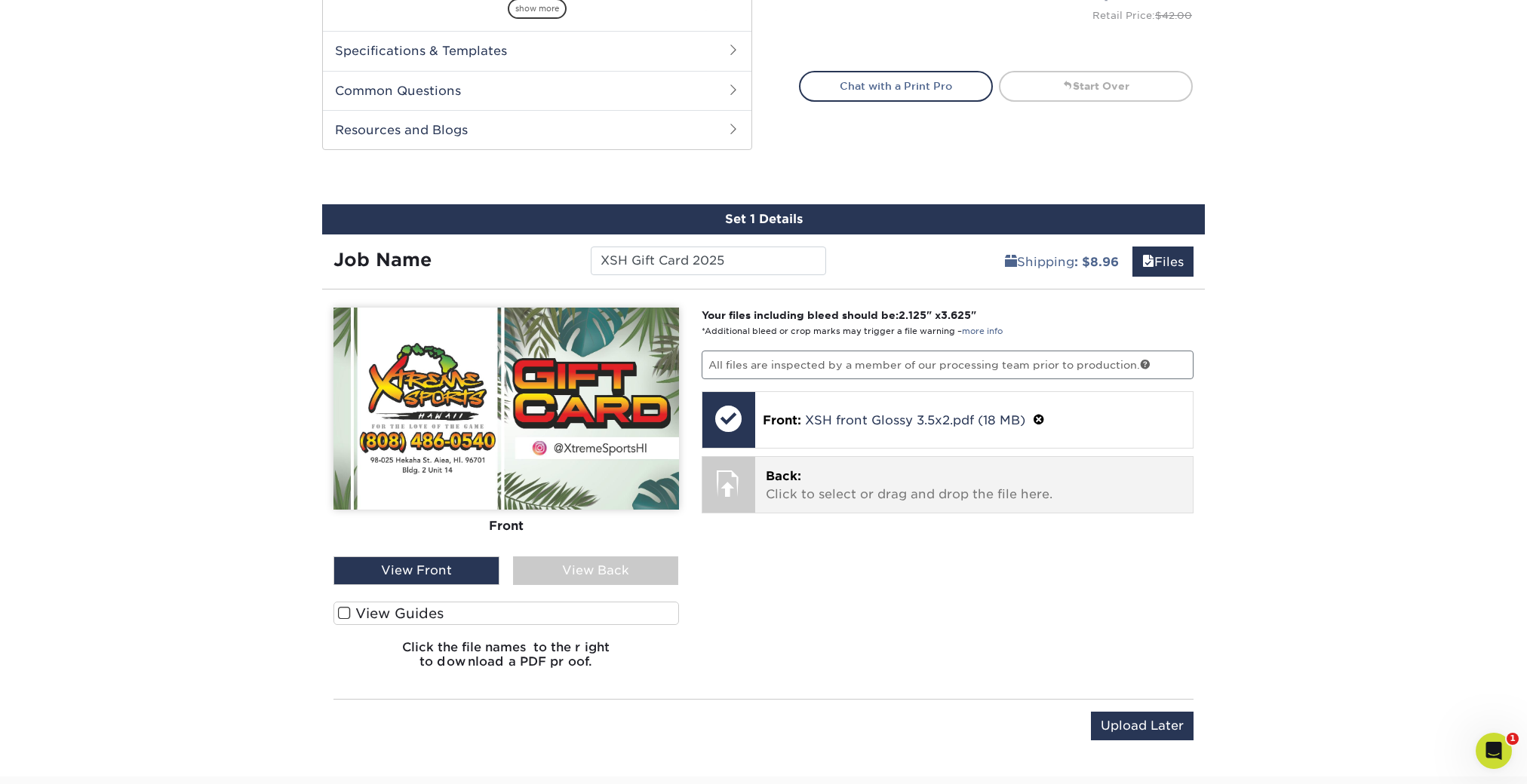
click at [834, 475] on p "Back: Click to select or drag and drop the file here." at bounding box center [974, 485] width 417 height 36
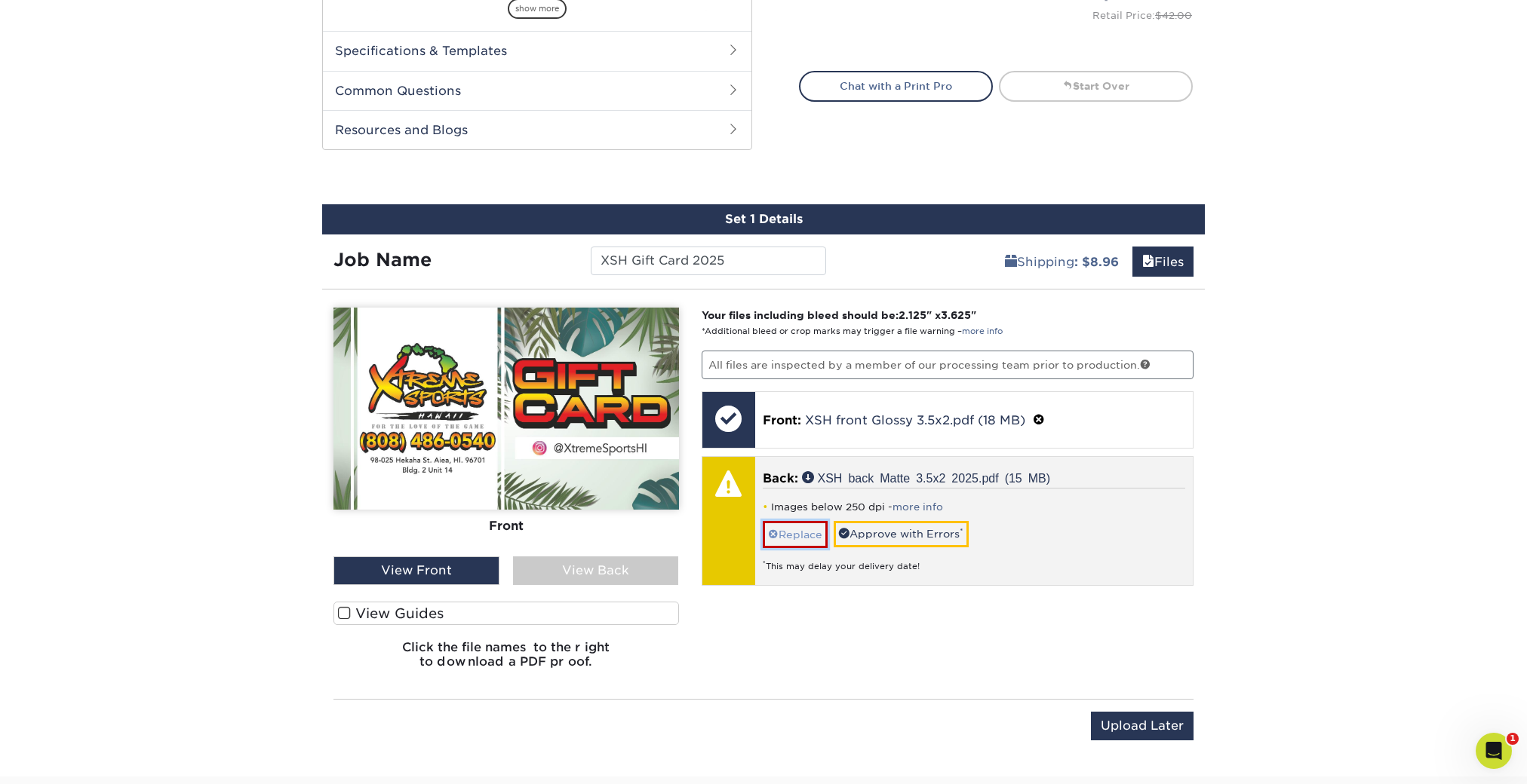
click at [808, 532] on link "Replace" at bounding box center [794, 534] width 65 height 27
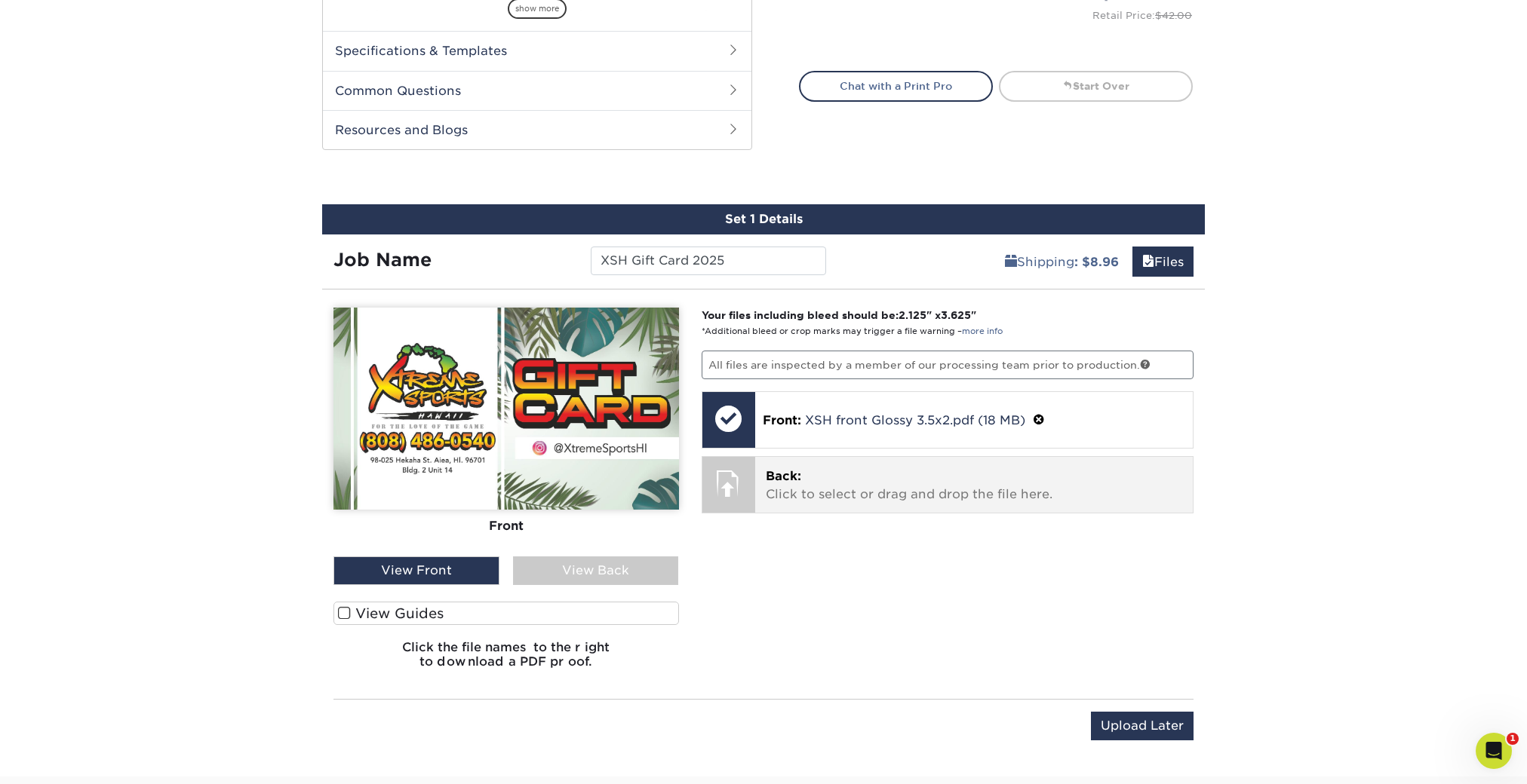
click at [840, 494] on p "Back: Click to select or drag and drop the file here." at bounding box center [974, 485] width 417 height 36
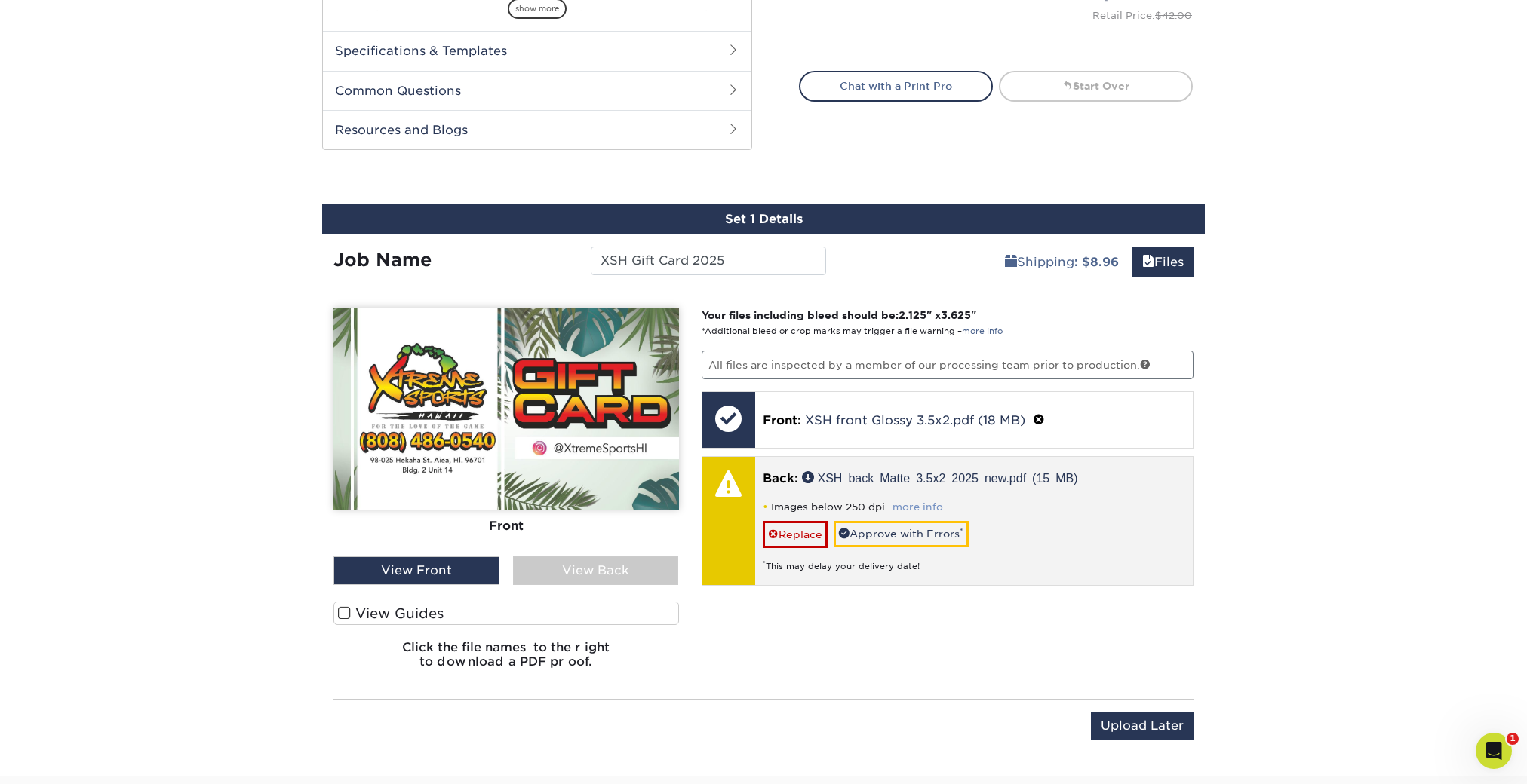
click at [910, 507] on link "more info" at bounding box center [917, 506] width 51 height 11
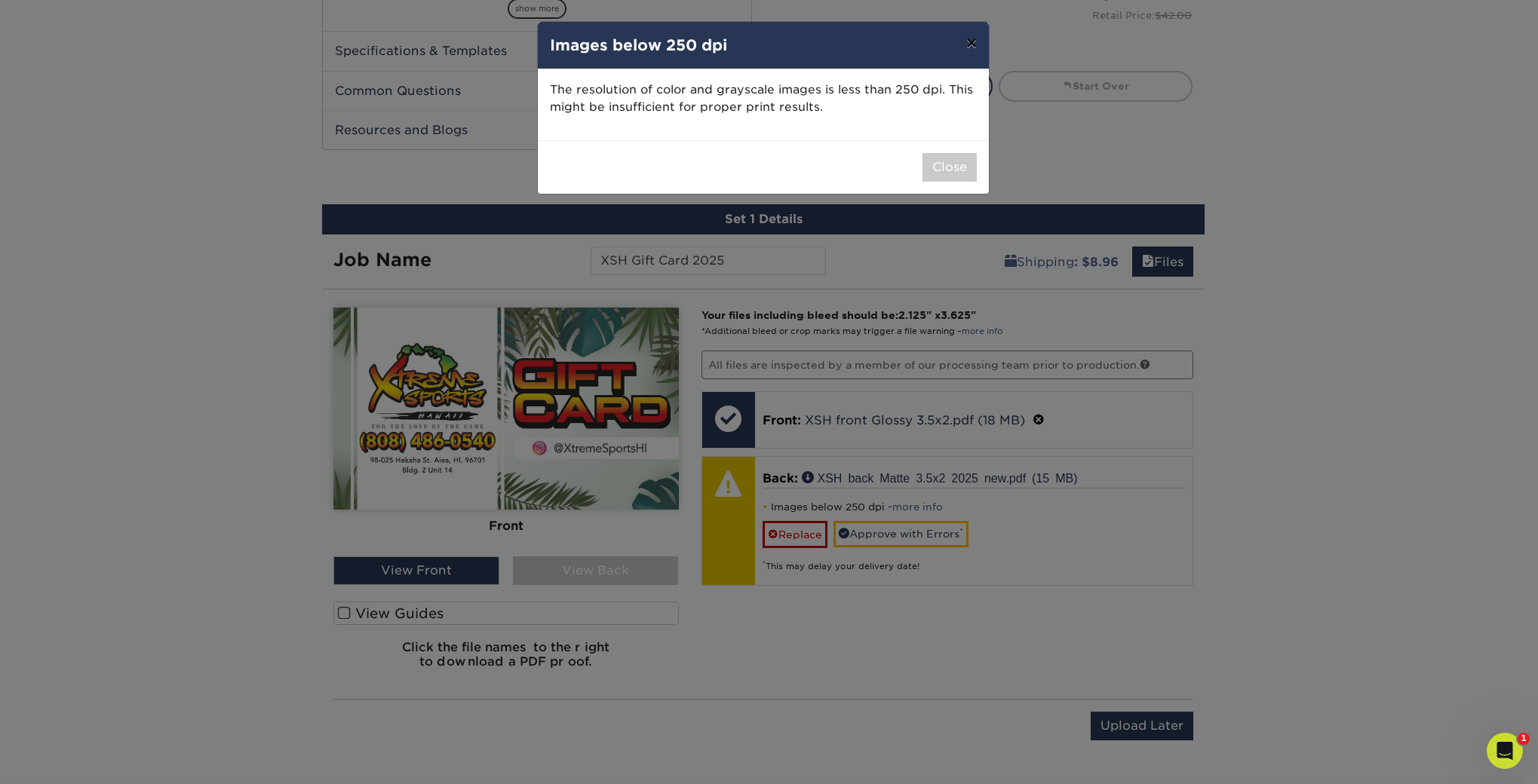
click at [972, 52] on button "×" at bounding box center [971, 43] width 35 height 43
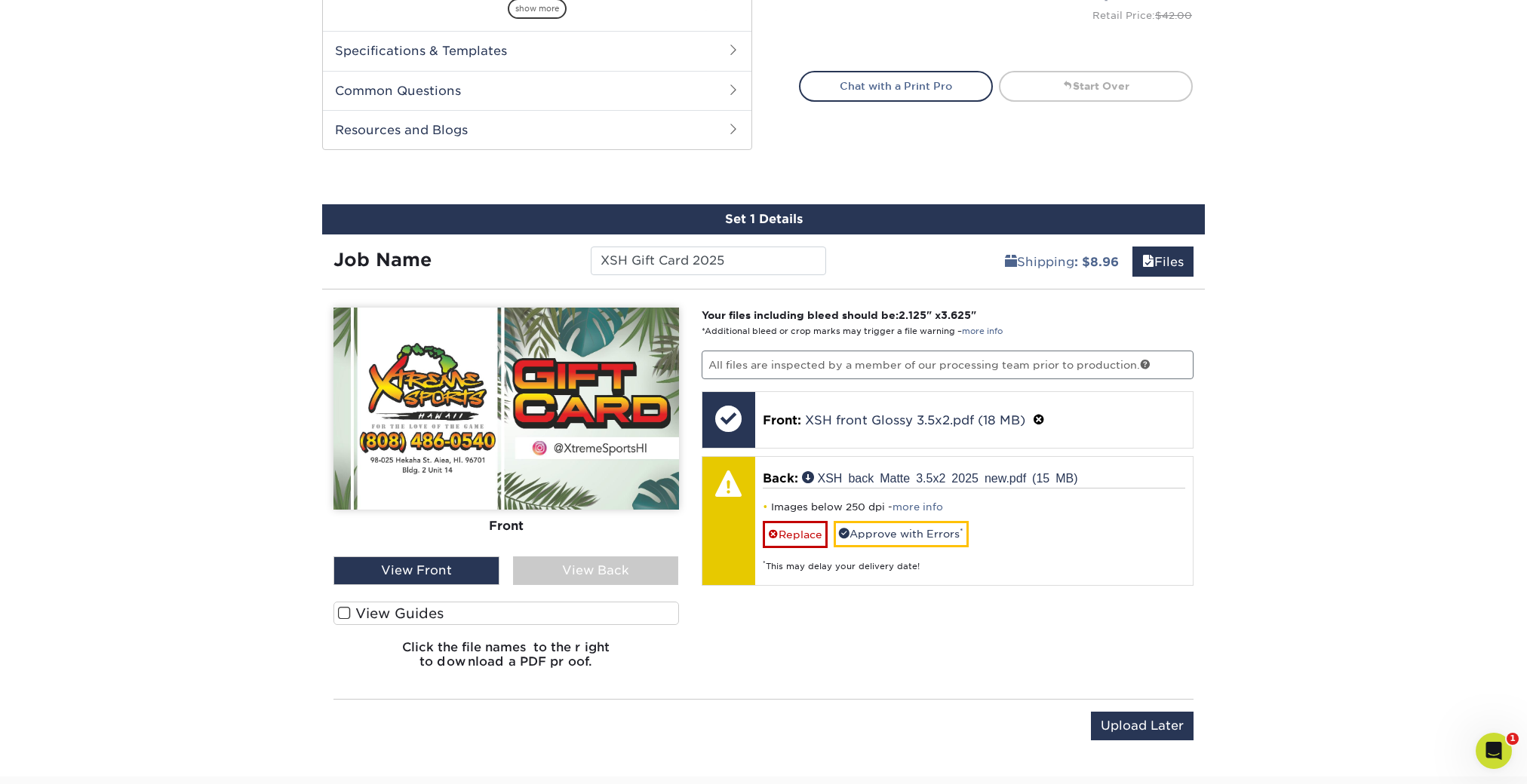
click at [587, 576] on div "View Back" at bounding box center [596, 571] width 166 height 29
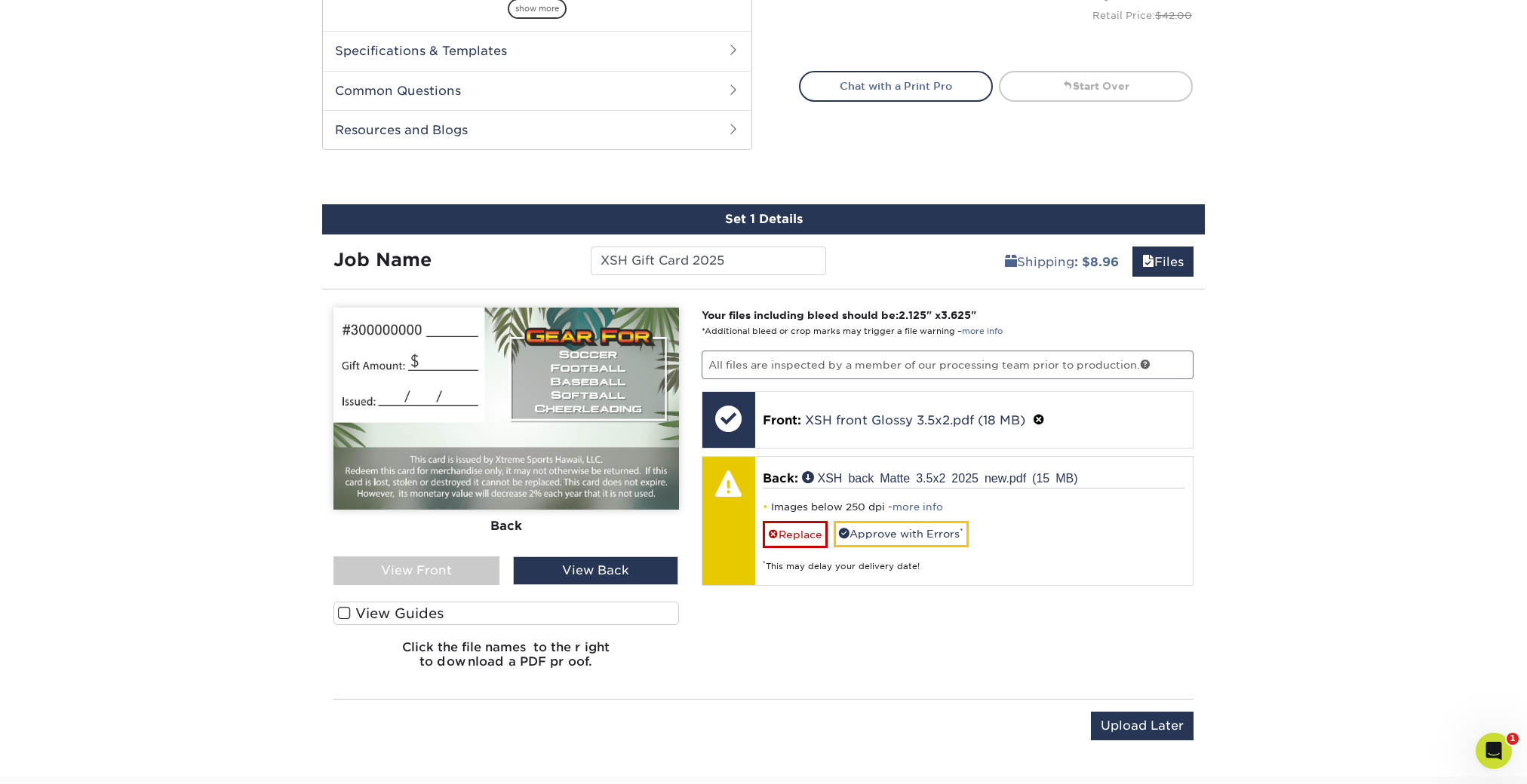
click at [411, 573] on div "View Front" at bounding box center [416, 571] width 166 height 29
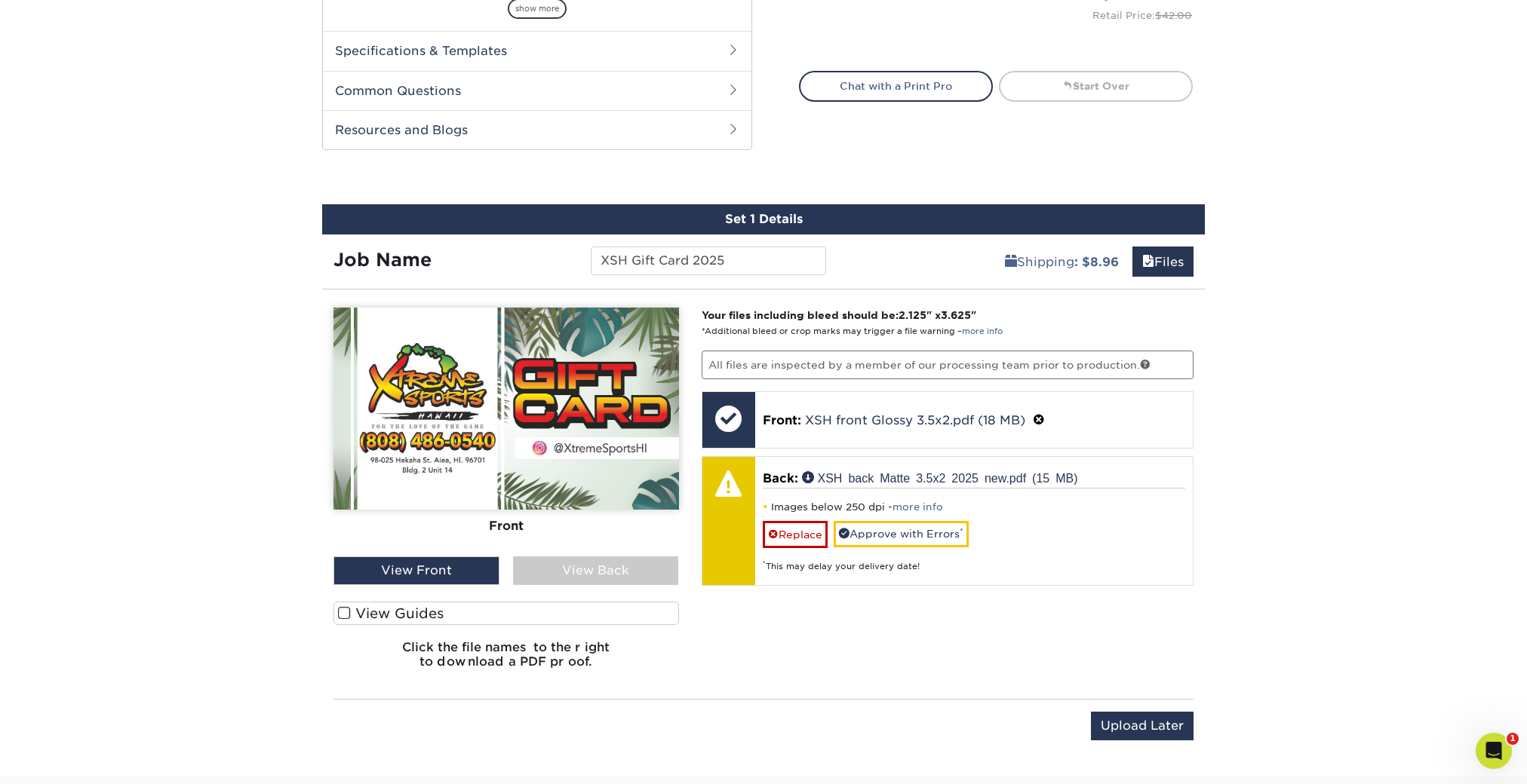
click at [562, 570] on div "View Back" at bounding box center [596, 571] width 166 height 29
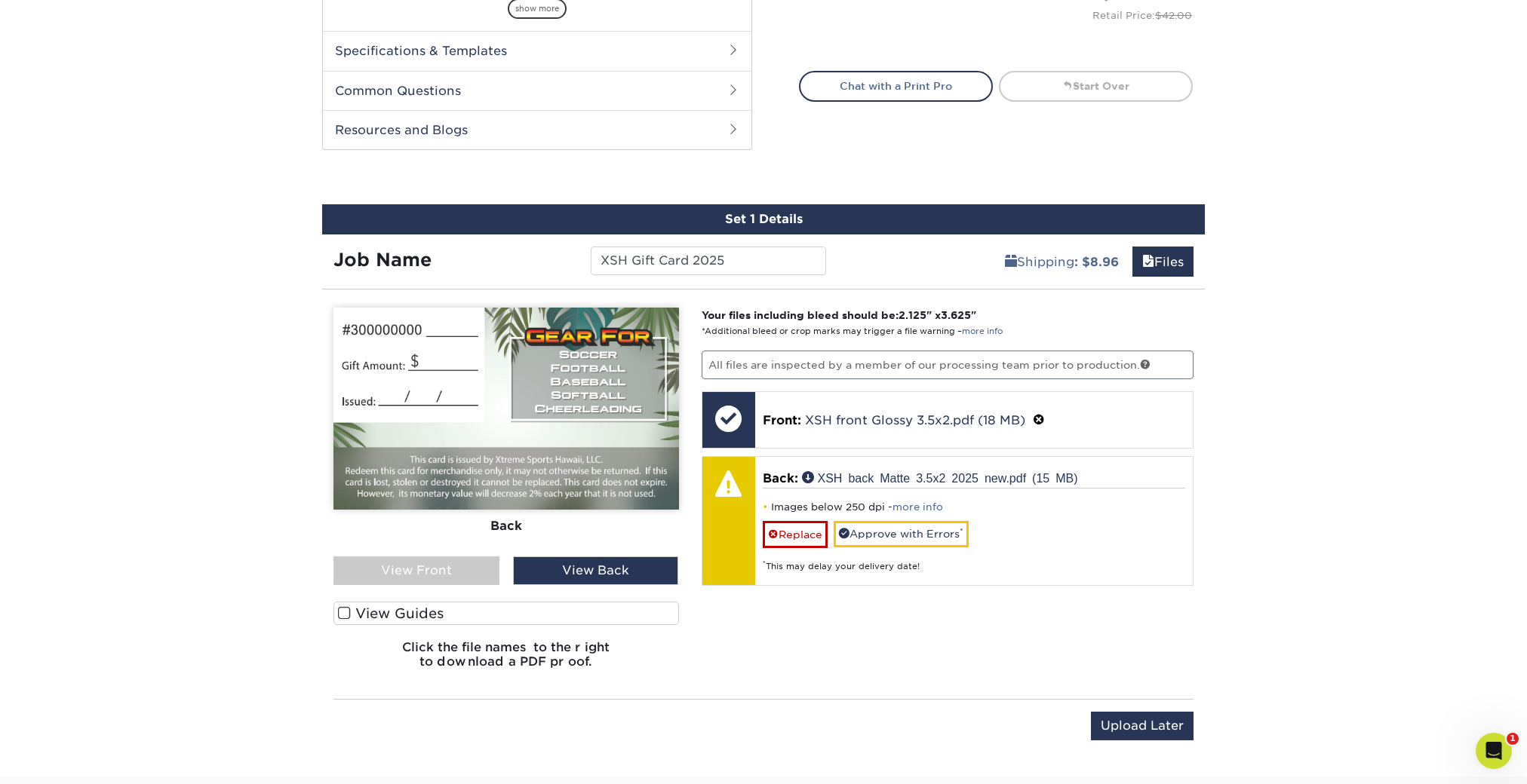
click at [372, 559] on div "View Front" at bounding box center [416, 571] width 166 height 29
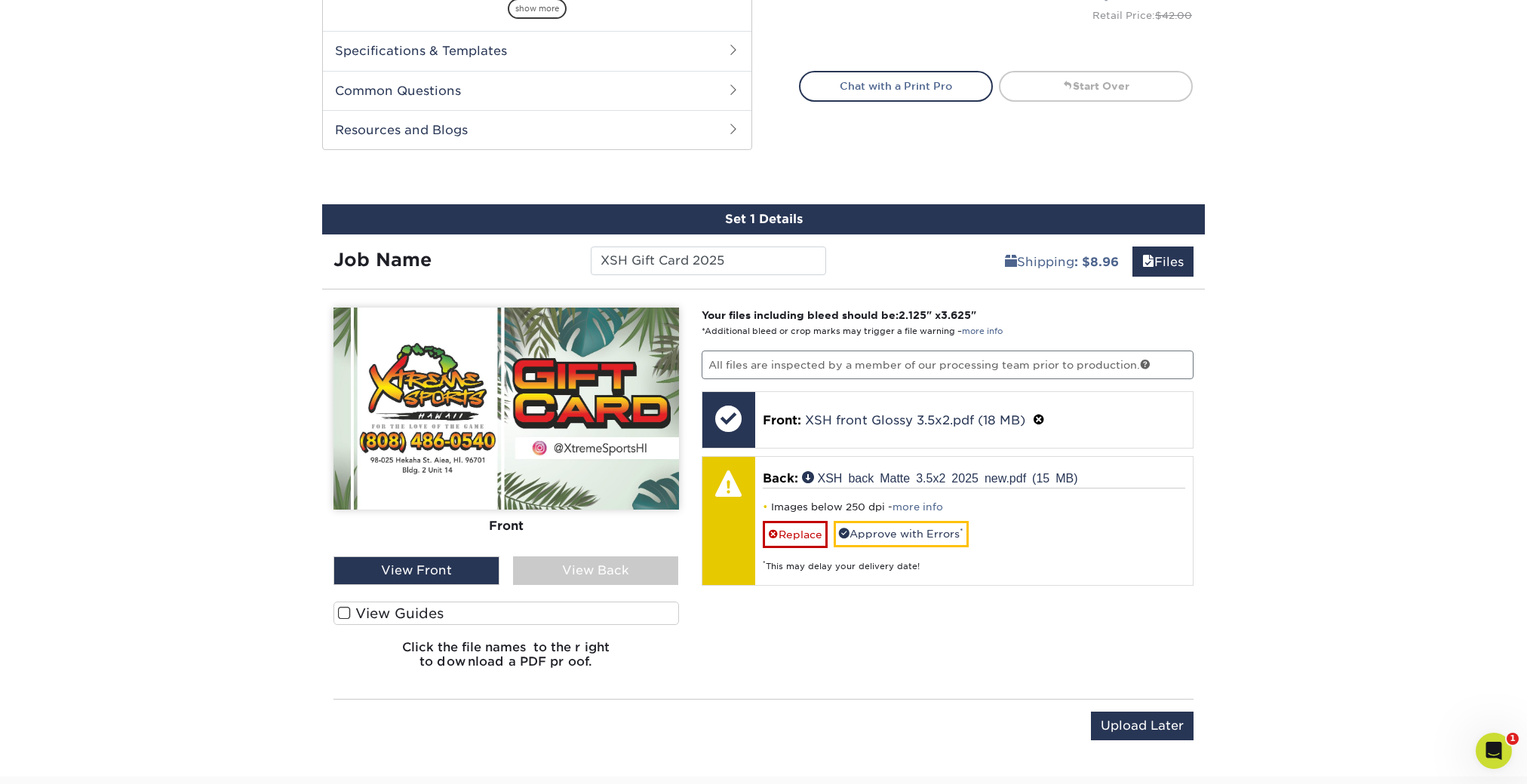
click at [586, 573] on div "View Back" at bounding box center [596, 571] width 166 height 29
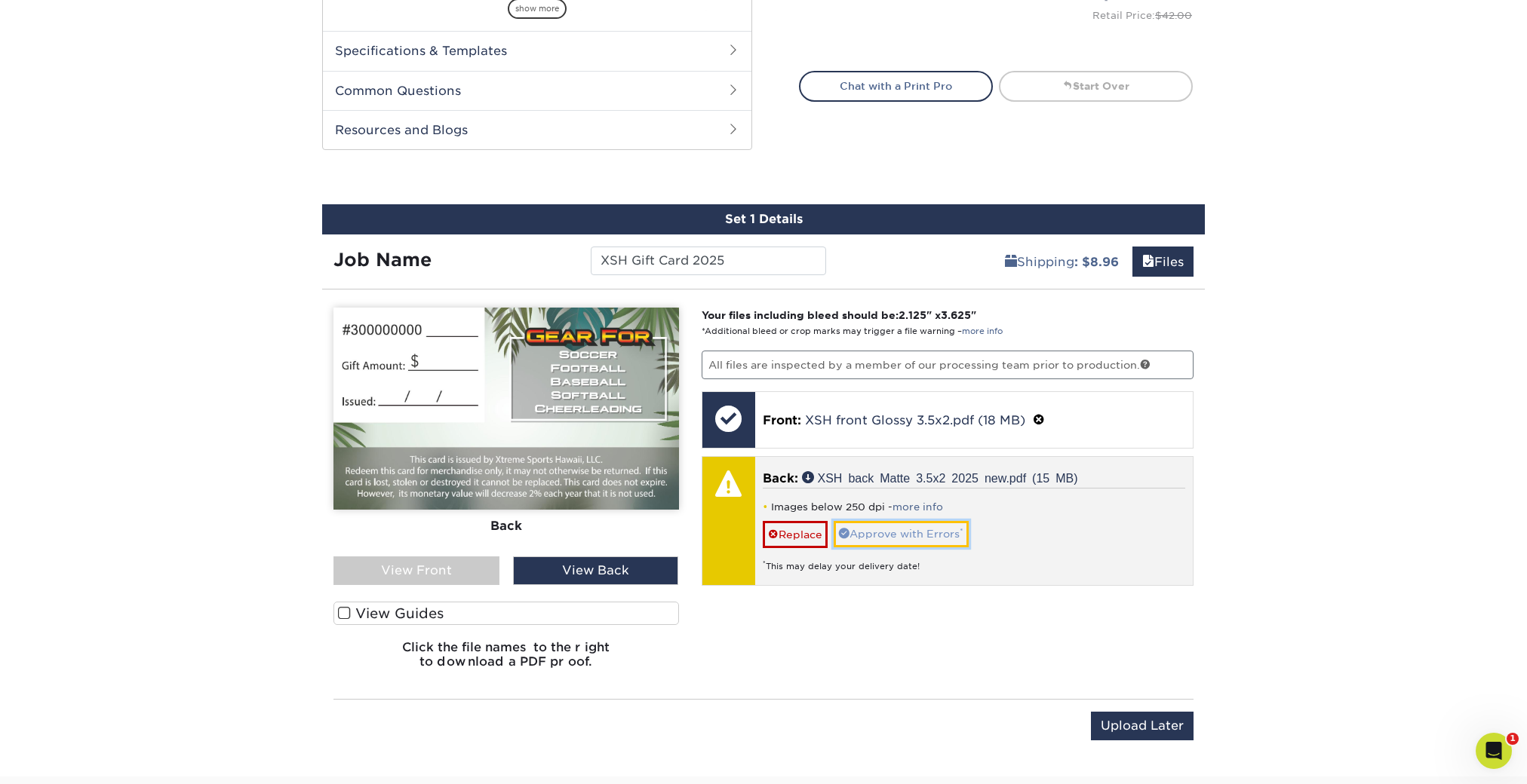
click at [930, 525] on link "Approve with Errors *" at bounding box center [902, 534] width 135 height 26
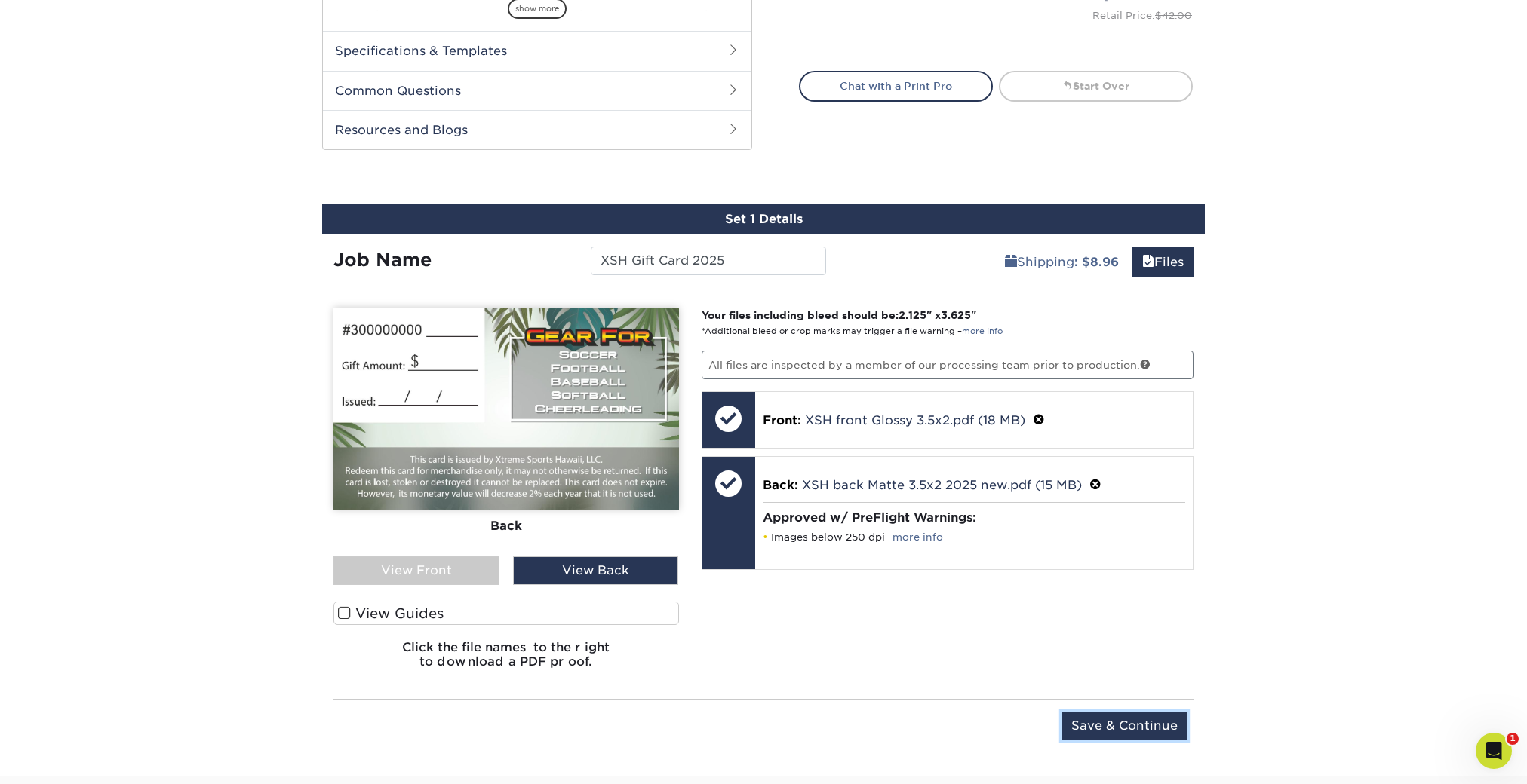
drag, startPoint x: 1145, startPoint y: 723, endPoint x: 1023, endPoint y: 638, distance: 148.7
click at [1023, 638] on div "You've choosen design services and can continue without uploading files. The fi…" at bounding box center [763, 530] width 883 height 457
click at [379, 618] on label "View Guides" at bounding box center [506, 613] width 346 height 24
click at [0, 0] on input "View Guides" at bounding box center [0, 0] width 0 height 0
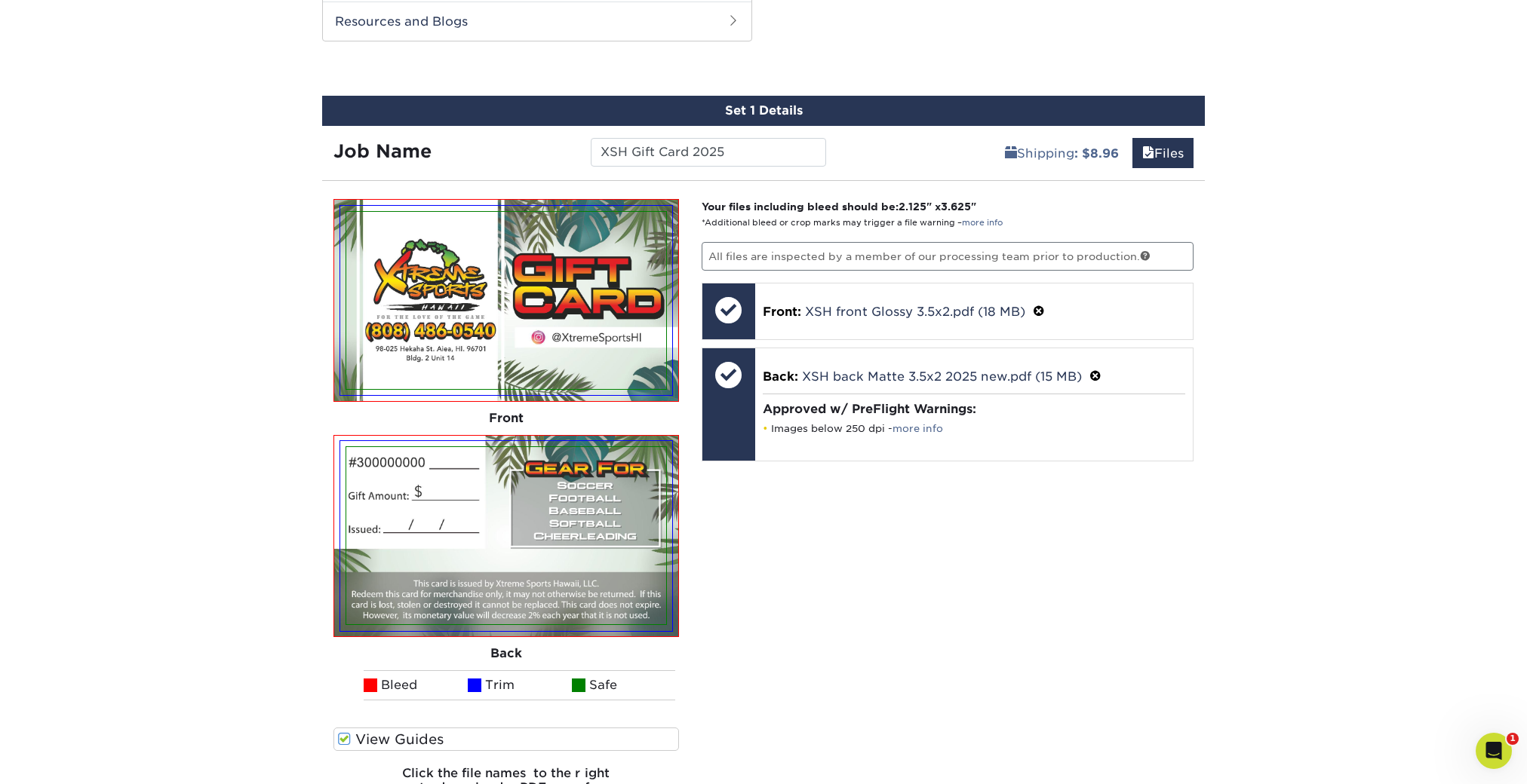
scroll to position [802, 0]
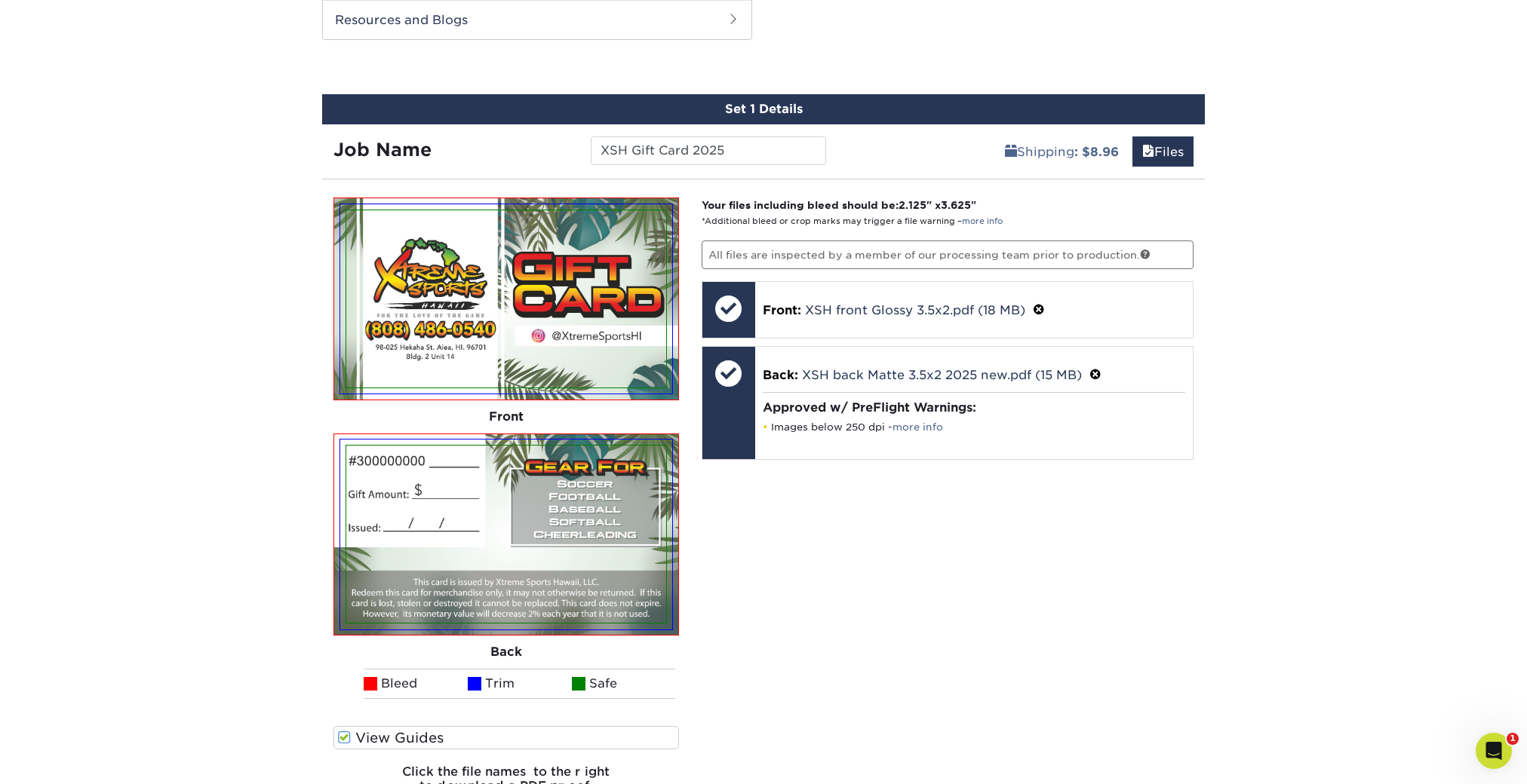
click at [381, 737] on label "View Guides" at bounding box center [506, 738] width 346 height 24
click at [0, 0] on input "View Guides" at bounding box center [0, 0] width 0 height 0
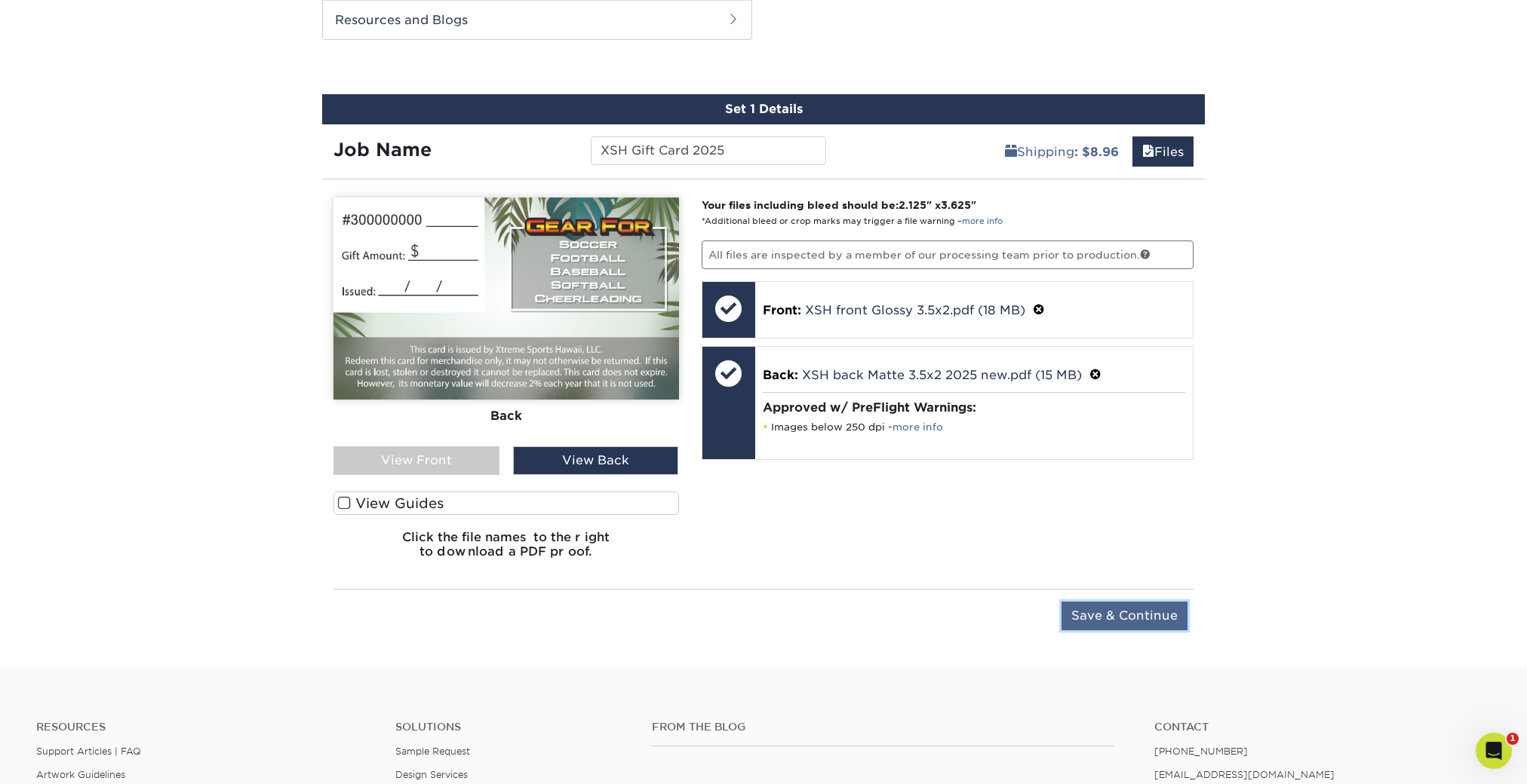
click at [1146, 615] on input "Save & Continue" at bounding box center [1124, 615] width 126 height 29
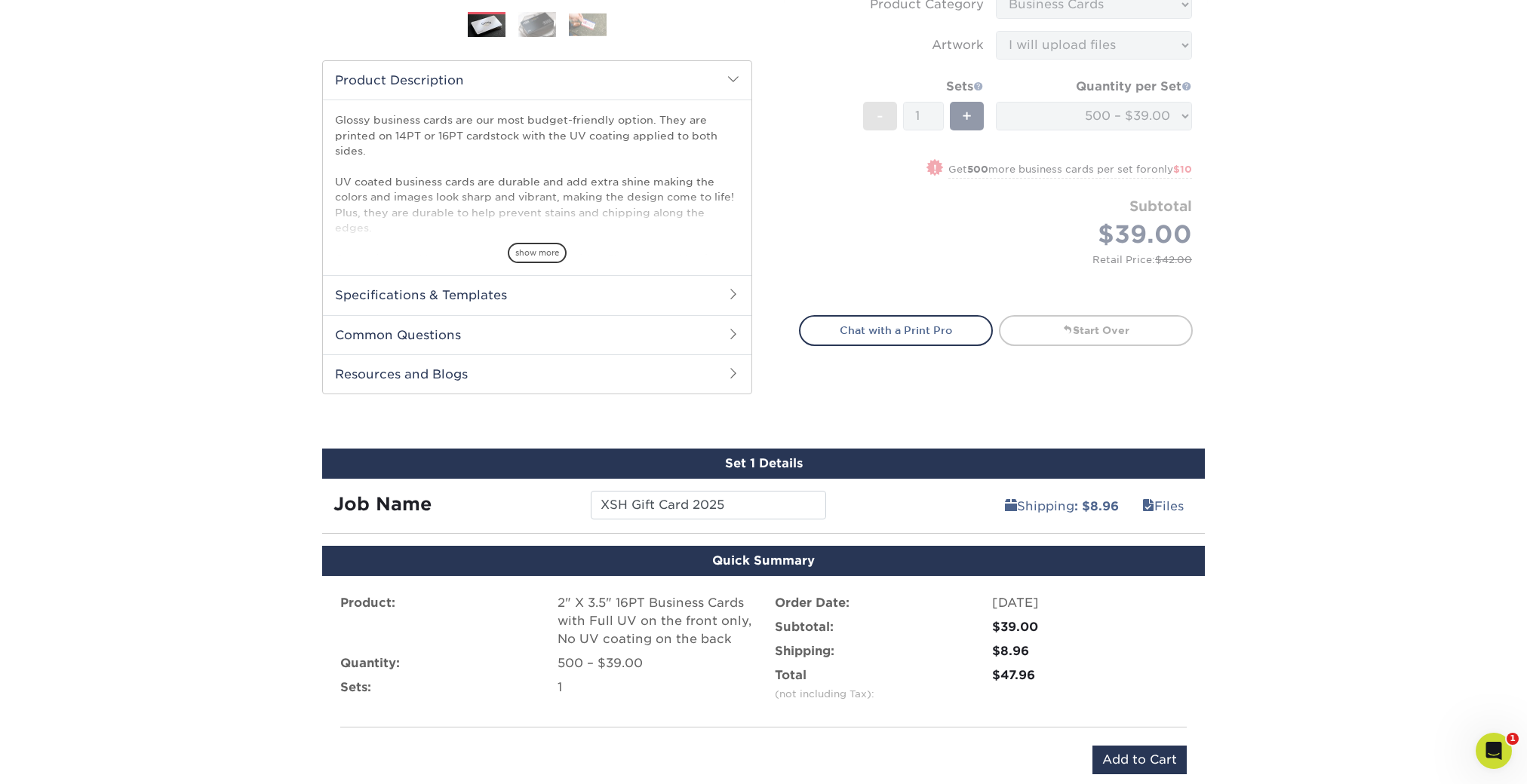
scroll to position [443, 0]
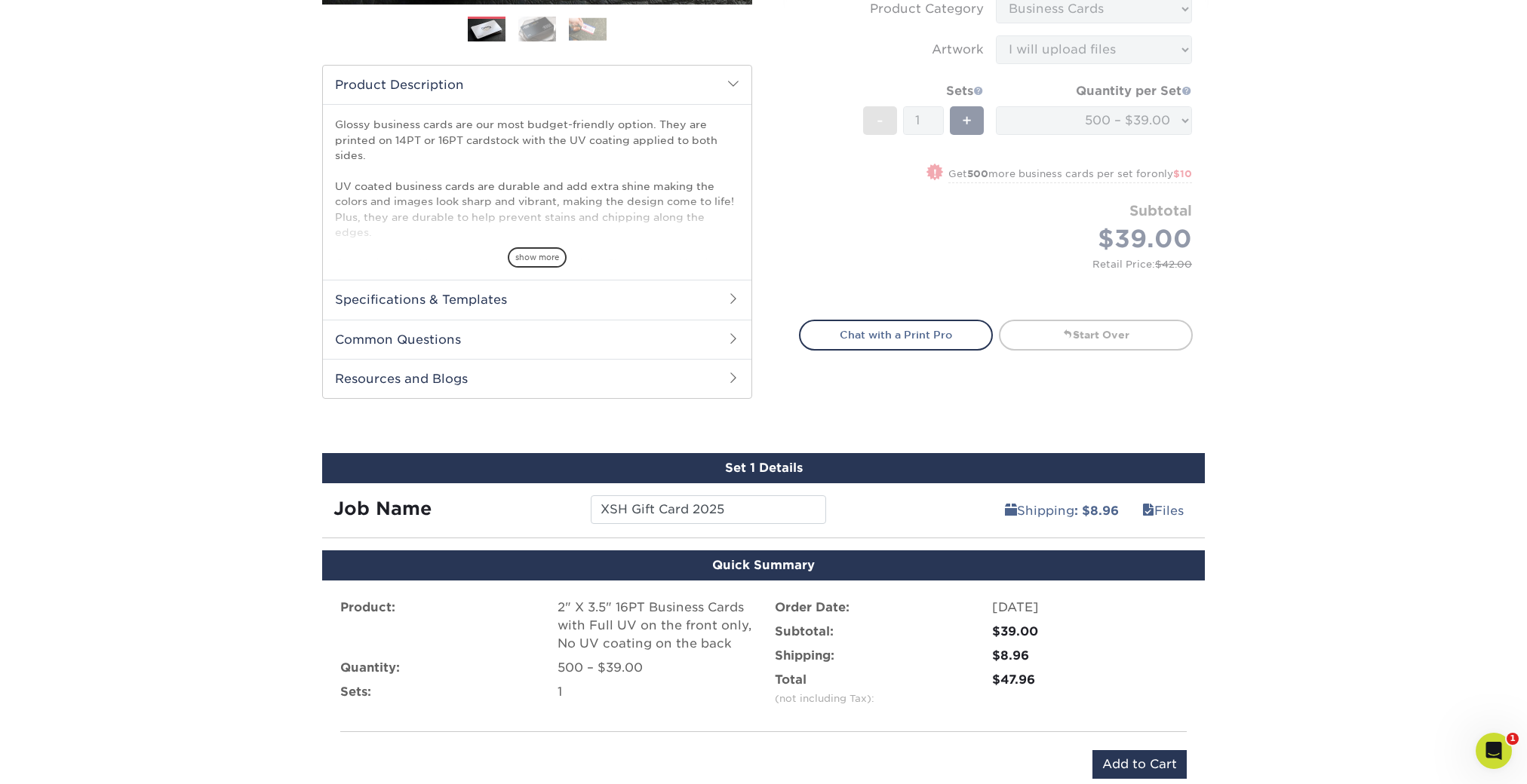
click at [930, 501] on div "Shipping : $8.96 Files" at bounding box center [1021, 504] width 368 height 43
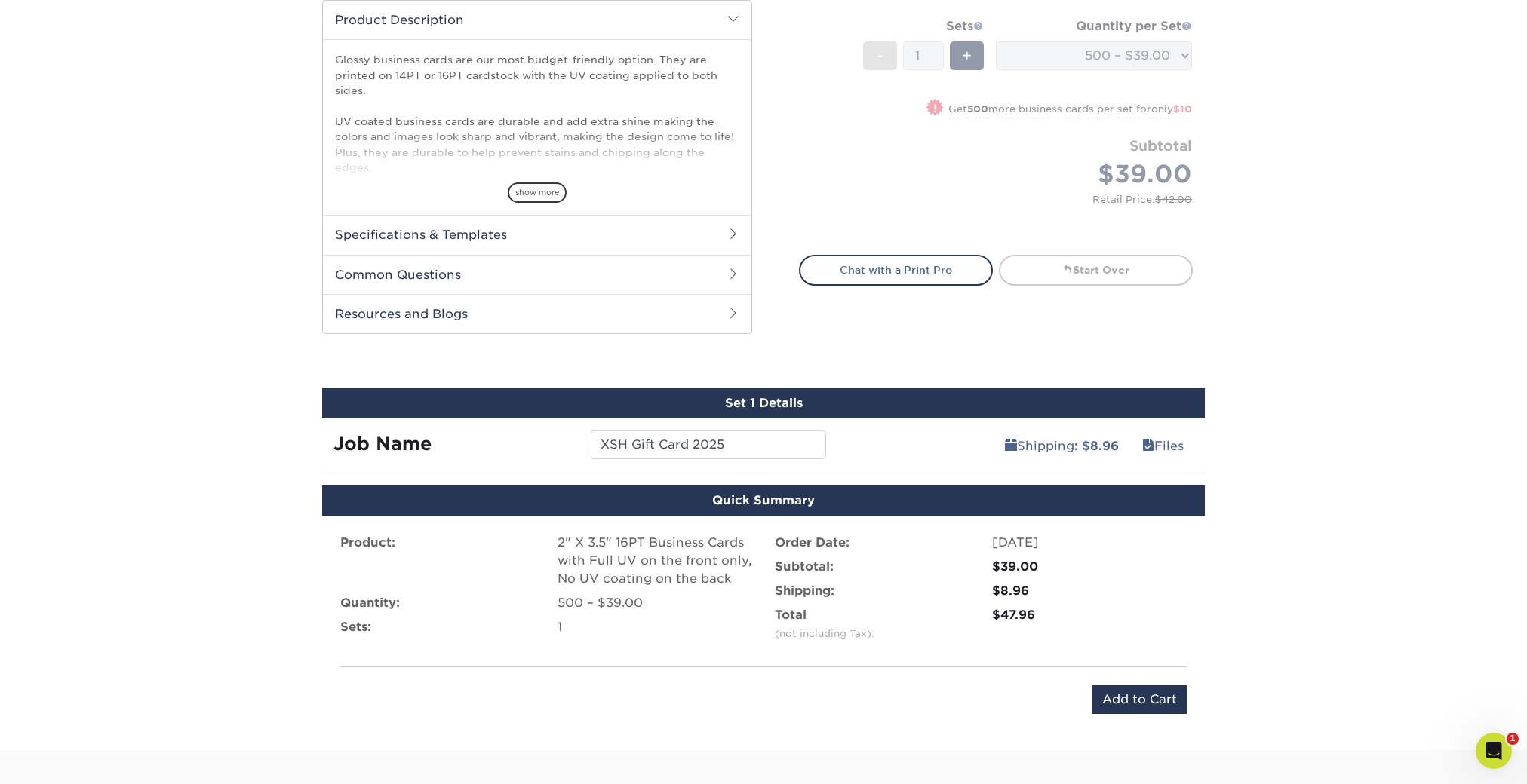
scroll to position [545, 0]
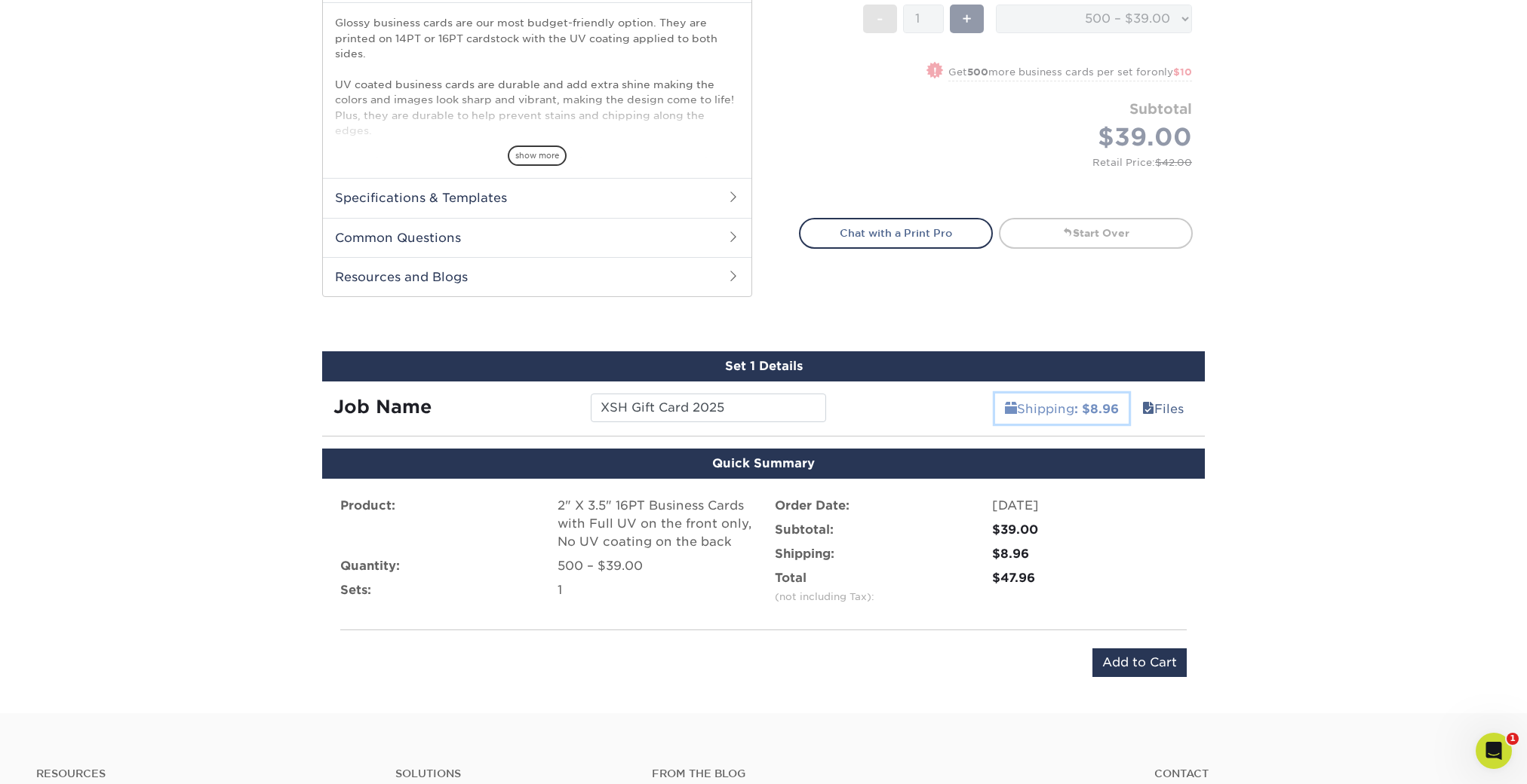
click at [1055, 413] on link "Shipping : $8.96" at bounding box center [1061, 409] width 133 height 30
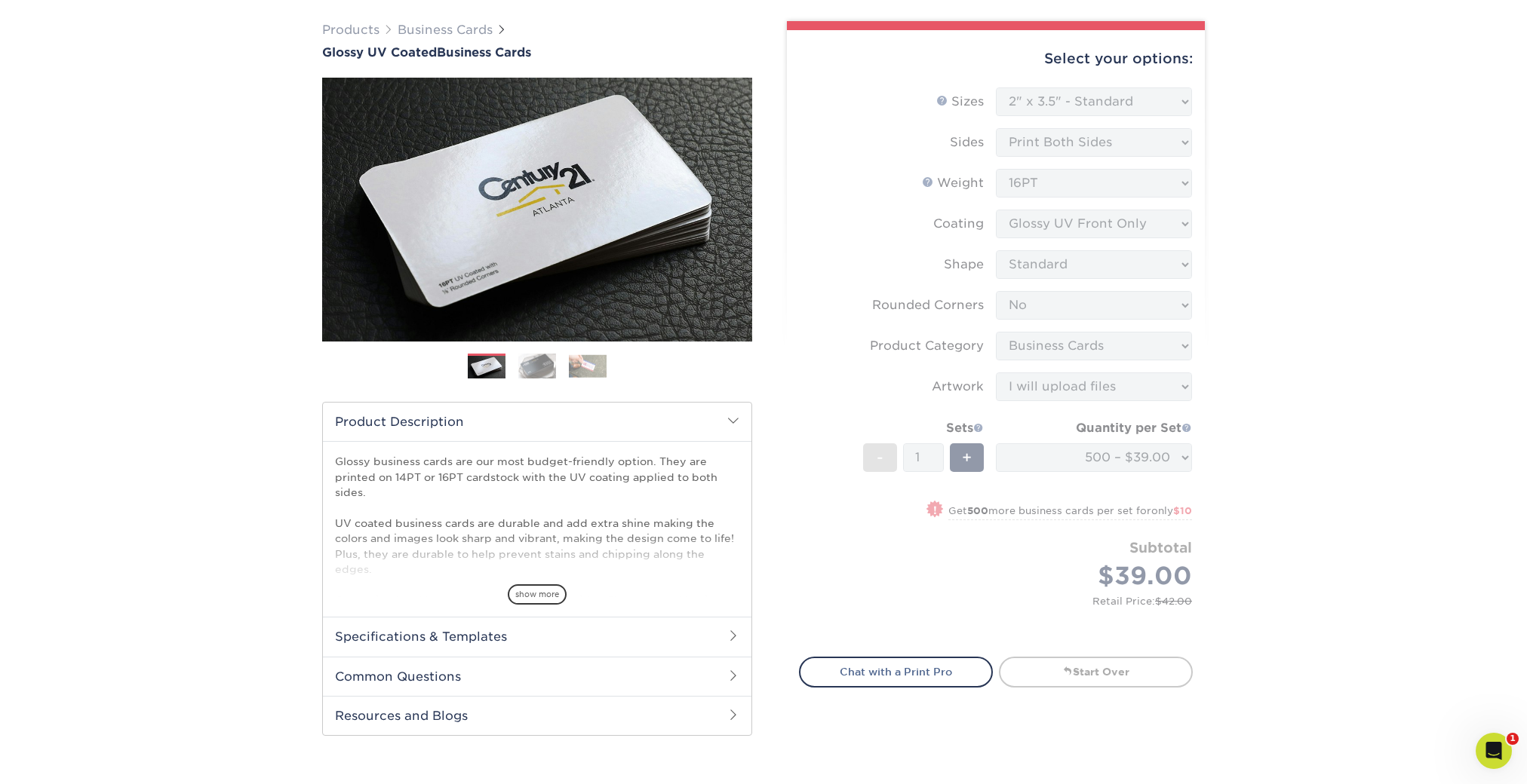
scroll to position [0, 0]
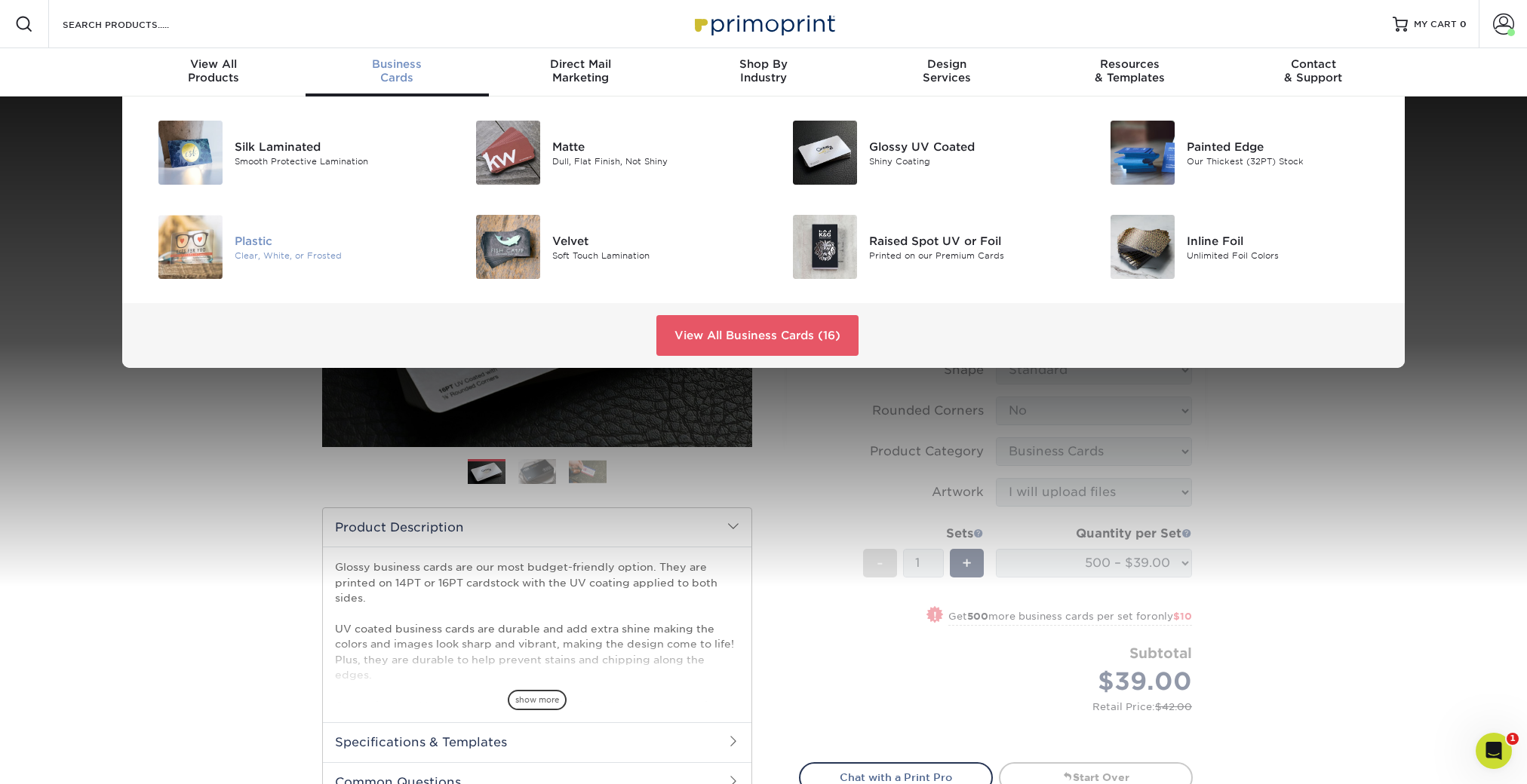
click at [269, 246] on div "Plastic" at bounding box center [334, 240] width 200 height 17
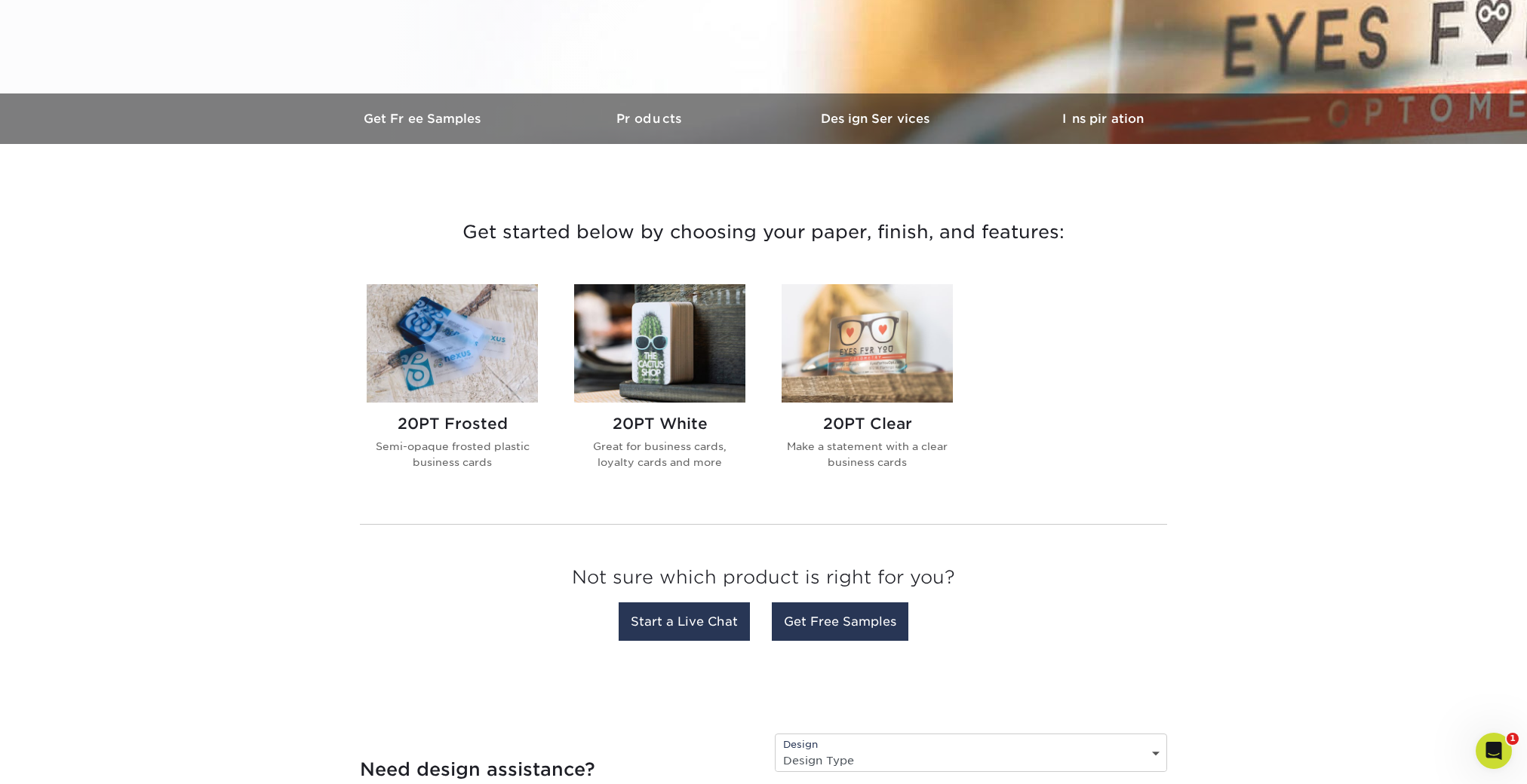
click at [677, 354] on img at bounding box center [659, 342] width 171 height 118
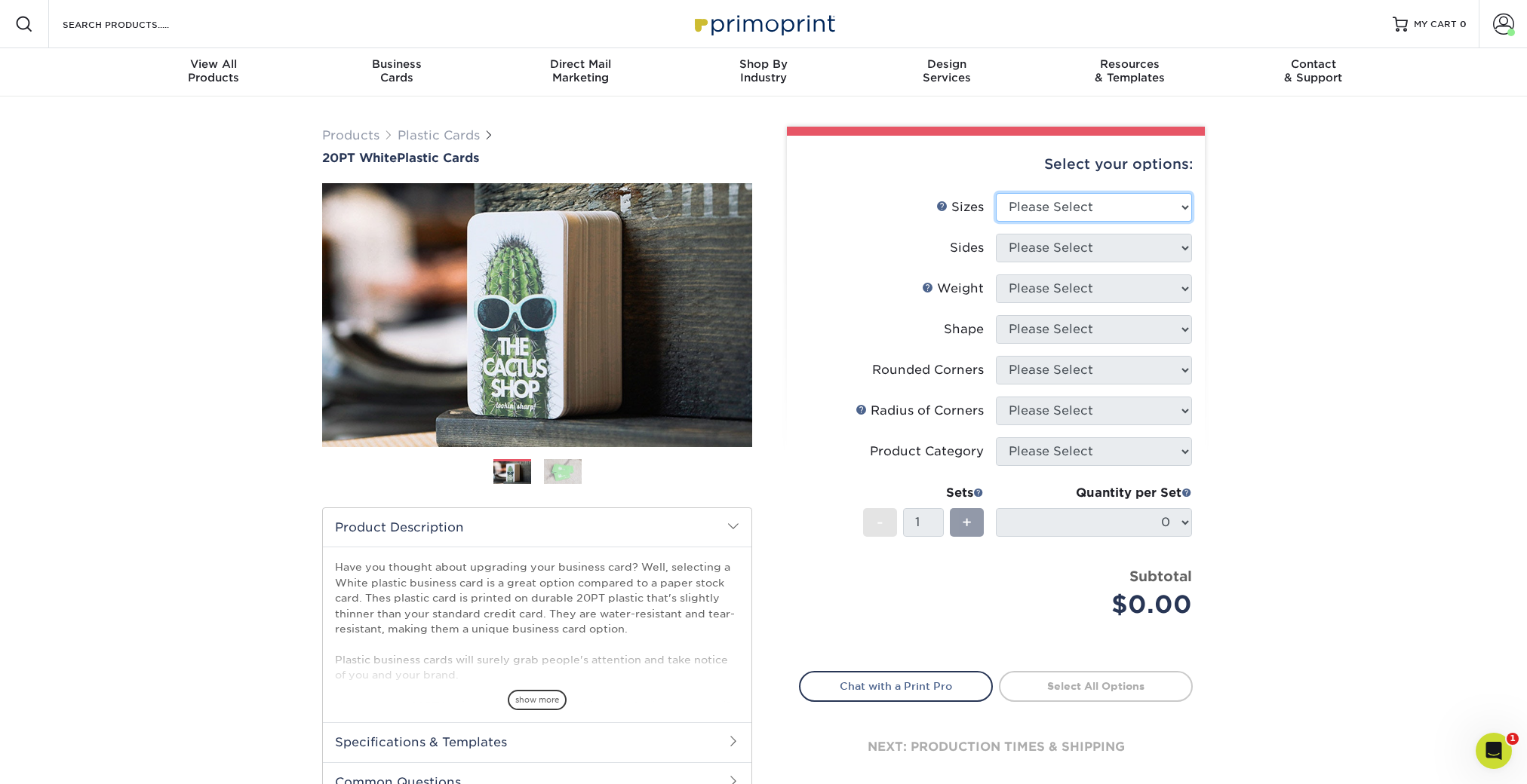
click at [1114, 205] on select "Please Select 2" x 3.5" 2" x 8" 2.12" x 3.375" 2.5" x 2.5" 4.25" x 6"" at bounding box center [1094, 207] width 197 height 29
select select "2.00x3.50"
click at [996, 194] on select "Please Select 2" x 3.5" 2" x 8" 2.12" x 3.375" 2.5" x 2.5" 4.25" x 6"" at bounding box center [1094, 207] width 197 height 29
click at [548, 472] on img at bounding box center [563, 471] width 38 height 27
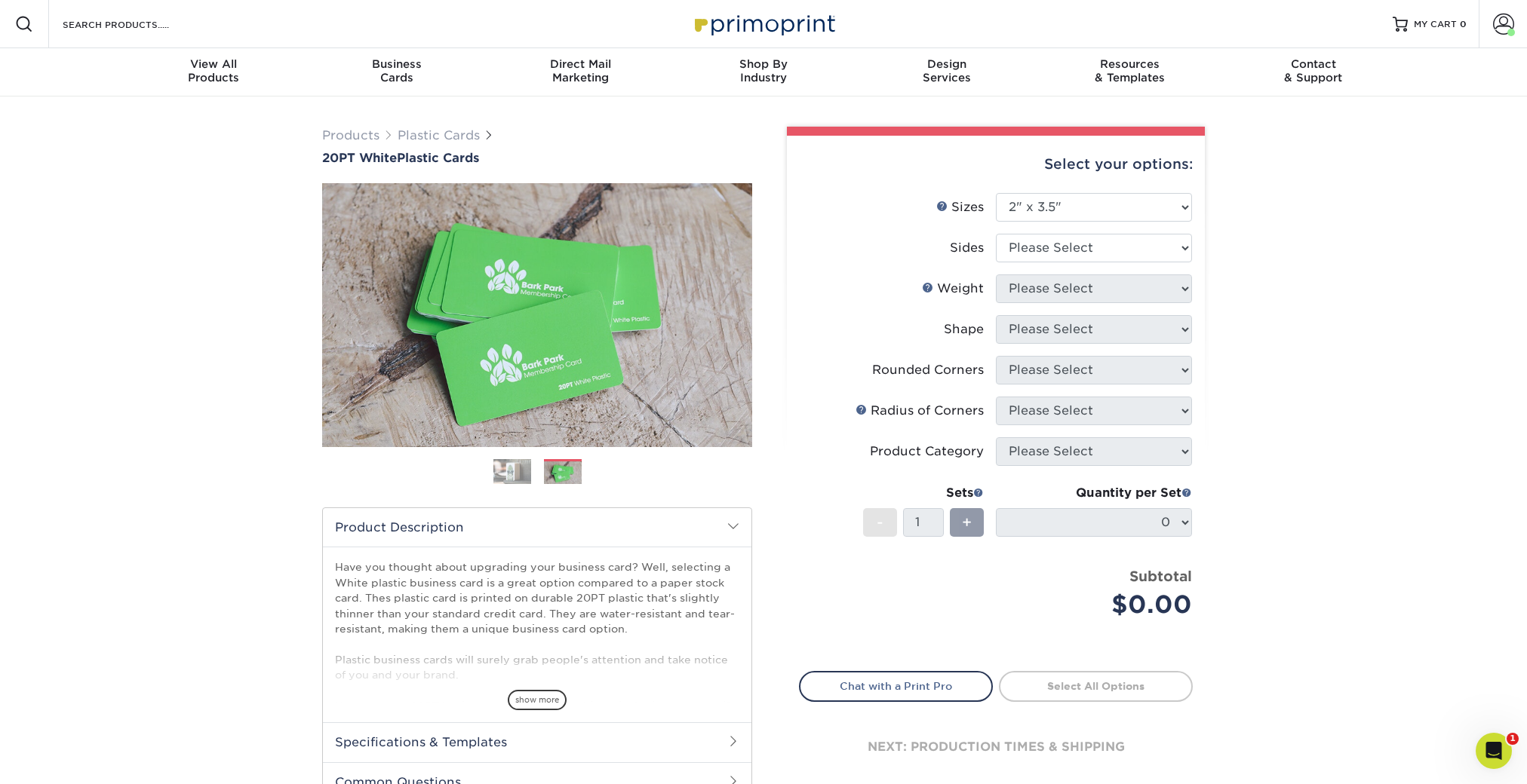
click at [524, 472] on img at bounding box center [512, 471] width 38 height 27
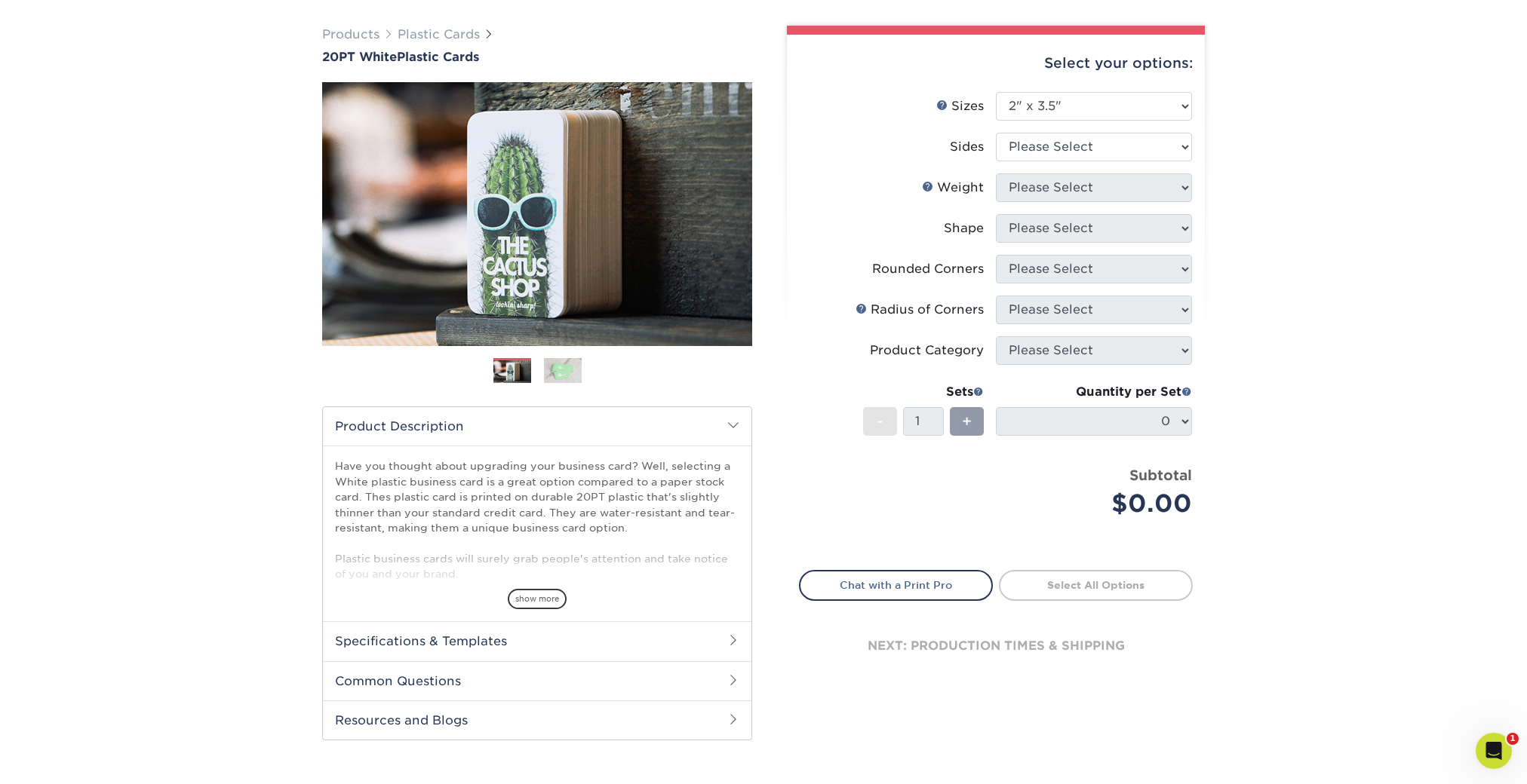
scroll to position [215, 0]
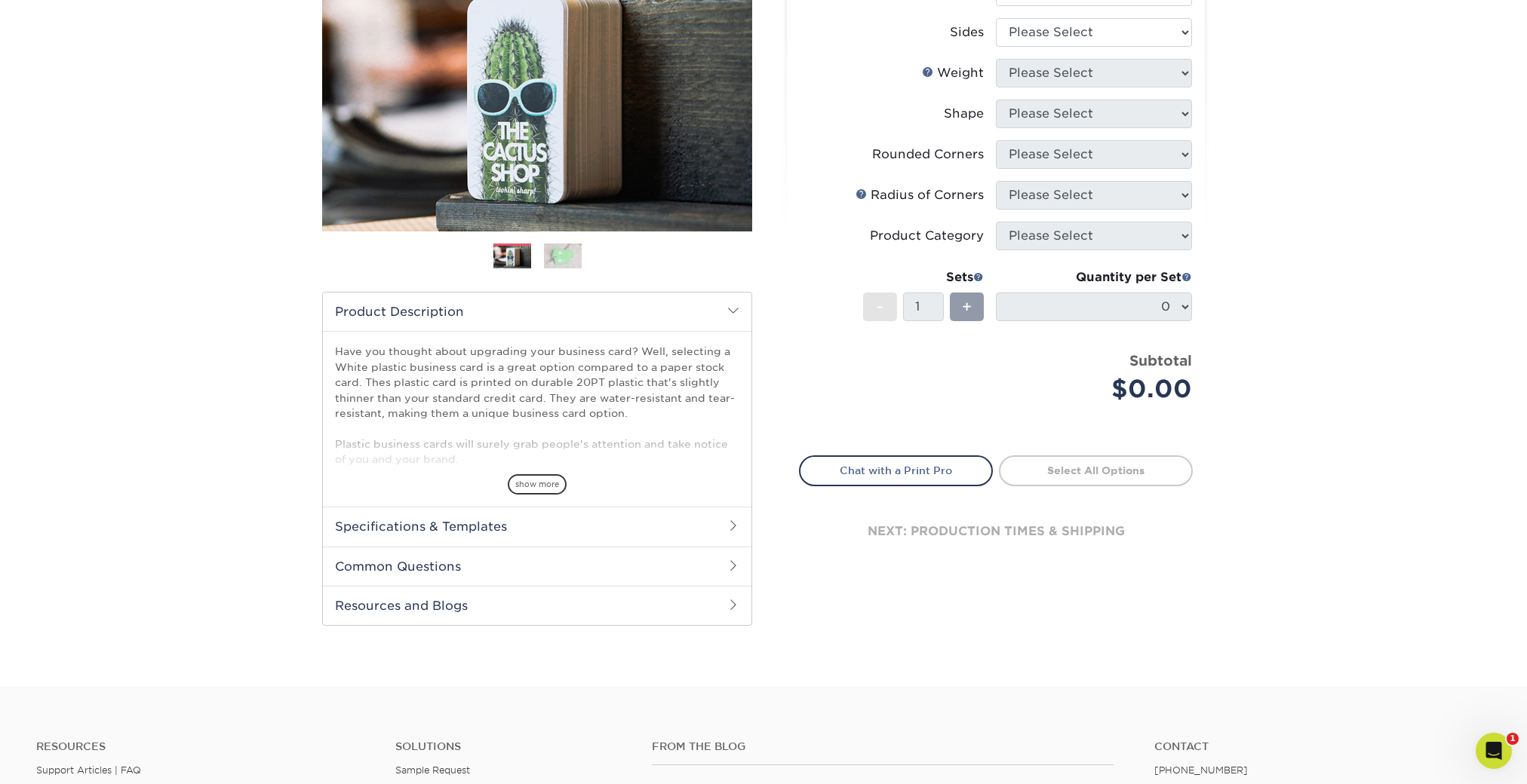
click at [518, 531] on h2 "Specifications & Templates" at bounding box center [537, 527] width 429 height 40
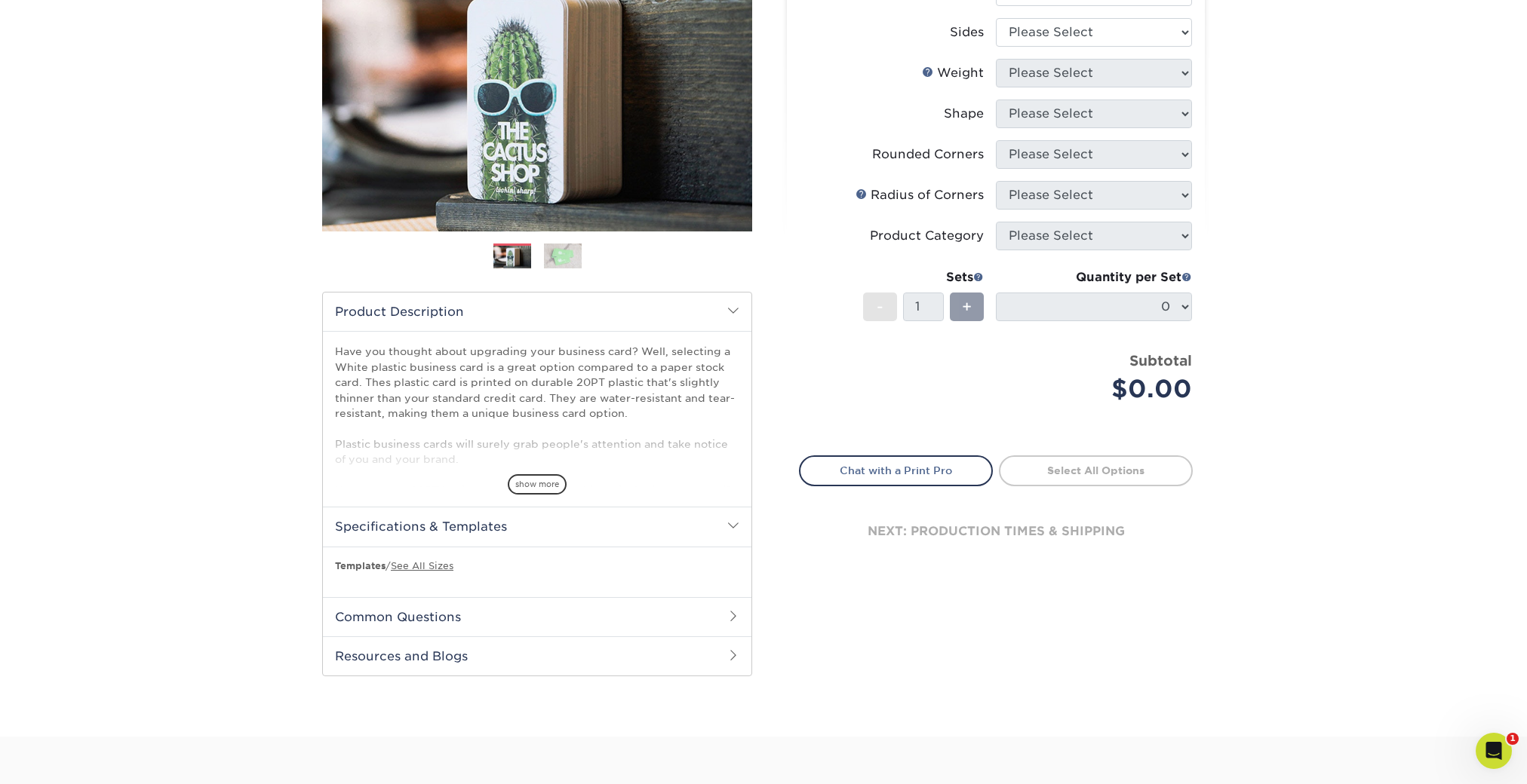
click at [448, 618] on h2 "Common Questions" at bounding box center [537, 617] width 429 height 40
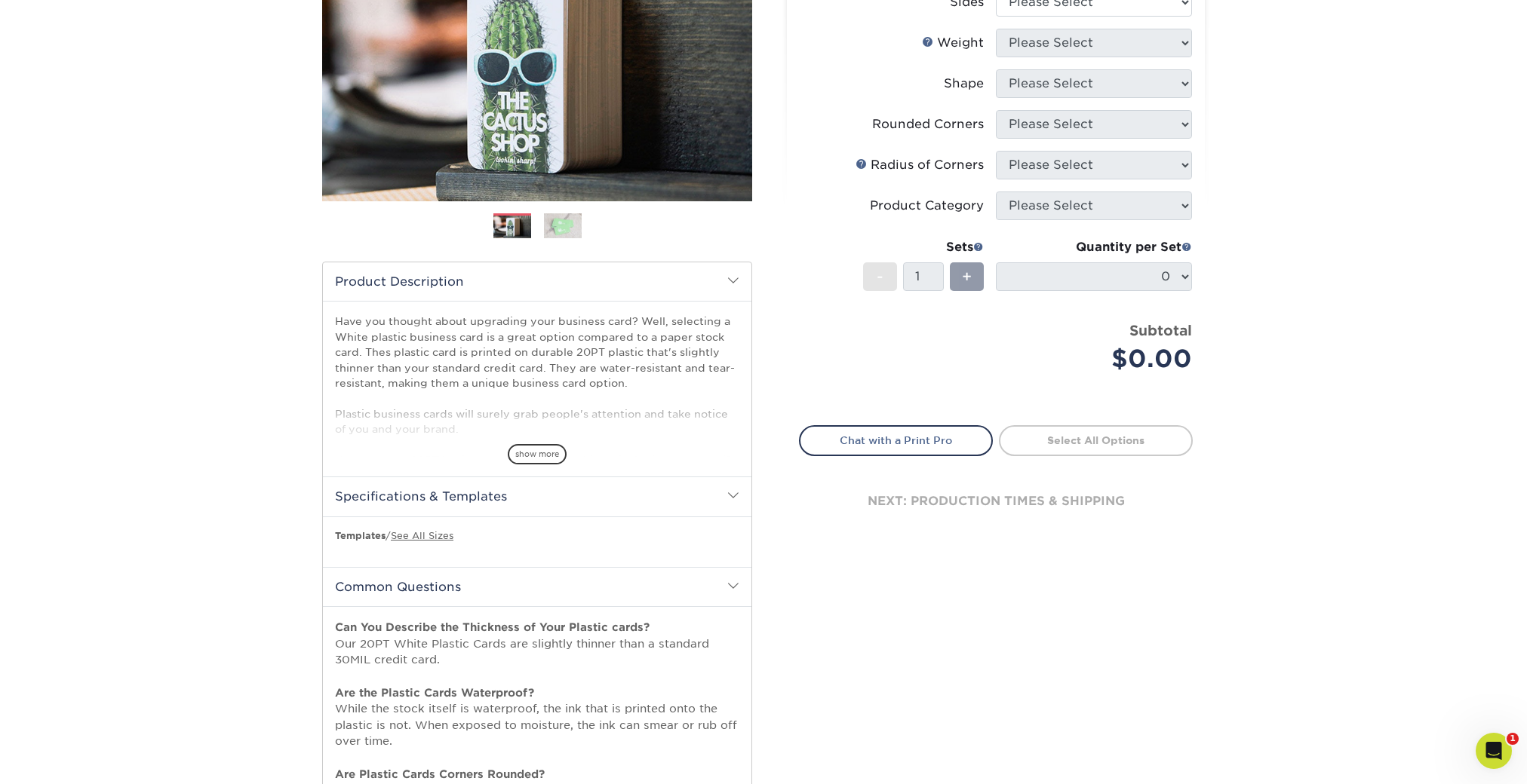
scroll to position [0, 0]
